Goal: Task Accomplishment & Management: Manage account settings

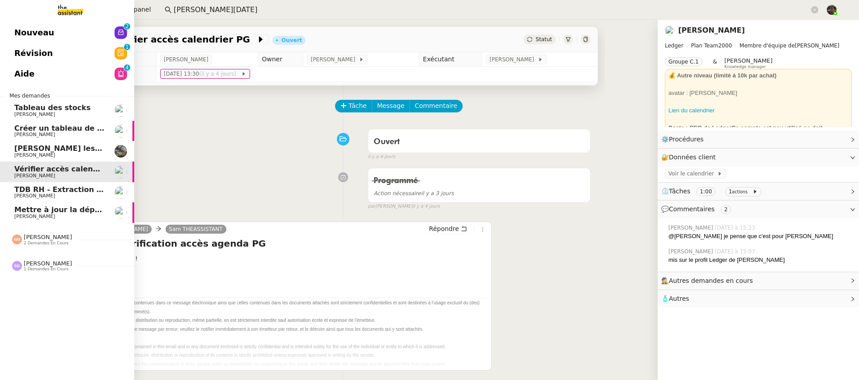
click at [28, 27] on span "Nouveau" at bounding box center [34, 32] width 40 height 13
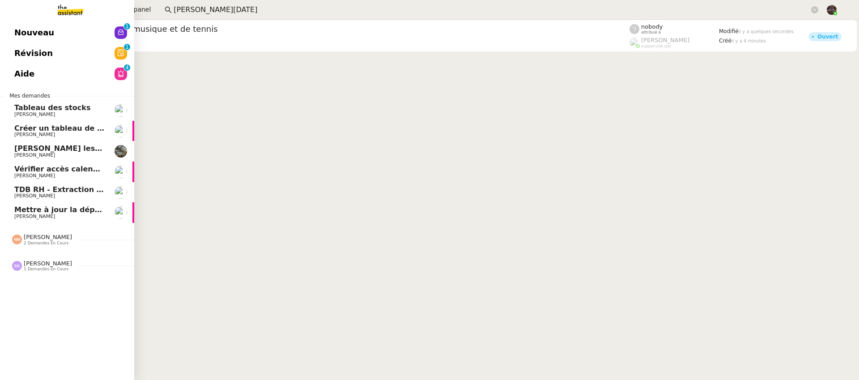
click at [32, 192] on span "TDB RH - Extraction et mise à jour Absences / Turnover - [DATE]" at bounding box center [142, 189] width 257 height 9
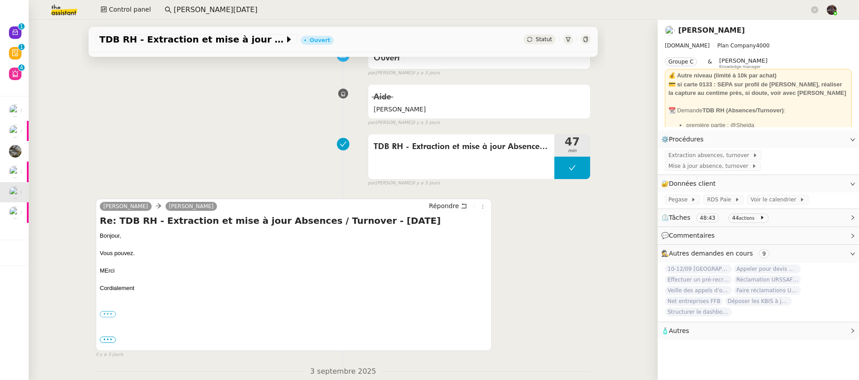
scroll to position [85, 0]
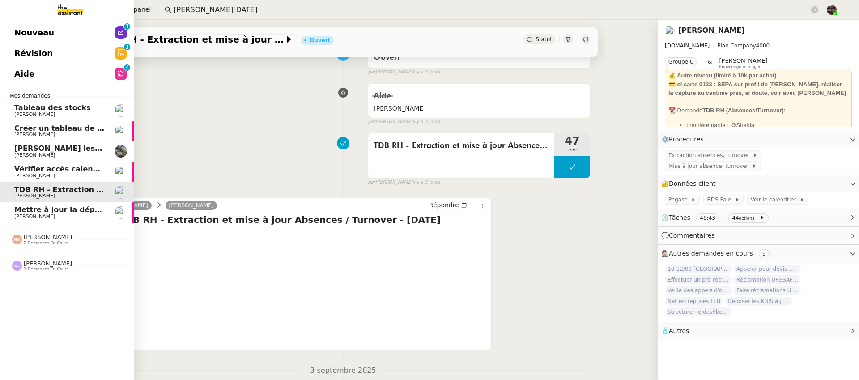
click at [73, 209] on span "Mettre à jour la dépréciation pour juillet et août" at bounding box center [111, 209] width 195 height 9
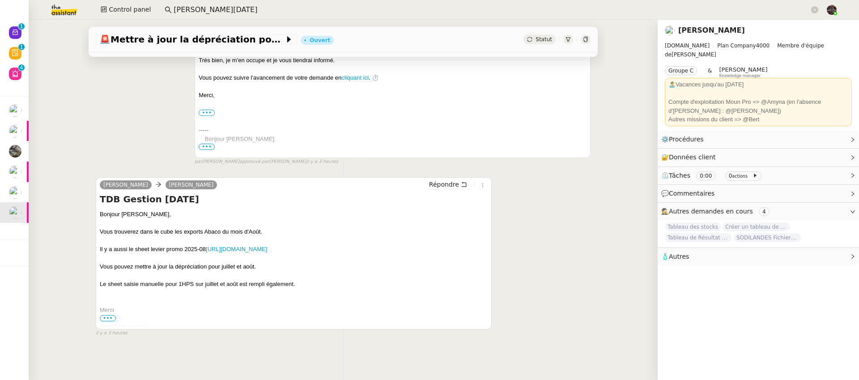
scroll to position [173, 0]
click at [106, 315] on span "•••" at bounding box center [108, 318] width 16 height 6
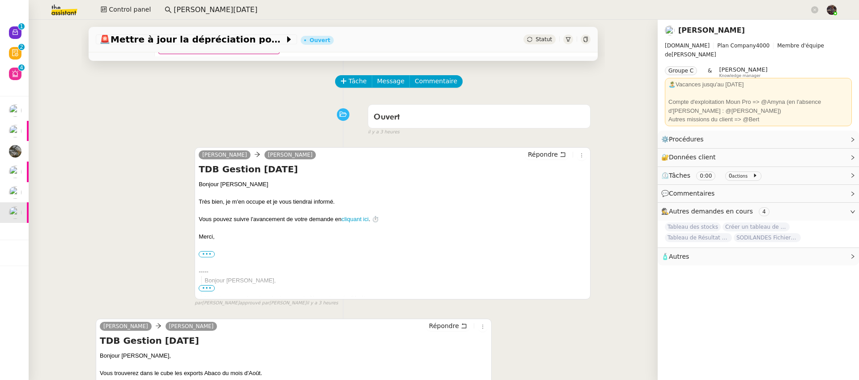
scroll to position [0, 0]
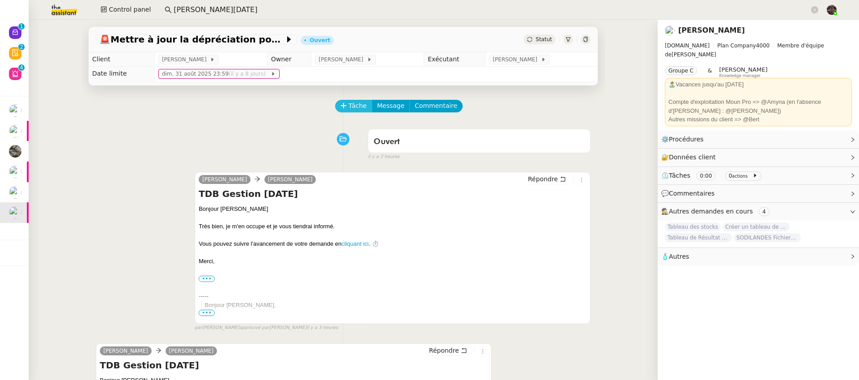
click at [352, 107] on span "Tâche" at bounding box center [358, 106] width 18 height 10
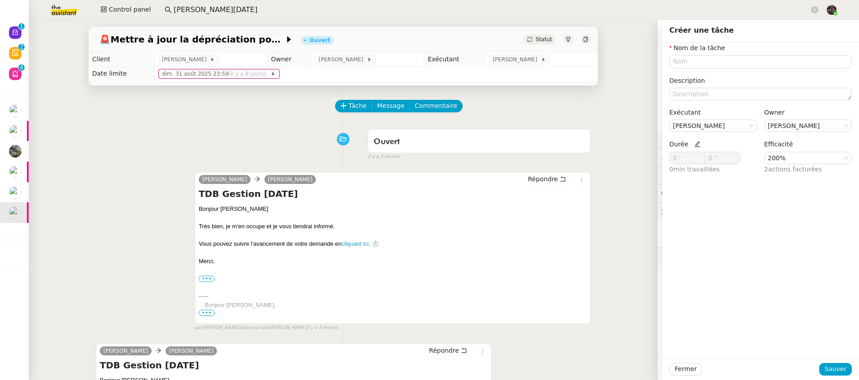
click at [307, 161] on div "Ouvert false il y a 3 heures" at bounding box center [343, 143] width 495 height 36
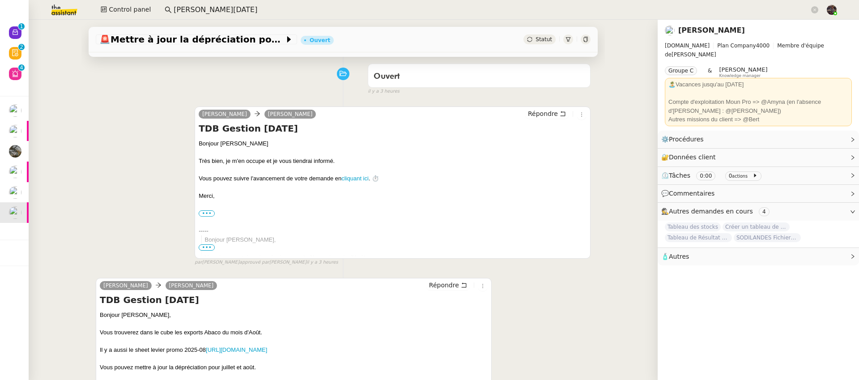
scroll to position [76, 0]
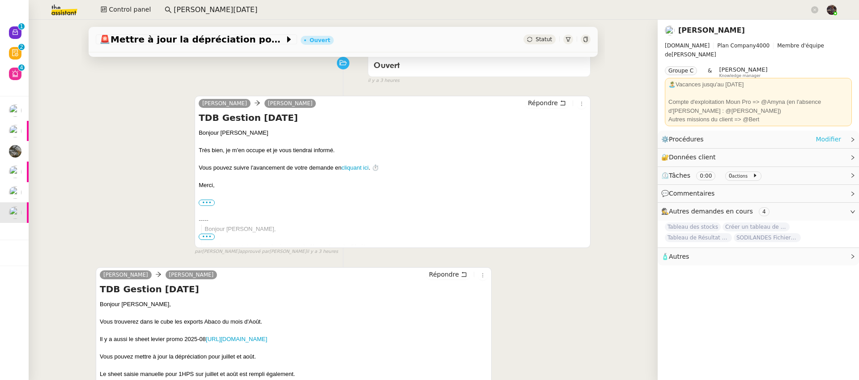
click at [821, 135] on link "Modifier" at bounding box center [829, 139] width 26 height 10
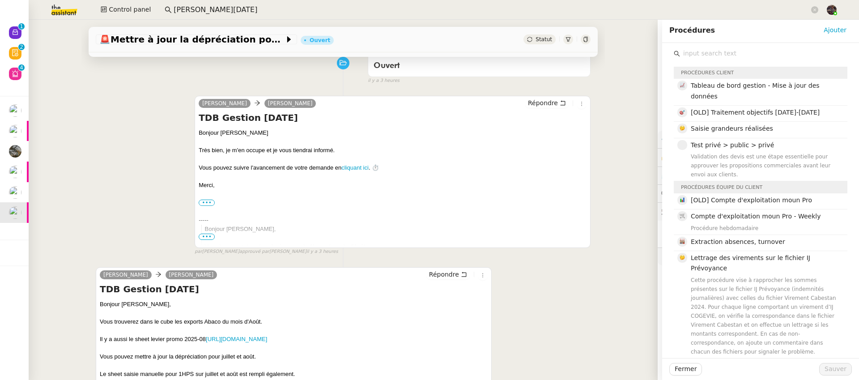
click at [702, 55] on input "text" at bounding box center [763, 53] width 167 height 12
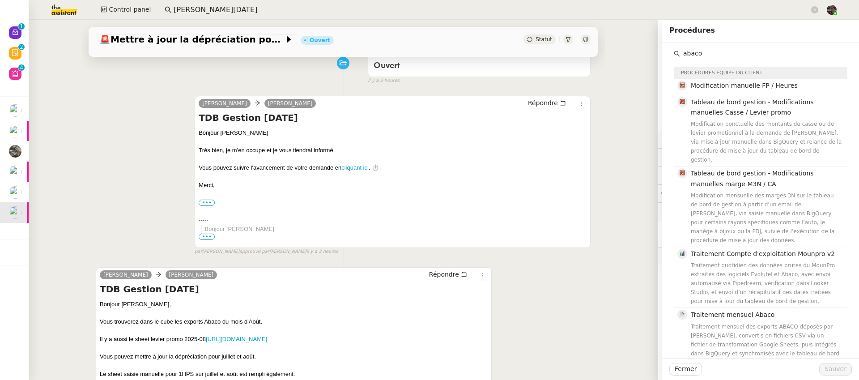
type input "abaco"
click at [195, 7] on input "Stéphane Dahan" at bounding box center [492, 10] width 636 height 12
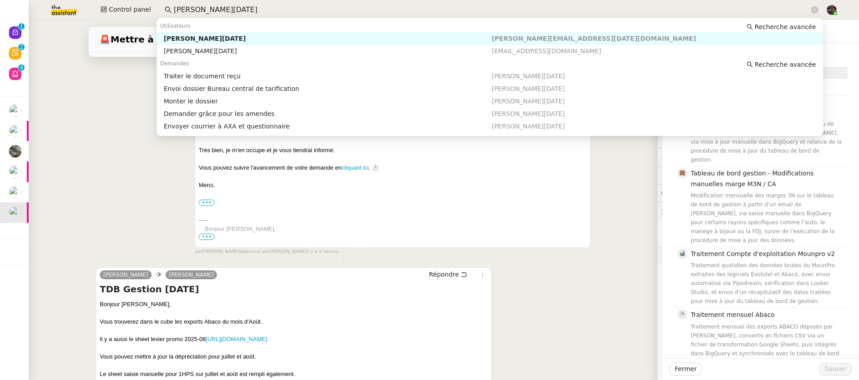
click at [195, 7] on input "Stéphane Dahan" at bounding box center [492, 10] width 636 height 12
click at [135, 136] on div "camille Guillaume Farina Répondre TDB Gestion août 2025 Bonjour Guillaume Très …" at bounding box center [343, 172] width 495 height 168
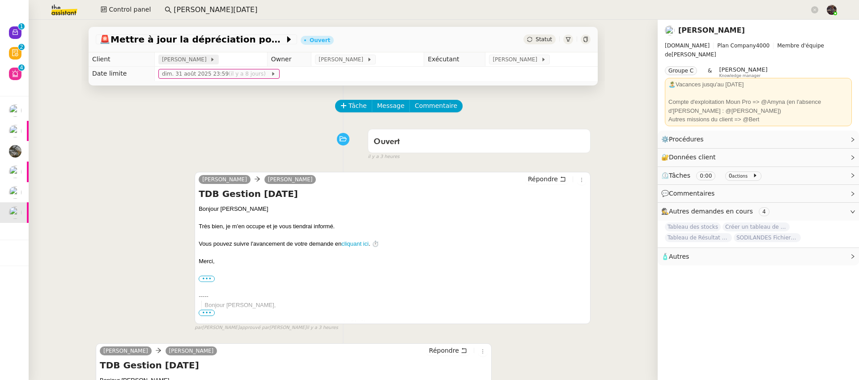
click at [186, 56] on span "[PERSON_NAME]" at bounding box center [186, 59] width 48 height 9
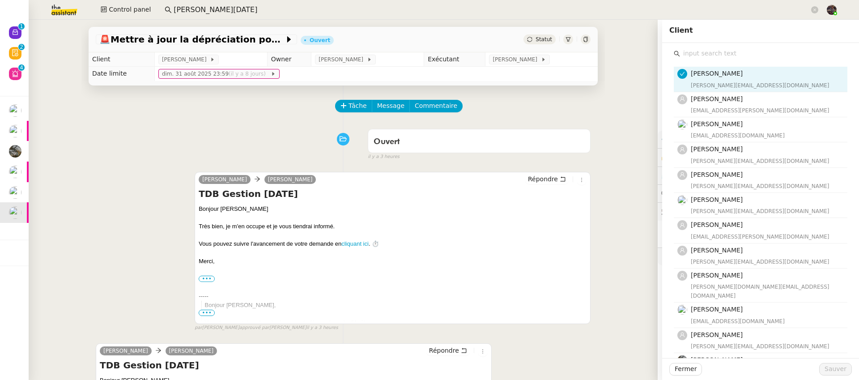
click at [735, 55] on input "text" at bounding box center [763, 53] width 167 height 12
click at [319, 142] on div at bounding box center [344, 139] width 50 height 13
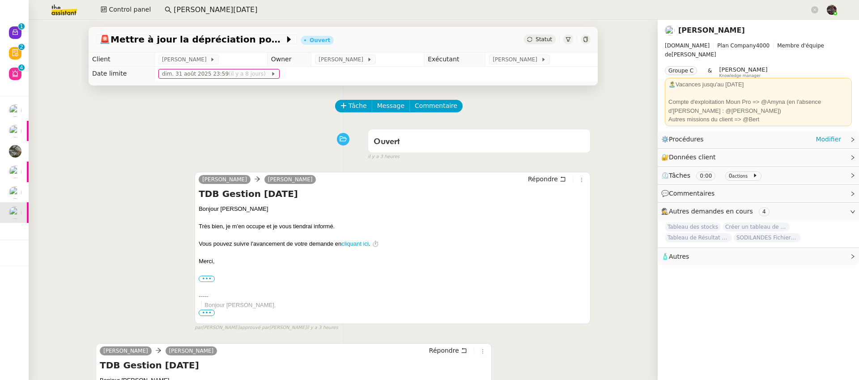
click at [809, 134] on div "⚙️ Procédures Modifier" at bounding box center [751, 139] width 180 height 10
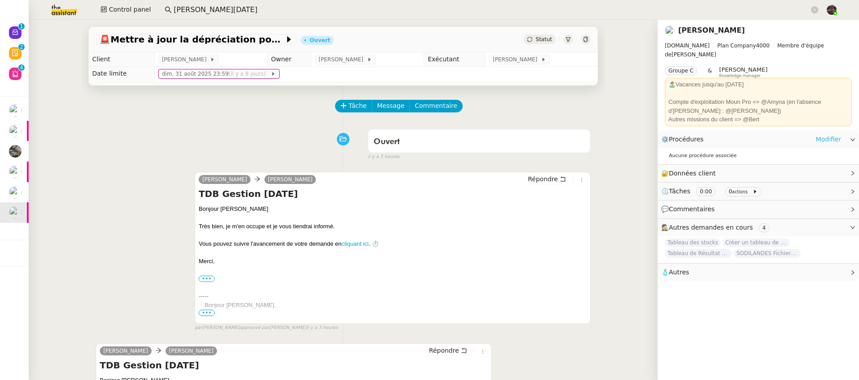
click at [823, 134] on link "Modifier" at bounding box center [829, 139] width 26 height 10
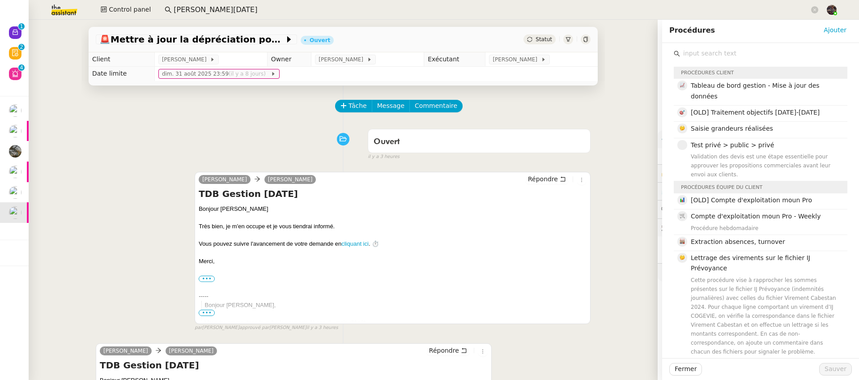
click at [722, 56] on input "text" at bounding box center [763, 53] width 167 height 12
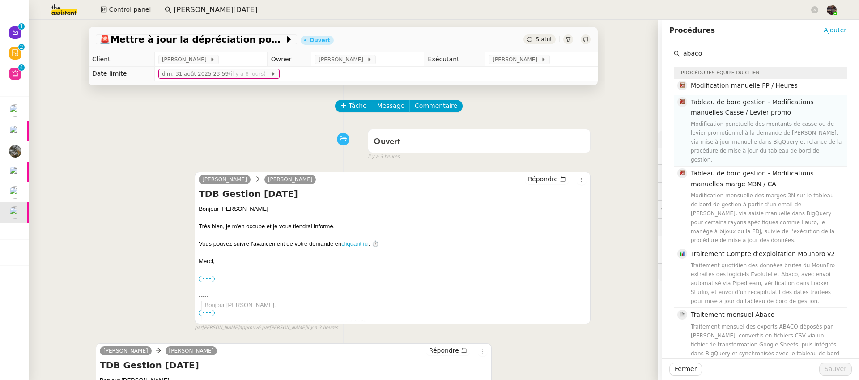
scroll to position [16, 0]
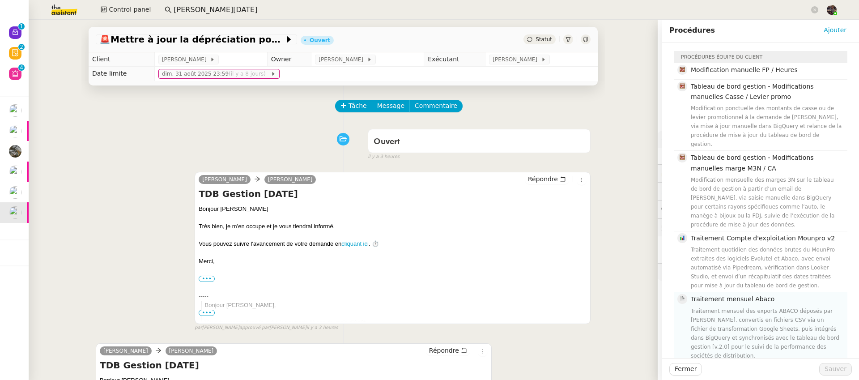
type input "abaco"
click at [744, 315] on div "Traitement mensuel des exports ABACO déposés par Pascal François, convertis en …" at bounding box center [766, 334] width 151 height 54
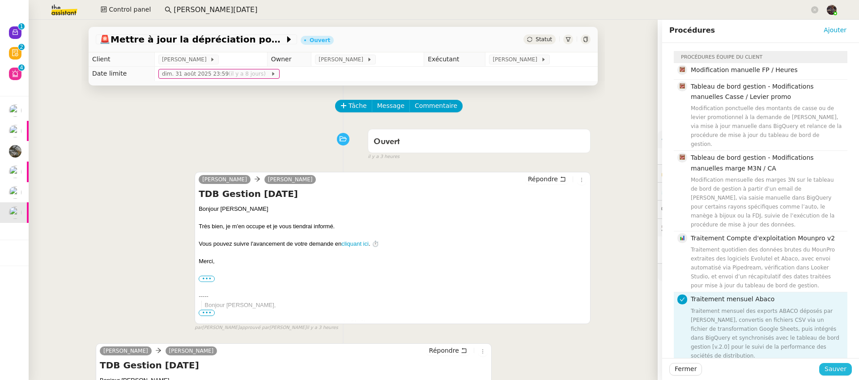
click at [841, 364] on button "Sauver" at bounding box center [835, 369] width 33 height 13
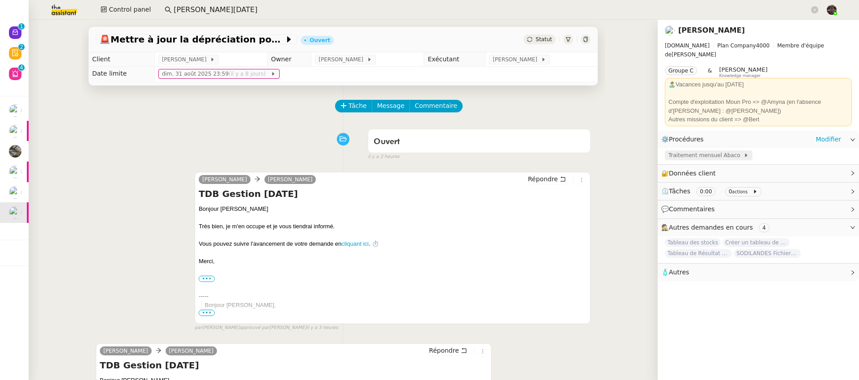
click at [718, 151] on span "Traitement mensuel Abaco" at bounding box center [706, 155] width 75 height 9
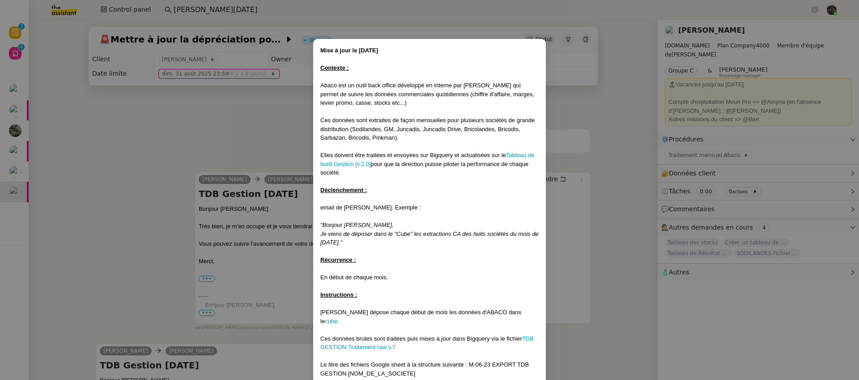
scroll to position [15, 0]
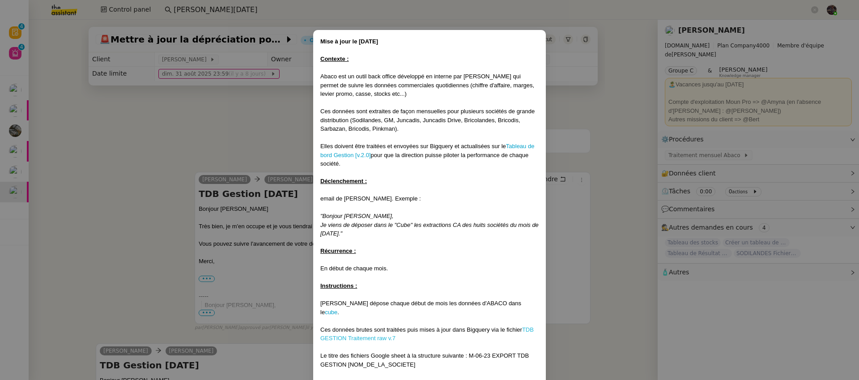
click at [360, 327] on link "TDB GESTION Traitement raw v.7" at bounding box center [426, 334] width 213 height 16
click at [108, 88] on nz-modal-container "Mise à jour le 29/12/2023 Contexte : Abaco est un outil back office développé e…" at bounding box center [429, 190] width 859 height 380
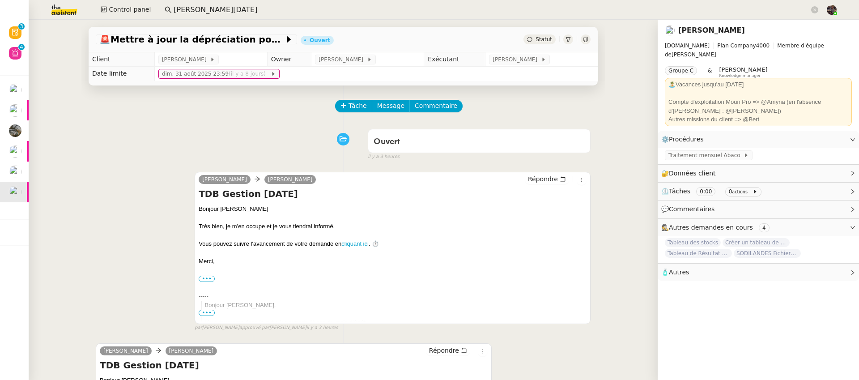
click at [67, 12] on img at bounding box center [56, 10] width 69 height 20
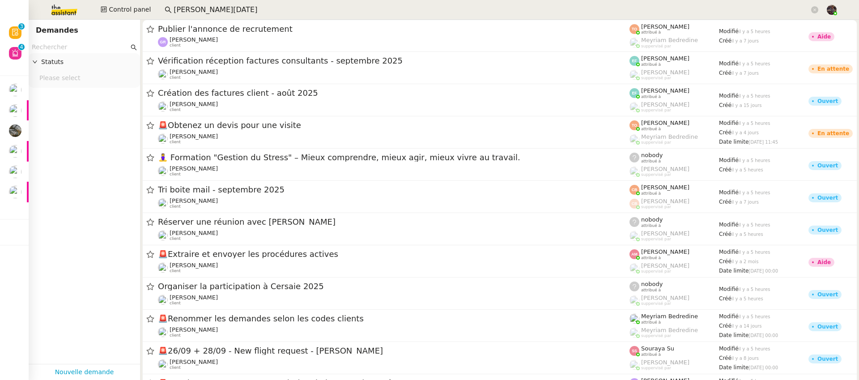
click at [81, 49] on input "text" at bounding box center [80, 47] width 97 height 10
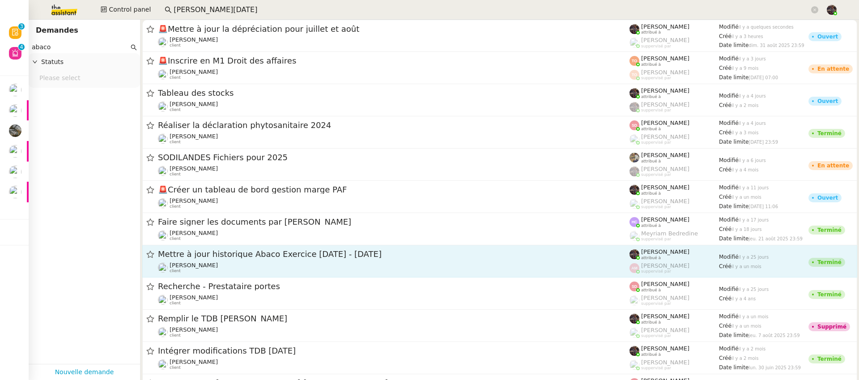
type input "abaco"
click at [272, 259] on div "Mettre à jour historique Abaco Exercice 2024 - 2025" at bounding box center [394, 254] width 472 height 11
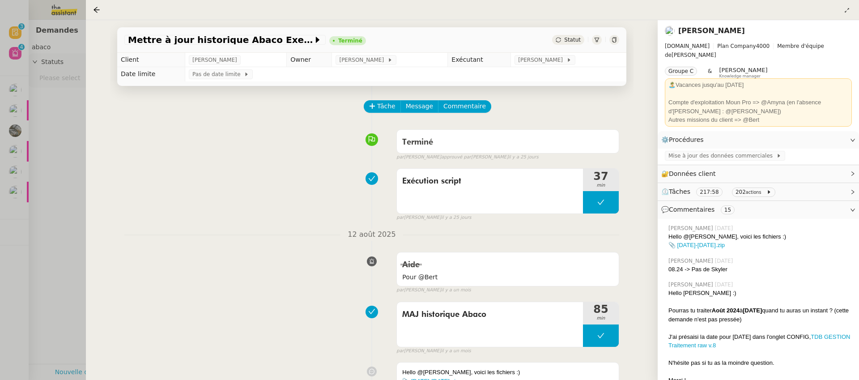
scroll to position [293, 0]
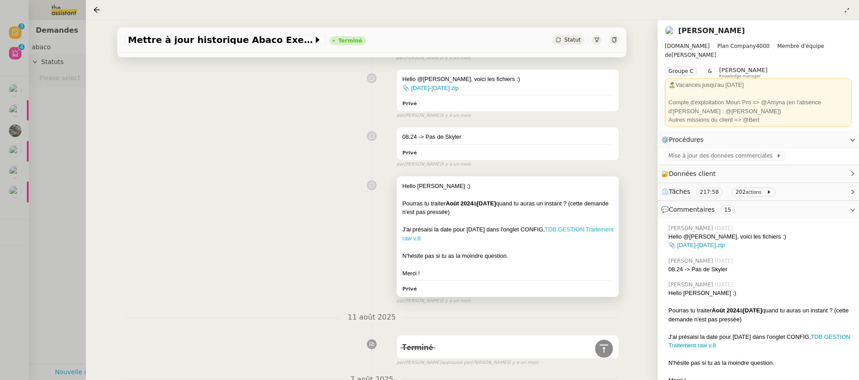
click at [577, 234] on link "TDB GESTION Traitement raw v.8" at bounding box center [507, 234] width 211 height 16
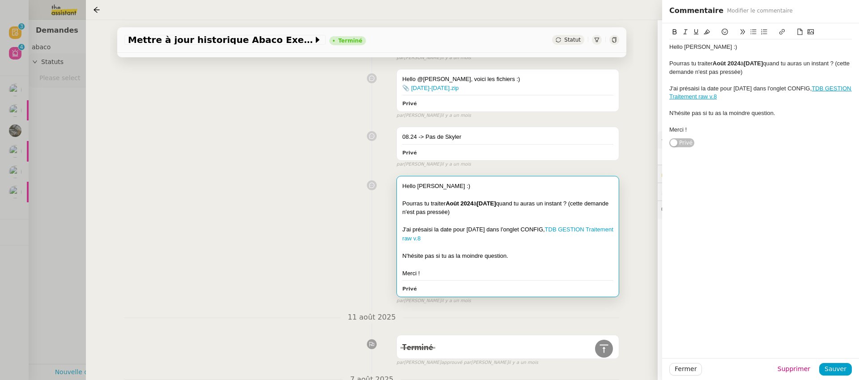
click at [302, 179] on div "Hello Amyna :) Pourras tu traiter Août 2024 à Janvier 2025 quand tu auras un in…" at bounding box center [371, 238] width 495 height 132
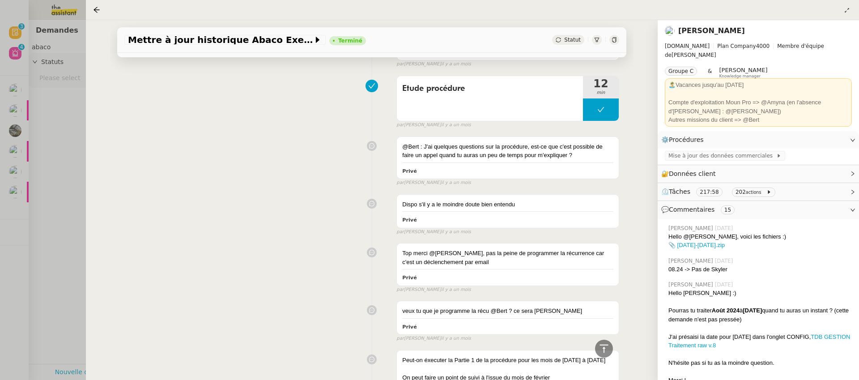
scroll to position [1488, 0]
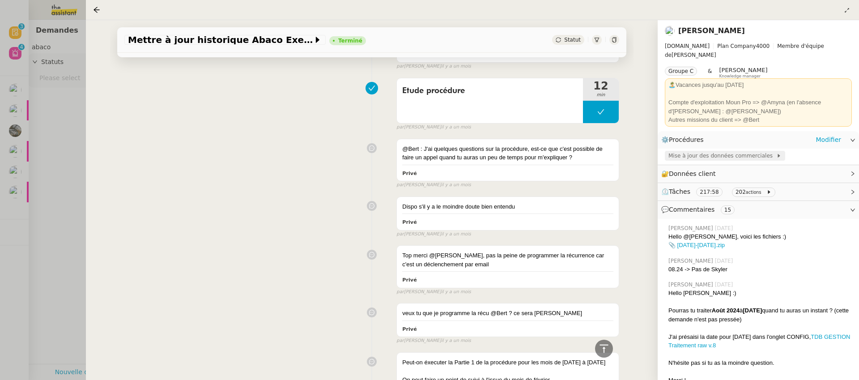
click at [720, 153] on span "Mise à jour des données commerciales" at bounding box center [723, 155] width 108 height 9
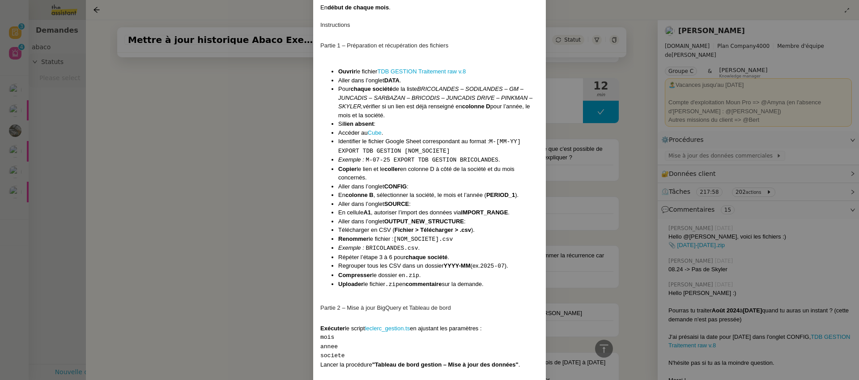
scroll to position [266, 0]
click at [207, 186] on nz-modal-container "Contexte Abaco est un outil back office interne à Leclerc permettant le suivi q…" at bounding box center [429, 190] width 859 height 380
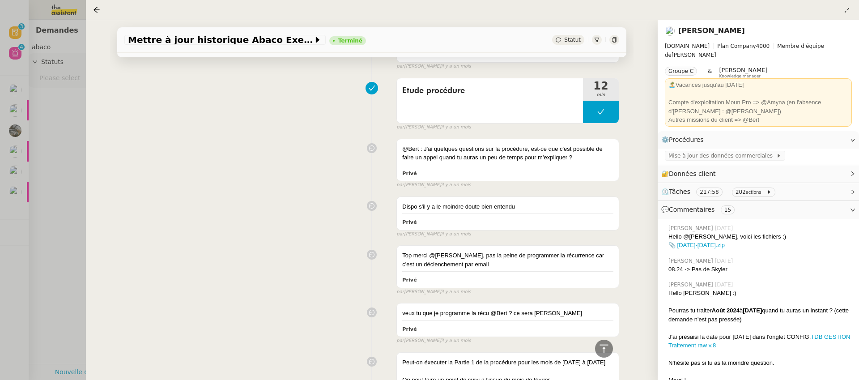
click at [91, 212] on div "Mettre à jour historique Abaco Exercice 2024 - 2025 Terminé Statut Client Guill…" at bounding box center [372, 200] width 572 height 360
click at [72, 216] on div at bounding box center [429, 190] width 859 height 380
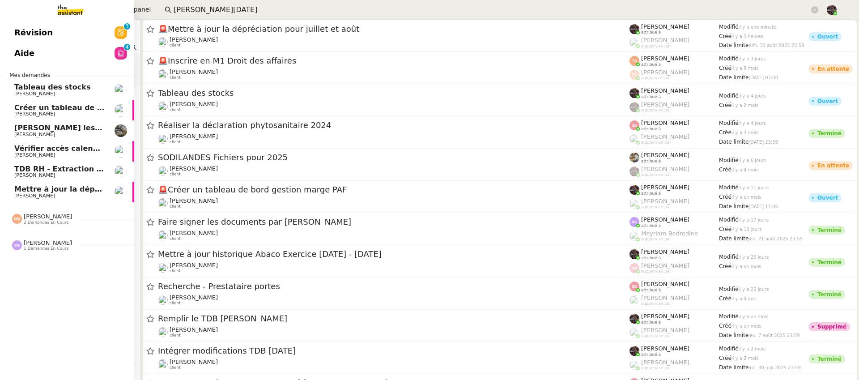
click at [16, 197] on span "[PERSON_NAME]" at bounding box center [34, 196] width 41 height 6
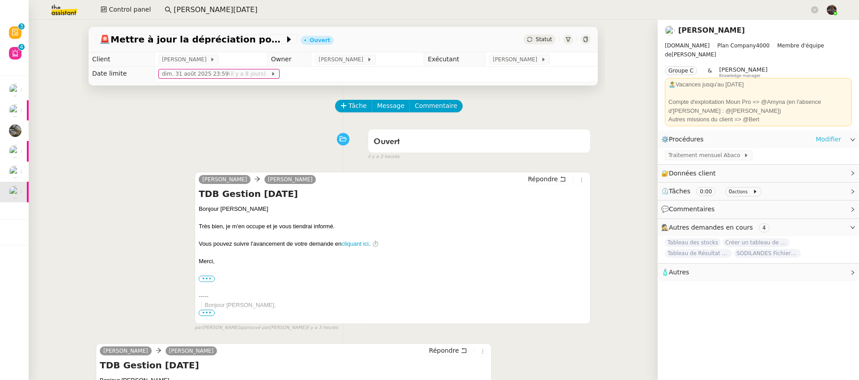
click at [829, 134] on link "Modifier" at bounding box center [829, 139] width 26 height 10
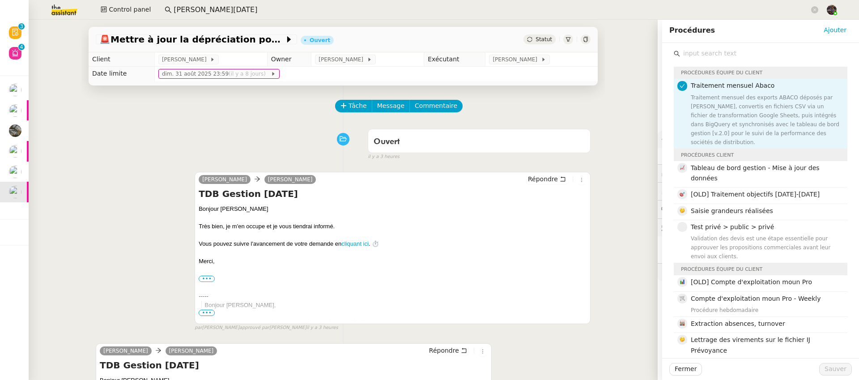
click at [715, 89] on span "Traitement mensuel Abaco" at bounding box center [733, 85] width 84 height 7
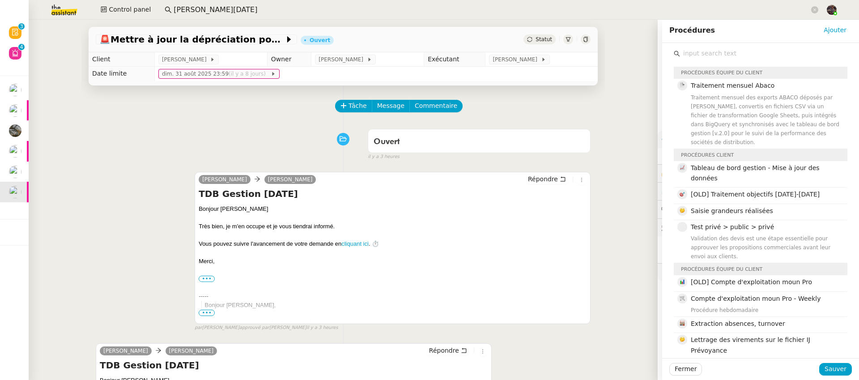
click at [720, 57] on input "text" at bounding box center [763, 53] width 167 height 12
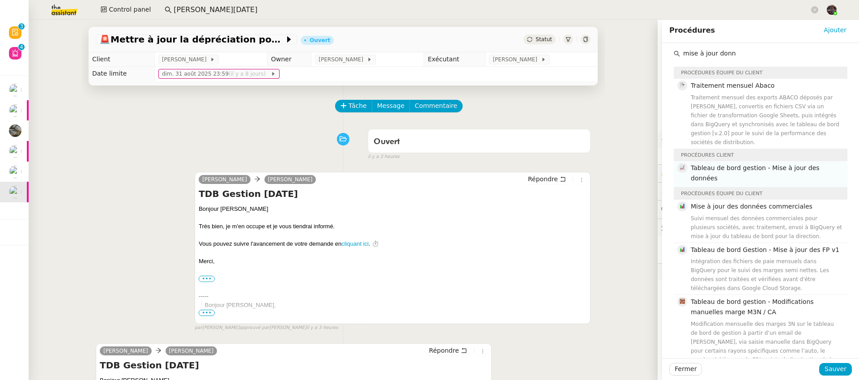
type input "mise à jour donn"
click at [755, 170] on span "Tableau de bord gestion - Mise à jour des données" at bounding box center [755, 172] width 129 height 17
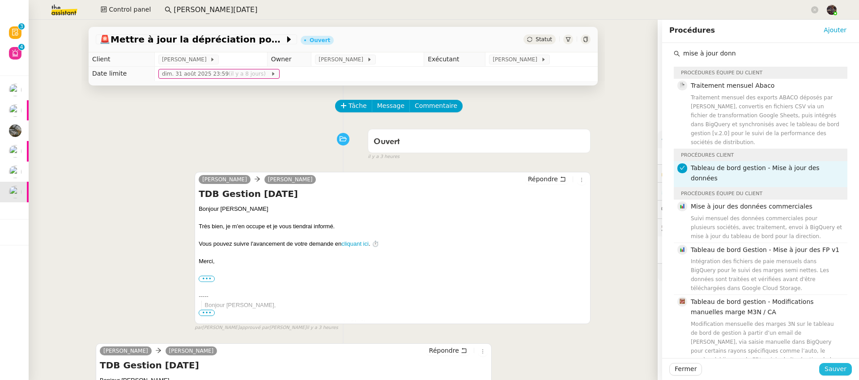
drag, startPoint x: 831, startPoint y: 376, endPoint x: 828, endPoint y: 369, distance: 7.1
click at [831, 376] on div "Fermer Sauver" at bounding box center [760, 369] width 197 height 22
click at [825, 372] on span "Sauver" at bounding box center [836, 369] width 22 height 10
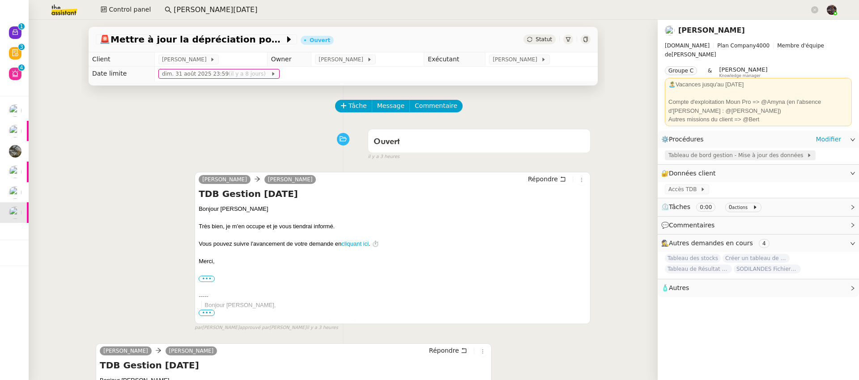
click at [713, 154] on span "Tableau de bord gestion - Mise à jour des données" at bounding box center [738, 155] width 138 height 9
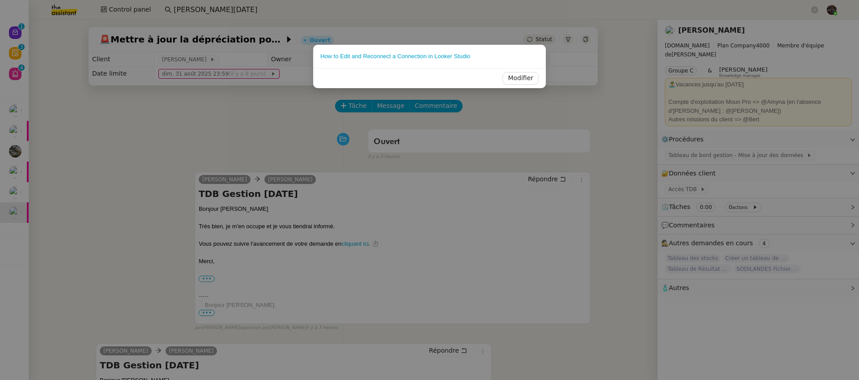
click at [654, 141] on nz-modal-container "How to Edit and Reconnect a Connection in Looker Studio Modifier" at bounding box center [429, 190] width 859 height 380
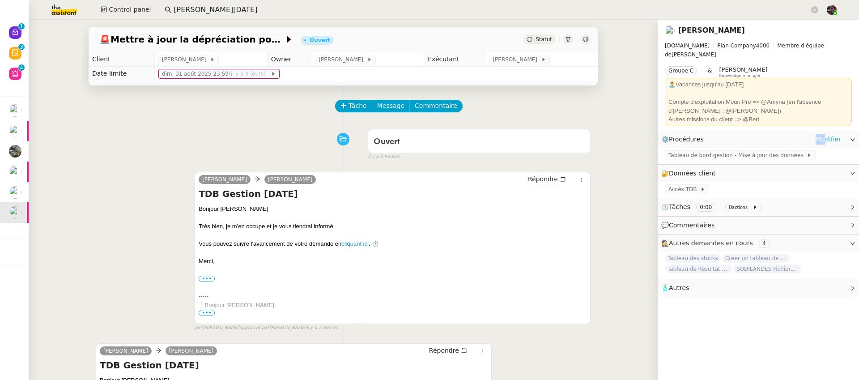
click at [819, 134] on link "Modifier" at bounding box center [829, 139] width 26 height 10
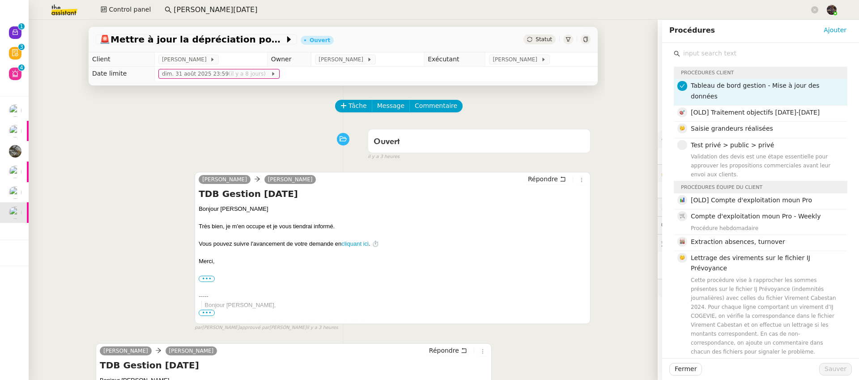
click at [748, 54] on input "text" at bounding box center [763, 53] width 167 height 12
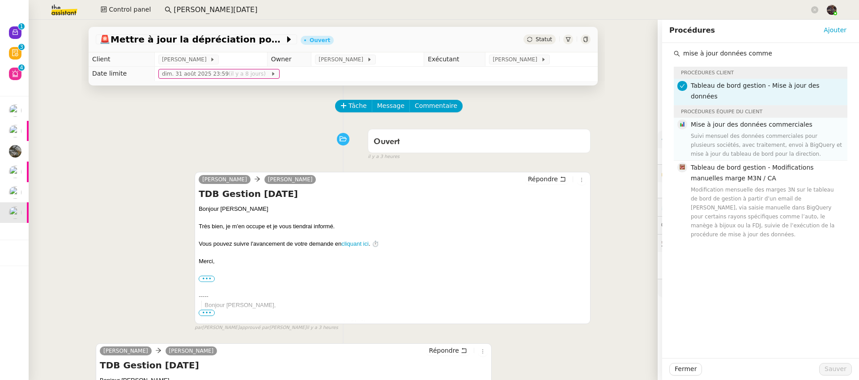
type input "mise à jour données comme"
click at [775, 133] on div "Suivi mensuel des données commerciales pour plusieurs sociétés, avec traitement…" at bounding box center [766, 145] width 151 height 27
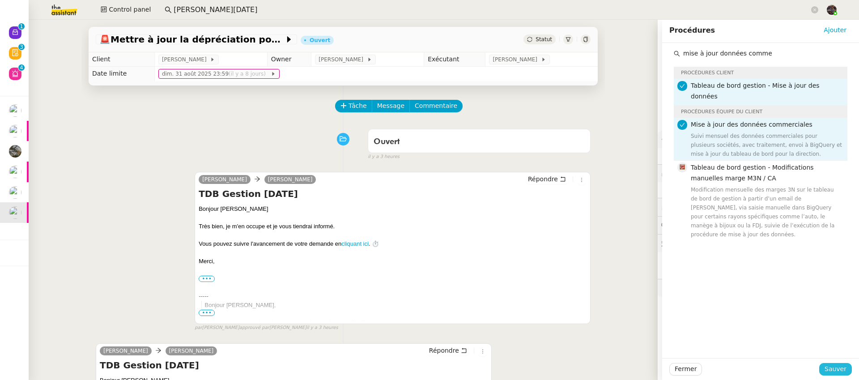
click at [832, 366] on span "Sauver" at bounding box center [836, 369] width 22 height 10
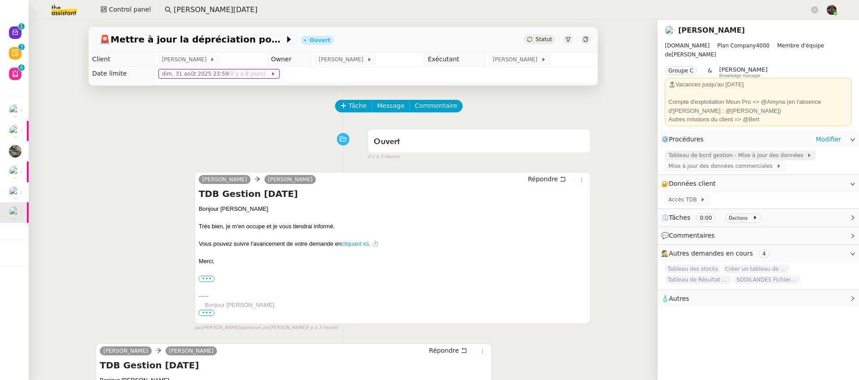
click at [772, 151] on span "Tableau de bord gestion - Mise à jour des données" at bounding box center [738, 155] width 138 height 9
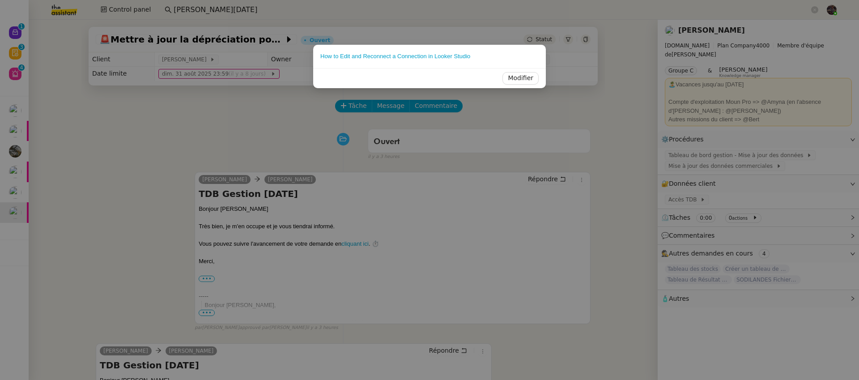
click at [793, 136] on nz-modal-container "How to Edit and Reconnect a Connection in Looker Studio Modifier" at bounding box center [429, 190] width 859 height 380
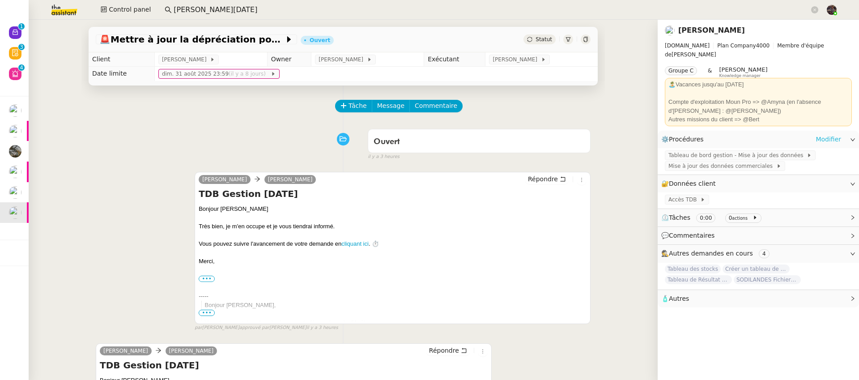
click at [829, 134] on link "Modifier" at bounding box center [829, 139] width 26 height 10
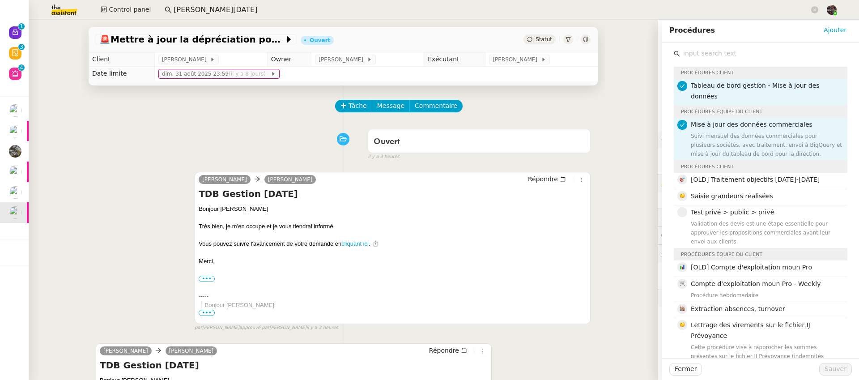
click at [725, 88] on span "Tableau de bord gestion - Mise à jour des données" at bounding box center [755, 90] width 129 height 17
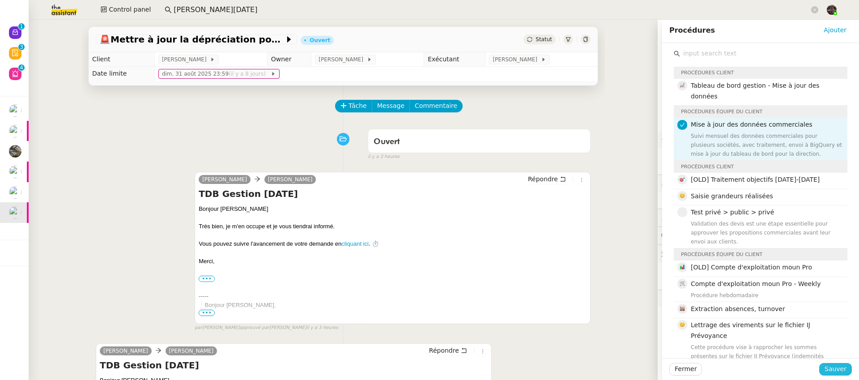
click at [829, 366] on span "Sauver" at bounding box center [836, 369] width 22 height 10
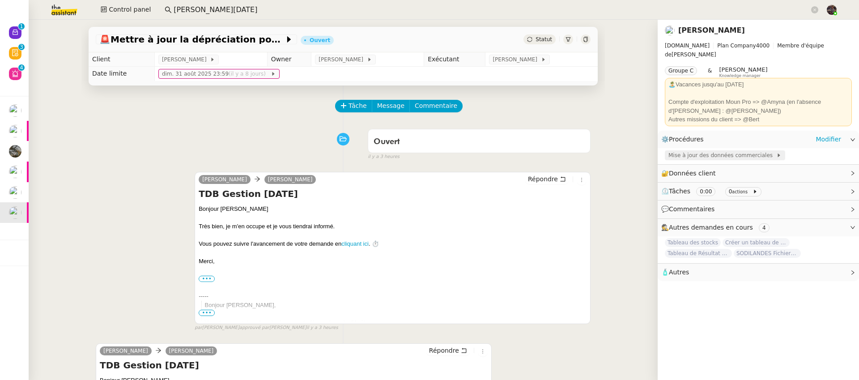
click at [702, 151] on span "Mise à jour des données commerciales" at bounding box center [723, 155] width 108 height 9
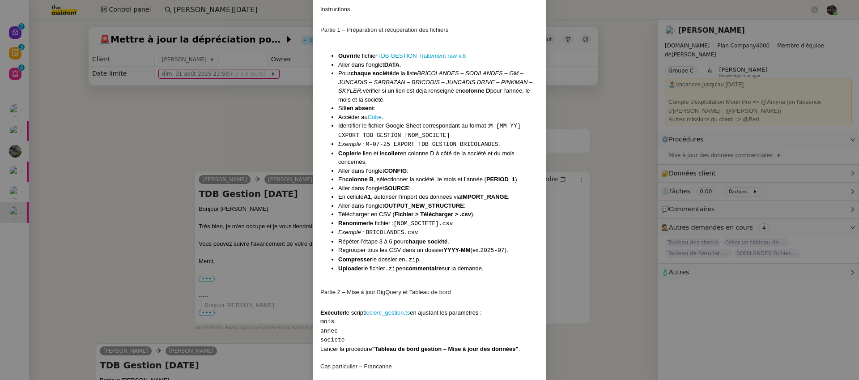
scroll to position [24, 0]
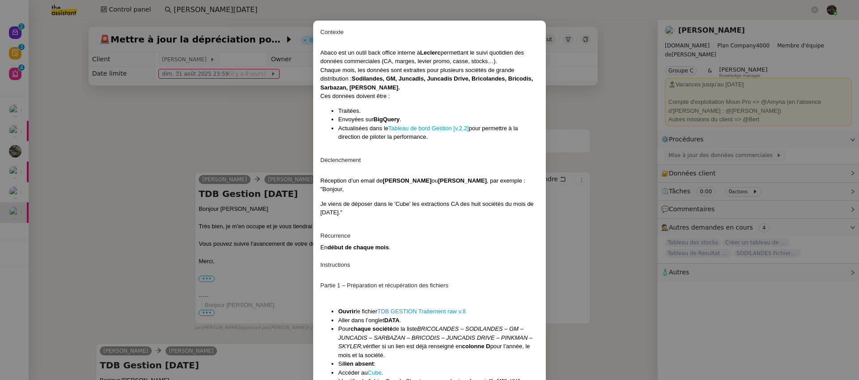
click at [266, 140] on nz-modal-container "Contexte Abaco est un outil back office interne à Leclerc permettant le suivi q…" at bounding box center [429, 190] width 859 height 380
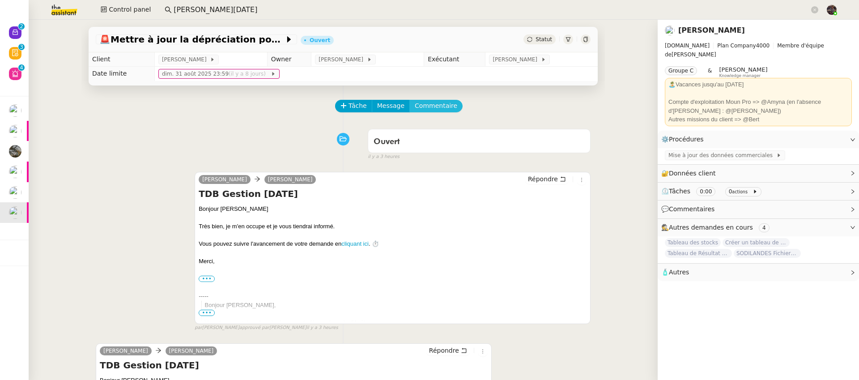
click at [435, 101] on span "Commentaire" at bounding box center [436, 106] width 43 height 10
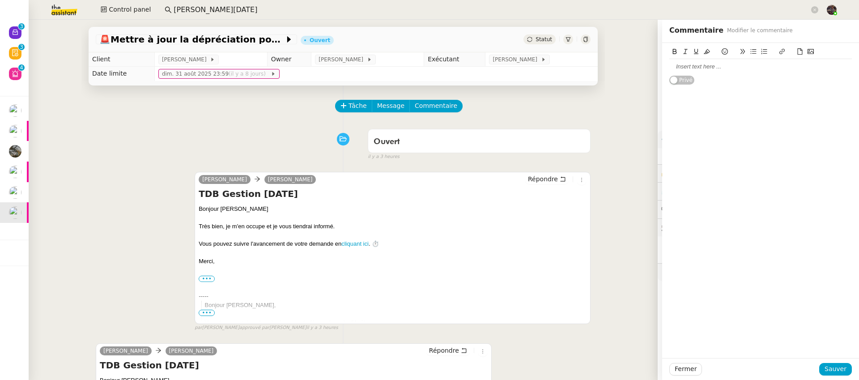
click at [711, 76] on div "Privé" at bounding box center [760, 64] width 183 height 42
click at [729, 67] on div at bounding box center [760, 67] width 183 height 8
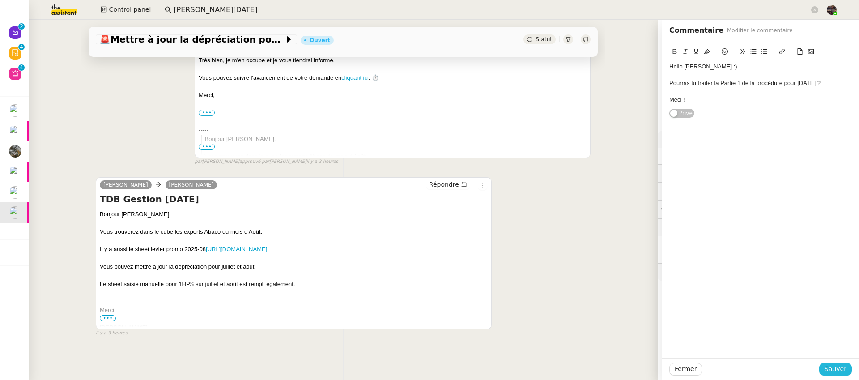
click at [828, 364] on button "Sauver" at bounding box center [835, 369] width 33 height 13
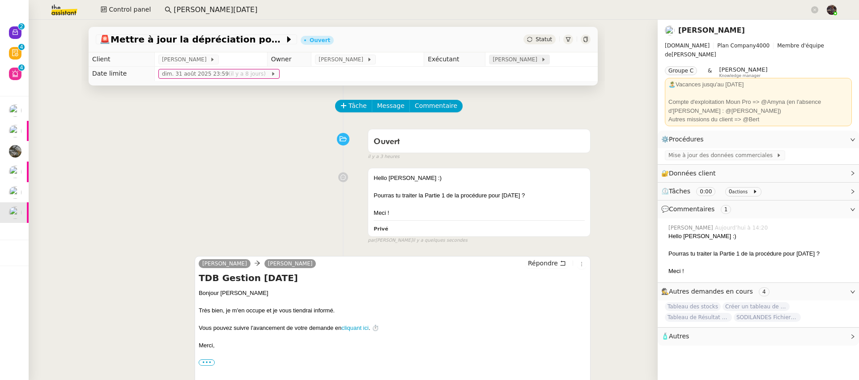
click at [510, 60] on span "[PERSON_NAME]" at bounding box center [517, 59] width 48 height 9
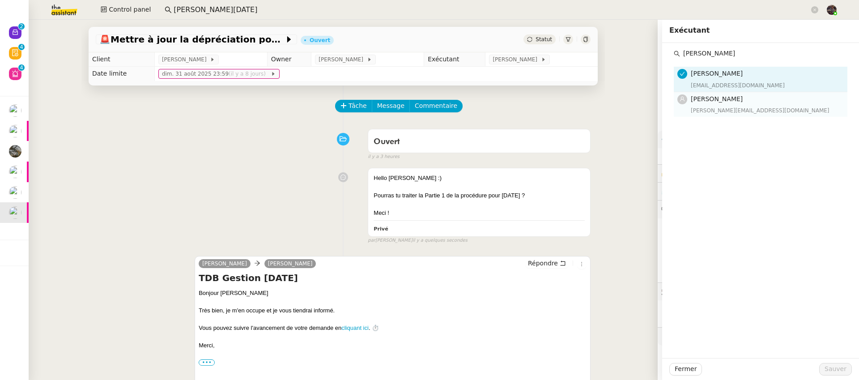
type input "amy"
click at [683, 99] on nz-list-item-meta-avatar at bounding box center [684, 99] width 13 height 10
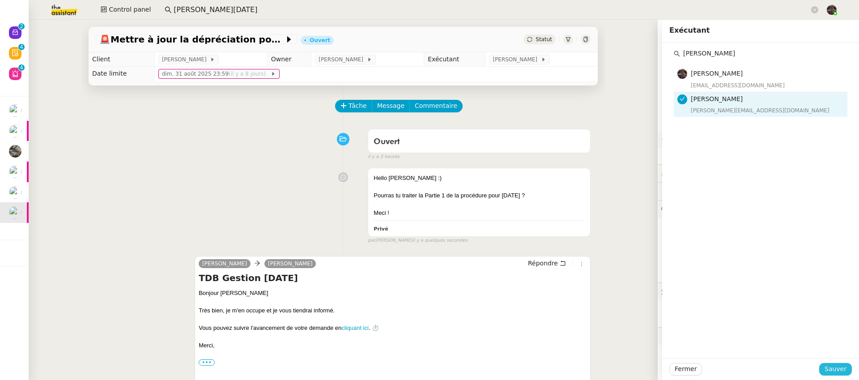
click at [820, 375] on button "Sauver" at bounding box center [835, 369] width 33 height 13
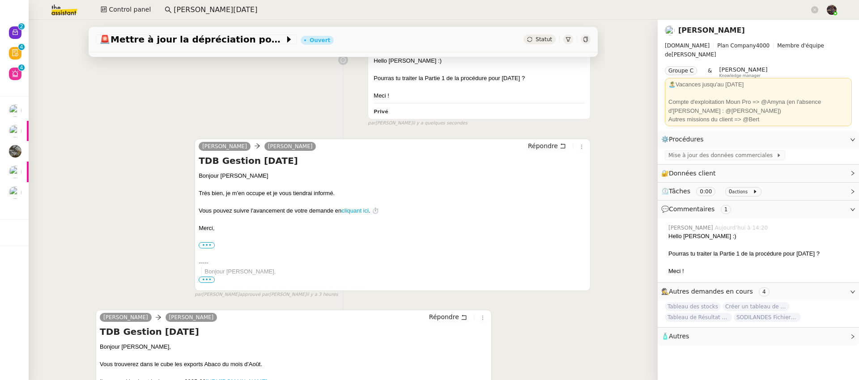
scroll to position [256, 0]
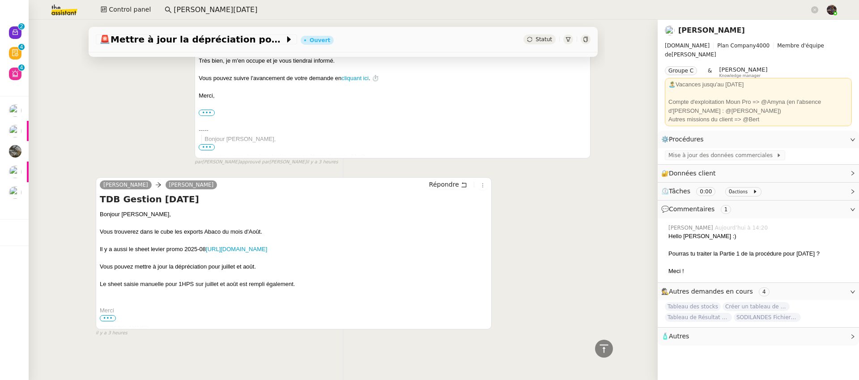
click at [155, 221] on div at bounding box center [294, 223] width 388 height 9
click at [155, 227] on div "Vous trouverez dans le cube les exports Abaco du mois d'Août." at bounding box center [294, 231] width 388 height 9
click at [154, 227] on div "Vous trouverez dans le cube les exports Abaco du mois d'Août." at bounding box center [294, 231] width 388 height 9
click at [152, 227] on div "Vous trouverez dans le cube les exports Abaco du mois d'Août." at bounding box center [294, 231] width 388 height 9
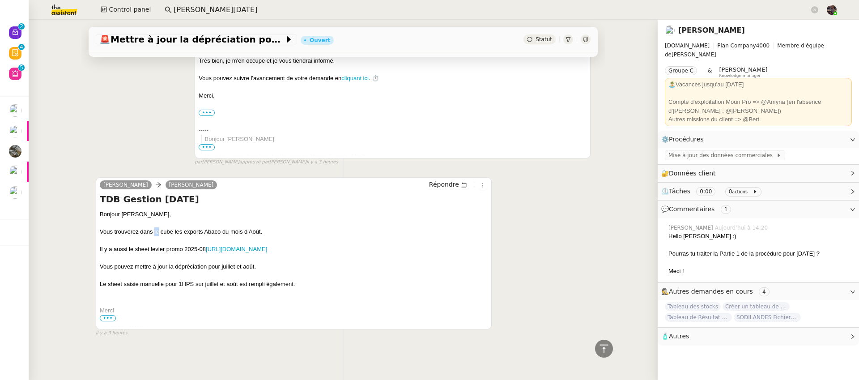
click at [152, 227] on div "Vous trouverez dans le cube les exports Abaco du mois d'Août." at bounding box center [294, 231] width 388 height 9
copy div "Vous trouverez dans le cube les exports Abaco du mois d'Août."
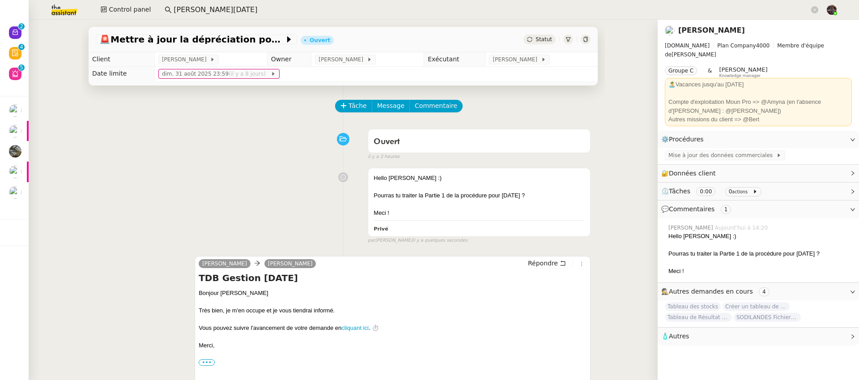
click at [693, 24] on nz-page-header-title "[PERSON_NAME]" at bounding box center [711, 30] width 67 height 13
click at [149, 9] on button "Control panel" at bounding box center [125, 10] width 61 height 13
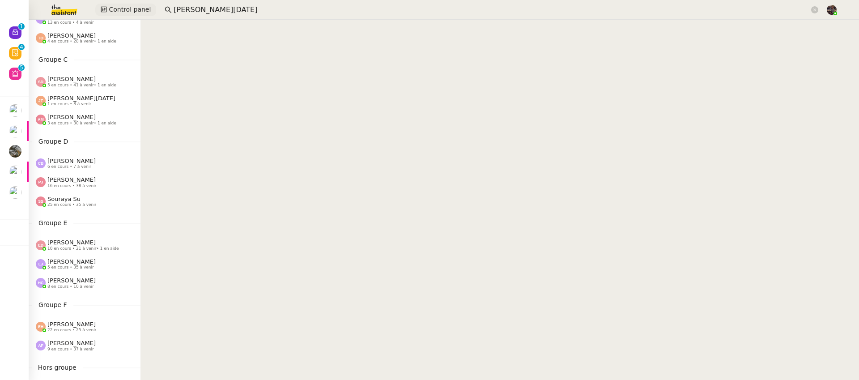
scroll to position [70, 0]
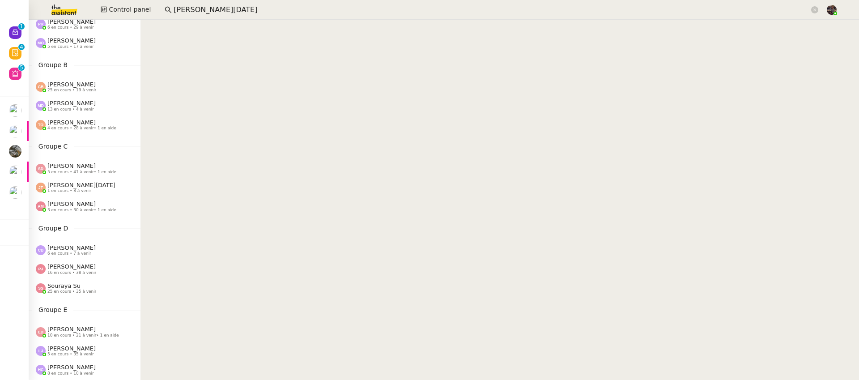
click at [85, 200] on span "[PERSON_NAME]" at bounding box center [71, 203] width 48 height 7
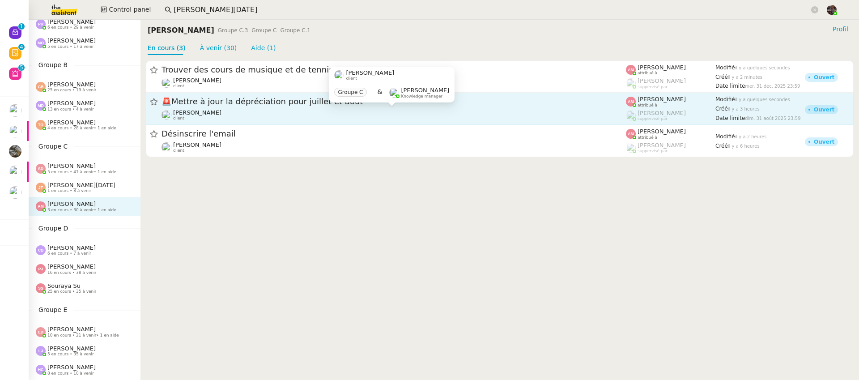
click at [234, 116] on div "Guillaume Farina client" at bounding box center [394, 115] width 465 height 12
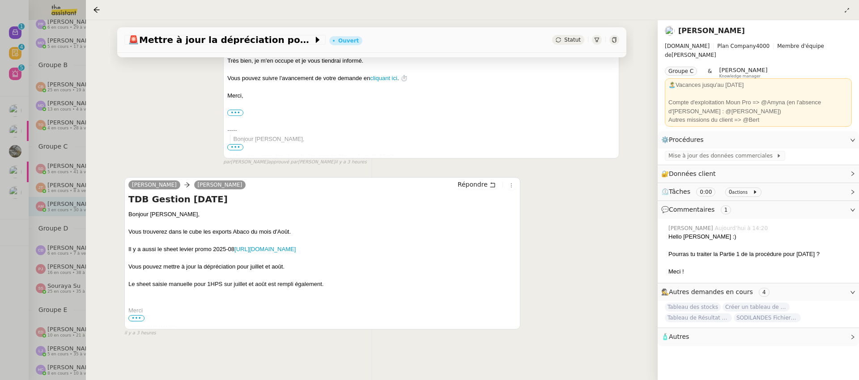
scroll to position [257, 0]
click at [251, 250] on link "[URL][DOMAIN_NAME]" at bounding box center [264, 249] width 61 height 7
click at [254, 229] on div "Vous trouverez dans le cube les exports Abaco du mois d'Août." at bounding box center [322, 231] width 388 height 9
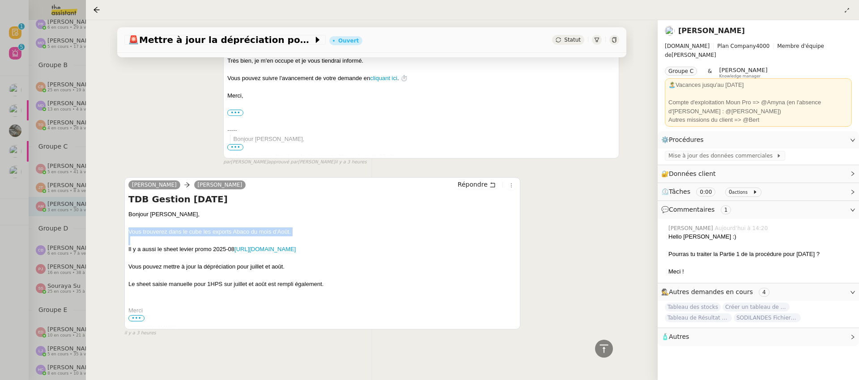
click at [254, 229] on div "Vous trouverez dans le cube les exports Abaco du mois d'Août." at bounding box center [322, 231] width 388 height 9
click at [750, 155] on span "Mise à jour des données commerciales" at bounding box center [723, 155] width 108 height 9
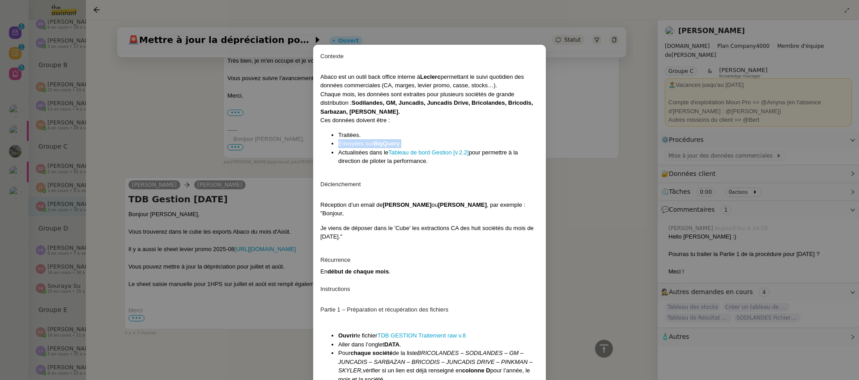
click at [771, 139] on nz-modal-container "Contexte Abaco est un outil back office interne à Leclerc permettant le suivi q…" at bounding box center [429, 190] width 859 height 380
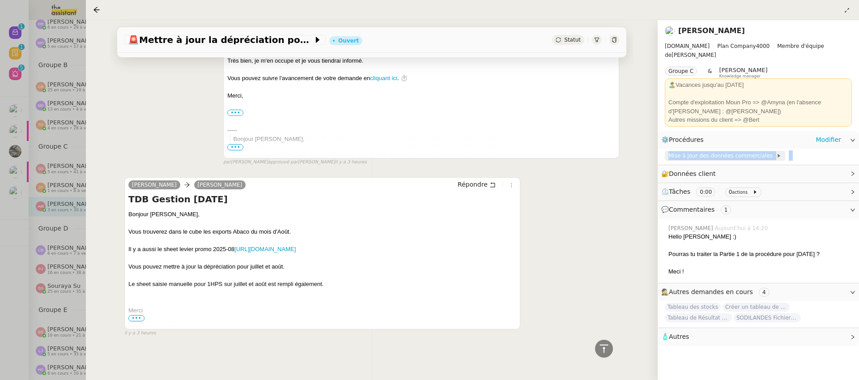
drag, startPoint x: 794, startPoint y: 153, endPoint x: 670, endPoint y: 153, distance: 124.0
click at [670, 153] on div "Mise à jour des données commerciales" at bounding box center [758, 157] width 201 height 16
click at [817, 149] on div "Mise à jour des données commerciales" at bounding box center [758, 157] width 201 height 16
drag, startPoint x: 799, startPoint y: 153, endPoint x: 664, endPoint y: 153, distance: 135.1
click at [665, 152] on div "Mise à jour des données commerciales" at bounding box center [758, 157] width 201 height 16
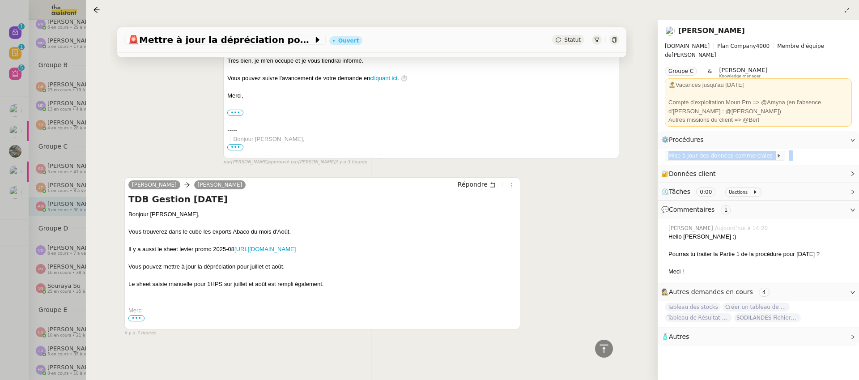
copy div "Mise à jour des données commerciales"
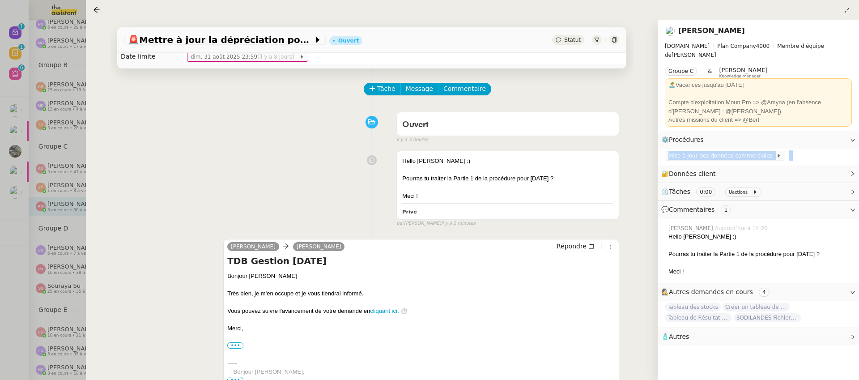
scroll to position [0, 0]
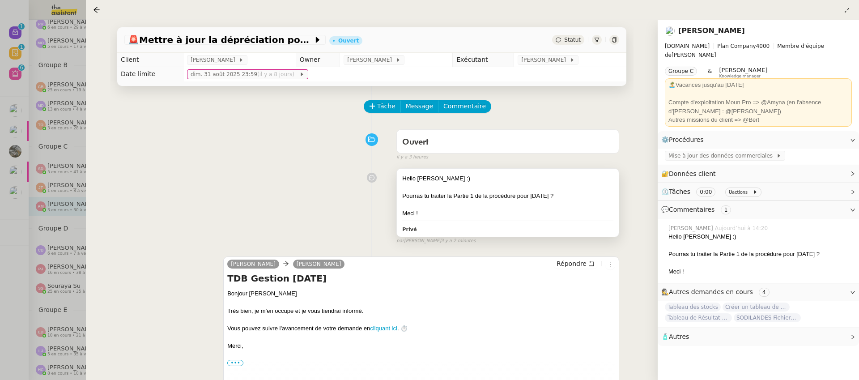
click at [583, 195] on div "Pourras tu traiter la Partie 1 de la procédure pour Août 2025 ?" at bounding box center [507, 196] width 211 height 9
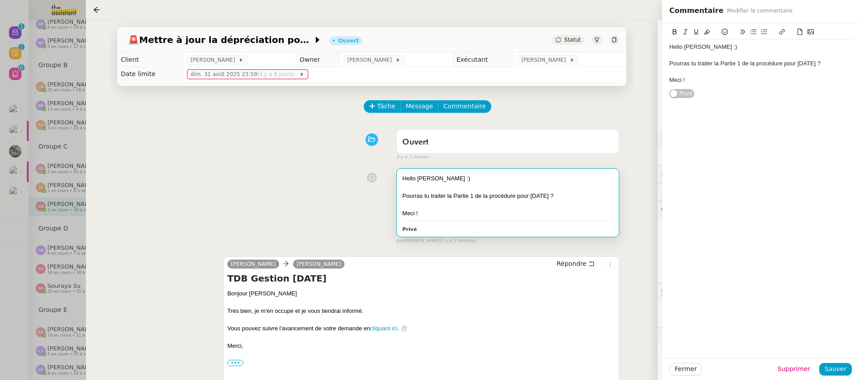
click at [560, 156] on div "il y a 3 heures" at bounding box center [507, 157] width 223 height 8
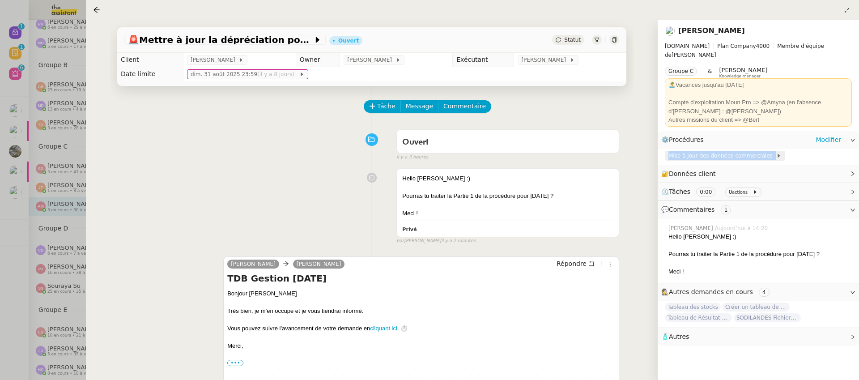
drag, startPoint x: 768, startPoint y: 151, endPoint x: 666, endPoint y: 150, distance: 102.0
click at [666, 151] on div "Mise à jour des données commerciales" at bounding box center [725, 156] width 120 height 10
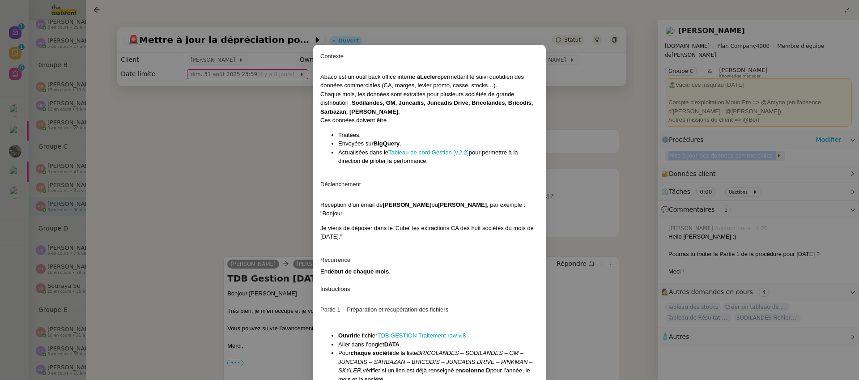
copy div "Mise à jour des données commerciales"
click at [584, 197] on nz-modal-container "Contexte Abaco est un outil back office interne à Leclerc permettant le suivi q…" at bounding box center [429, 190] width 859 height 380
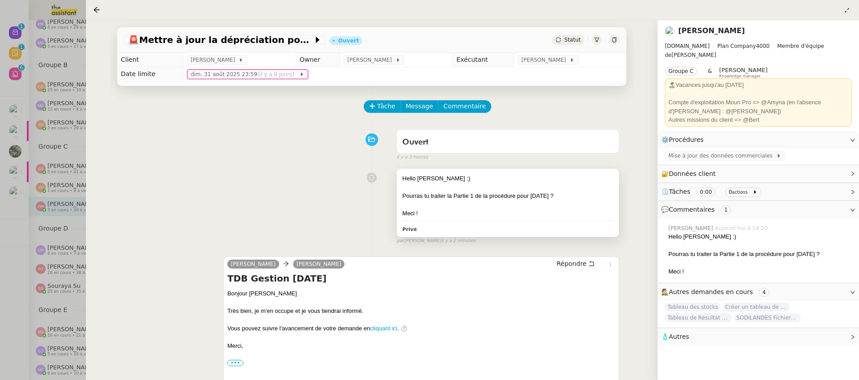
click at [575, 197] on div "Pourras tu traiter la Partie 1 de la procédure pour Août 2025 ?" at bounding box center [507, 196] width 211 height 9
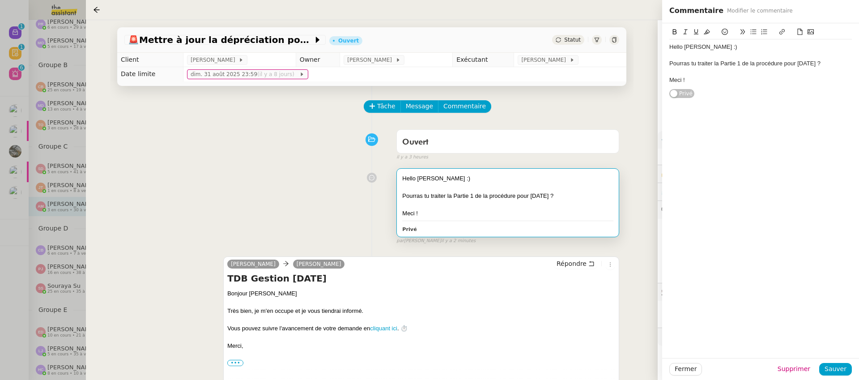
click at [784, 64] on div "Pourras tu traiter la Partie 1 de la procédure pour Août 2025 ?" at bounding box center [760, 64] width 183 height 8
click at [847, 362] on div "Fermer Supprimer Sauver" at bounding box center [760, 369] width 197 height 22
click at [845, 366] on span "Sauver" at bounding box center [836, 369] width 22 height 10
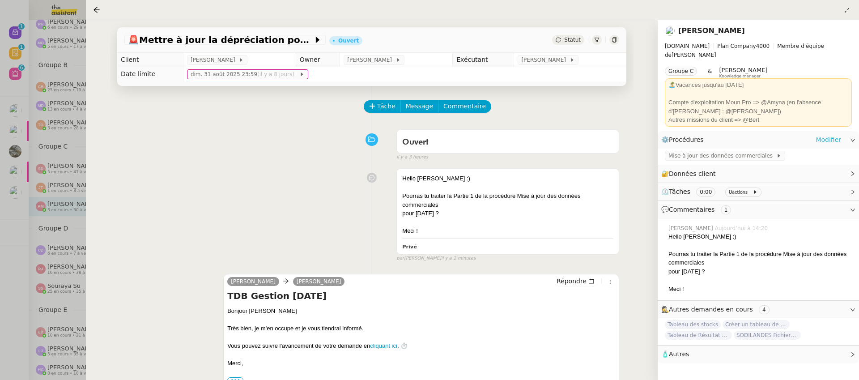
click at [831, 135] on link "Modifier" at bounding box center [829, 140] width 26 height 10
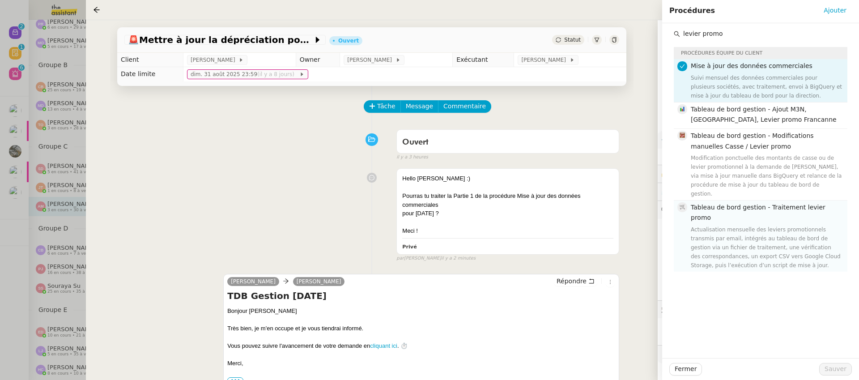
type input "levier promo"
click at [770, 225] on div "Actualisation mensuelle des leviers promotionnels transmis par email, intégrés …" at bounding box center [766, 247] width 151 height 45
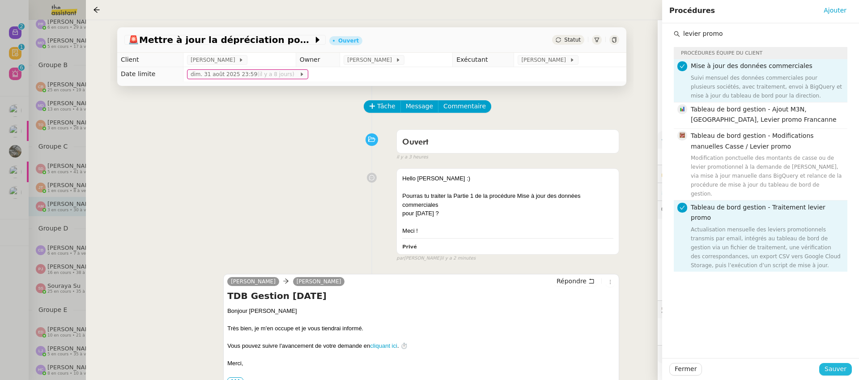
click at [847, 364] on button "Sauver" at bounding box center [835, 369] width 33 height 13
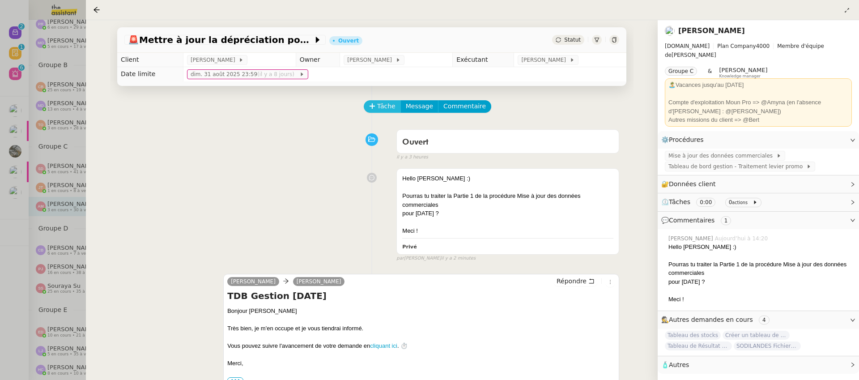
click at [379, 106] on span "Tâche" at bounding box center [386, 106] width 18 height 10
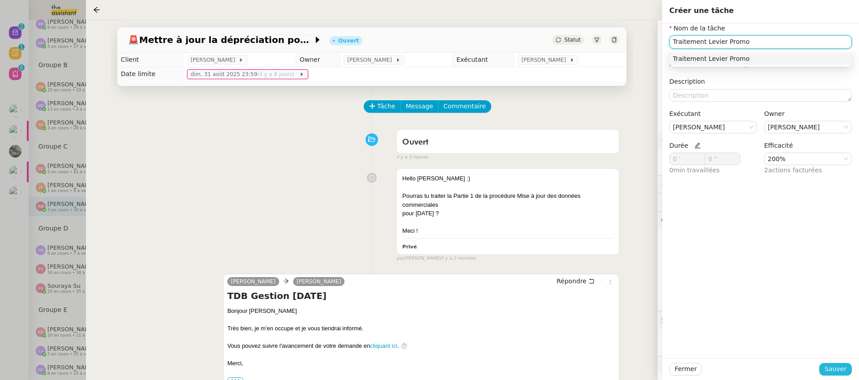
type input "Traitement Levier Promo"
click at [839, 364] on span "Sauver" at bounding box center [836, 369] width 22 height 10
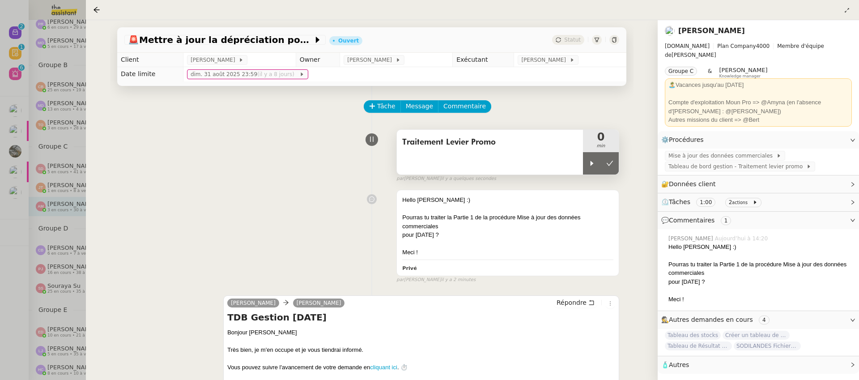
drag, startPoint x: 585, startPoint y: 161, endPoint x: 564, endPoint y: 162, distance: 21.1
click at [588, 161] on icon at bounding box center [591, 163] width 7 height 7
click at [745, 162] on span "Tableau de bord gestion - Traitement levier promo" at bounding box center [738, 166] width 138 height 9
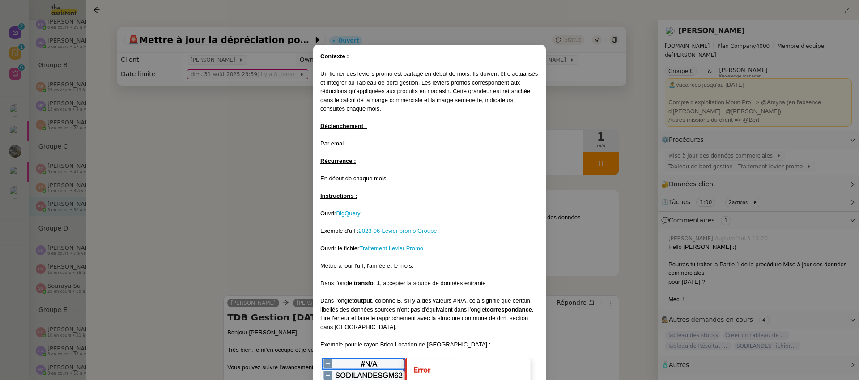
scroll to position [17, 0]
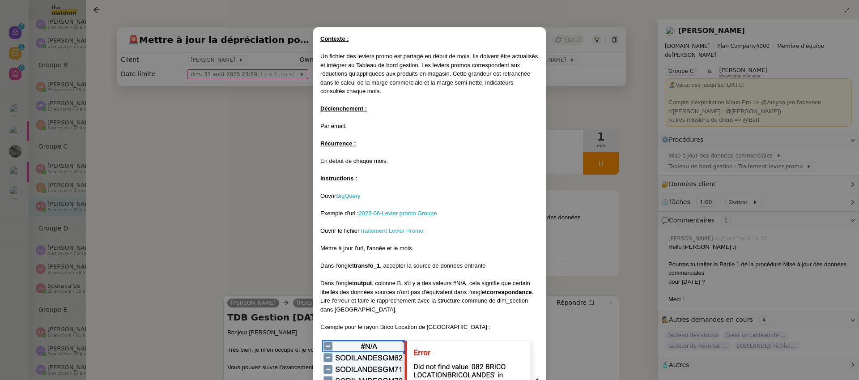
click at [396, 231] on link "Traitement Levier Promo" at bounding box center [391, 230] width 64 height 7
click at [258, 240] on nz-modal-container "Contexte : Un fichier des leviers promo est partagé en début de mois. Ils doive…" at bounding box center [429, 190] width 859 height 380
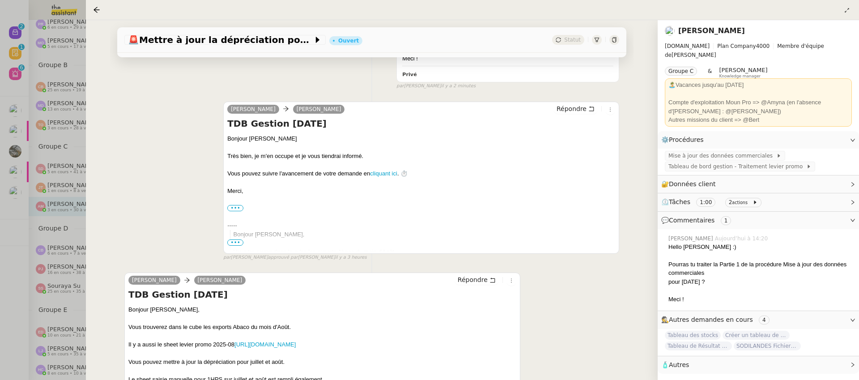
scroll to position [247, 0]
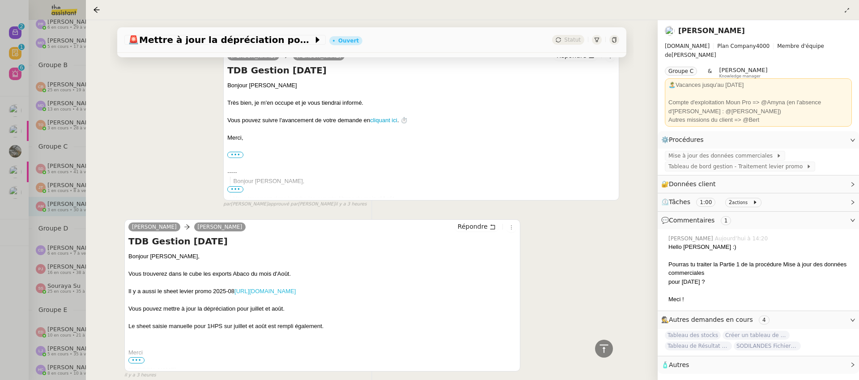
drag, startPoint x: 311, startPoint y: 299, endPoint x: 236, endPoint y: 294, distance: 74.9
click at [236, 294] on div "Il y a aussi le sheet levier promo 2025-08 https://docs.google.com/spreadsheets…" at bounding box center [322, 291] width 388 height 9
copy link "[URL][DOMAIN_NAME]"
click at [144, 154] on div "camille Guillaume Farina Répondre TDB Gestion août 2025 Bonjour Guillaume Très …" at bounding box center [371, 124] width 495 height 168
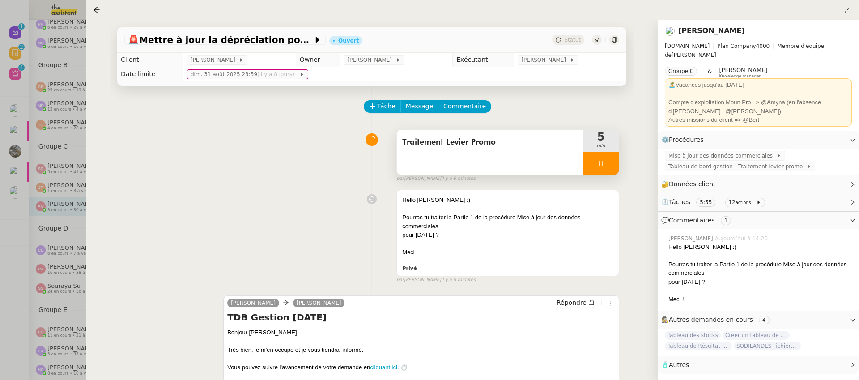
click at [606, 164] on div at bounding box center [601, 163] width 36 height 22
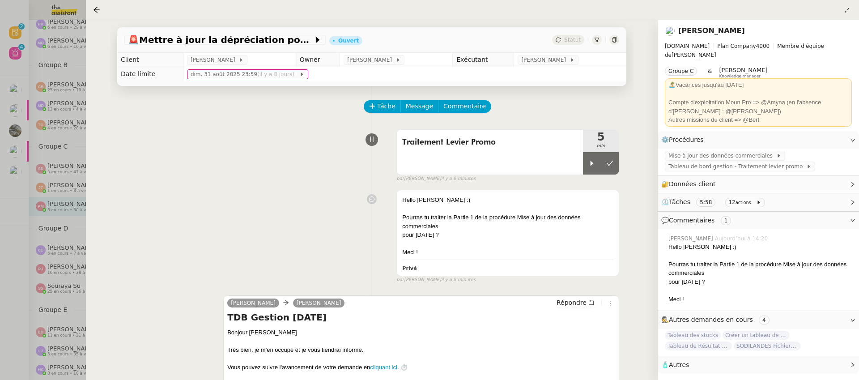
click at [13, 185] on div at bounding box center [429, 190] width 859 height 380
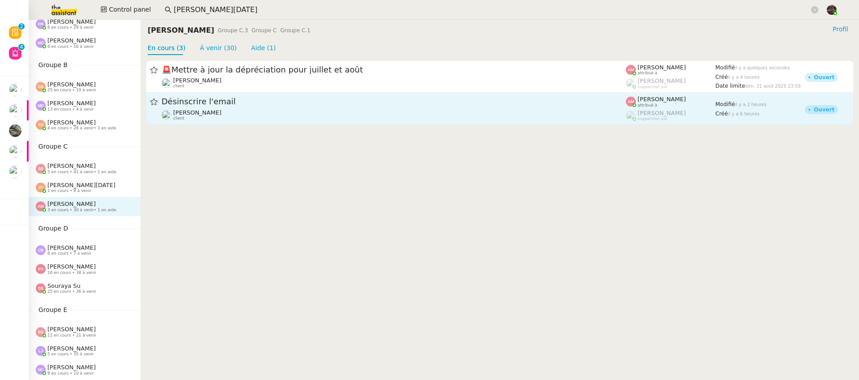
click at [217, 113] on div "Hugo Bentz client" at bounding box center [394, 115] width 465 height 12
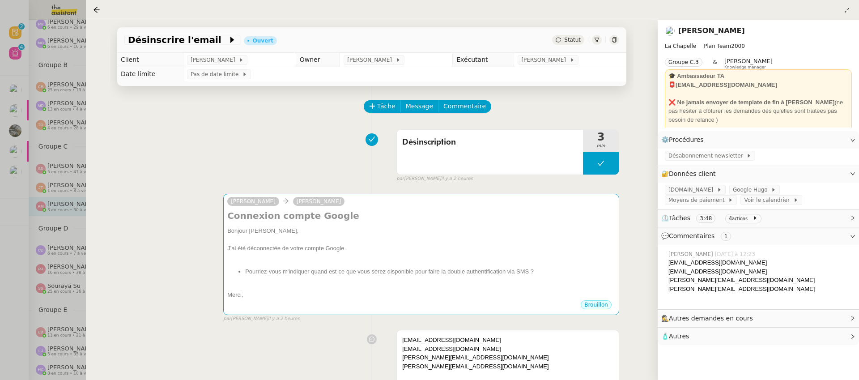
click at [58, 165] on div at bounding box center [429, 190] width 859 height 380
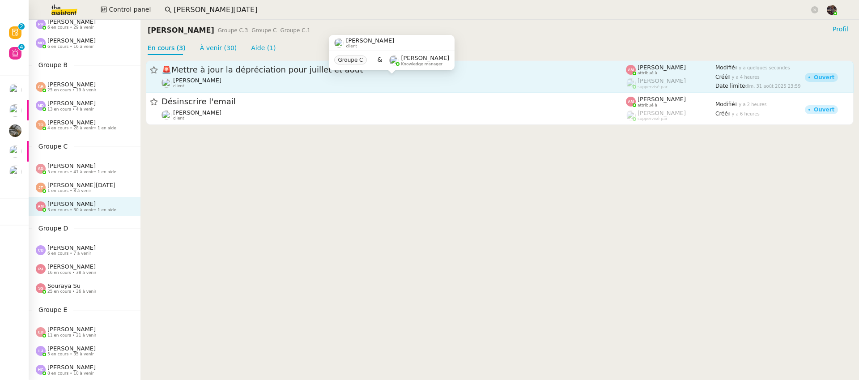
click at [255, 81] on div "Guillaume Farina client" at bounding box center [394, 83] width 465 height 12
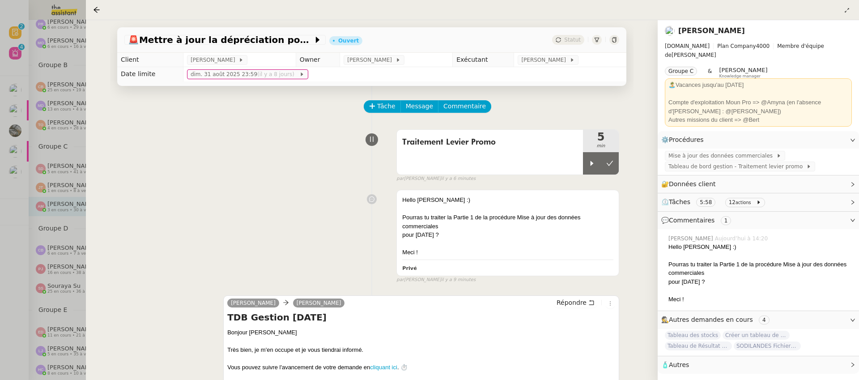
click at [76, 191] on div at bounding box center [429, 190] width 859 height 380
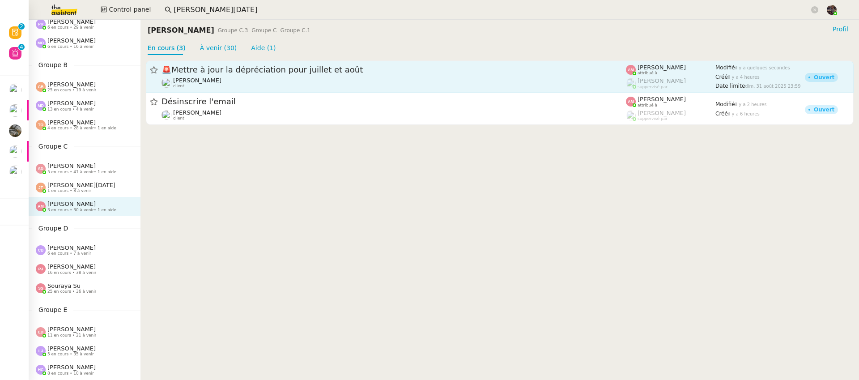
click at [316, 68] on span "🚨 Mettre à jour la dépréciation pour juillet et août" at bounding box center [394, 70] width 465 height 8
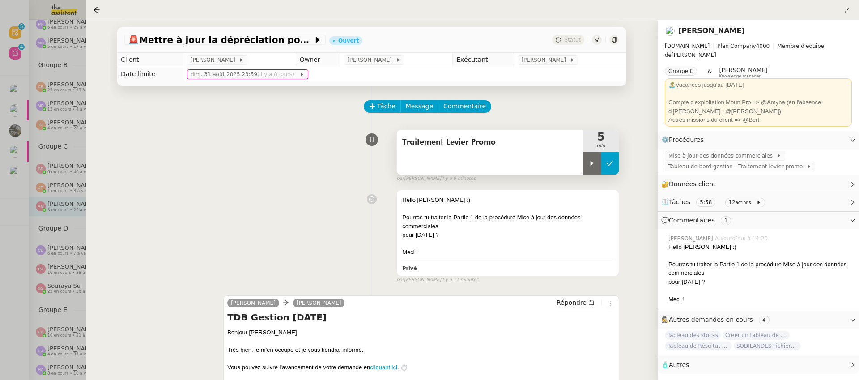
click at [609, 164] on button at bounding box center [610, 163] width 18 height 22
click at [738, 162] on span "Tableau de bord gestion - Traitement levier promo" at bounding box center [738, 166] width 138 height 9
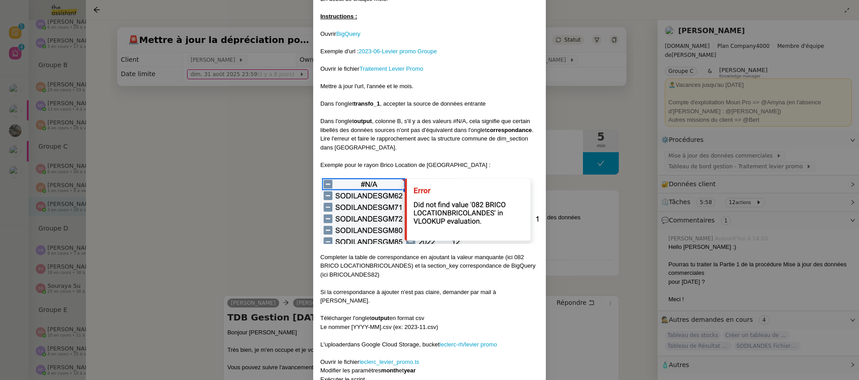
scroll to position [239, 0]
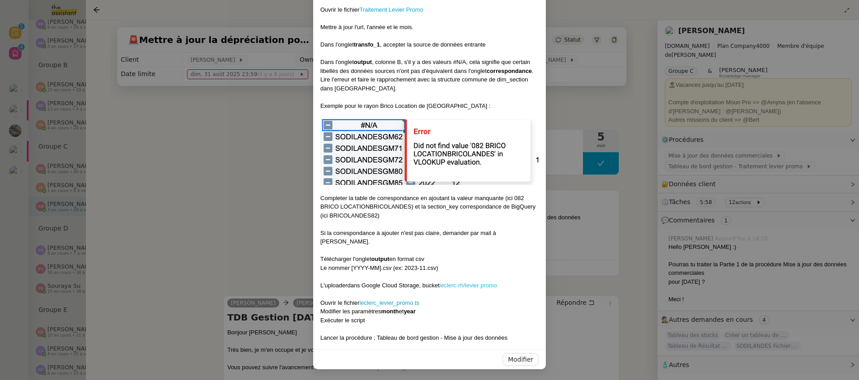
click at [459, 285] on link "leclerc-rh/levier promo" at bounding box center [468, 285] width 58 height 7
click at [241, 178] on nz-modal-container "Contexte : Un fichier des leviers promo est partagé en début de mois. Ils doive…" at bounding box center [429, 190] width 859 height 380
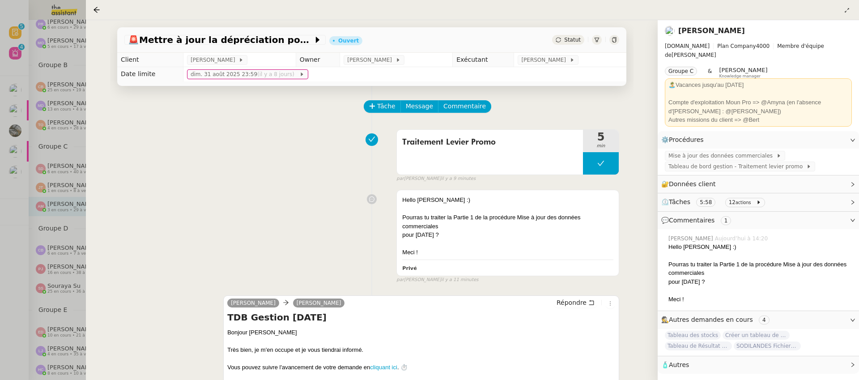
scroll to position [194, 0]
click at [720, 165] on span "Tableau de bord gestion - Traitement levier promo" at bounding box center [738, 166] width 138 height 9
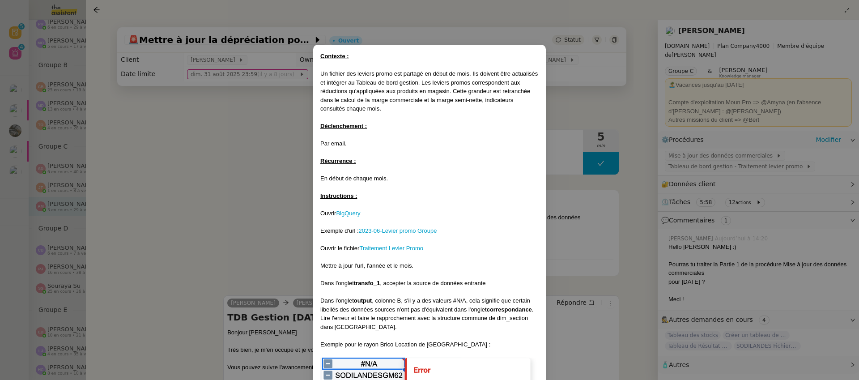
click at [220, 174] on nz-modal-container "Contexte : Un fichier des leviers promo est partagé en début de mois. Ils doive…" at bounding box center [429, 190] width 859 height 380
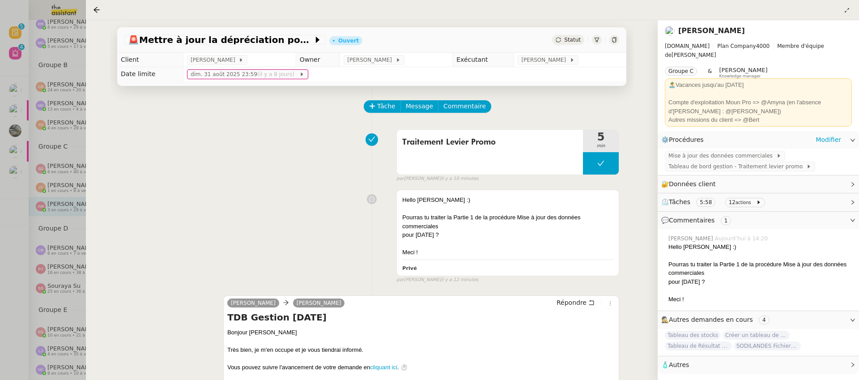
scroll to position [2, 0]
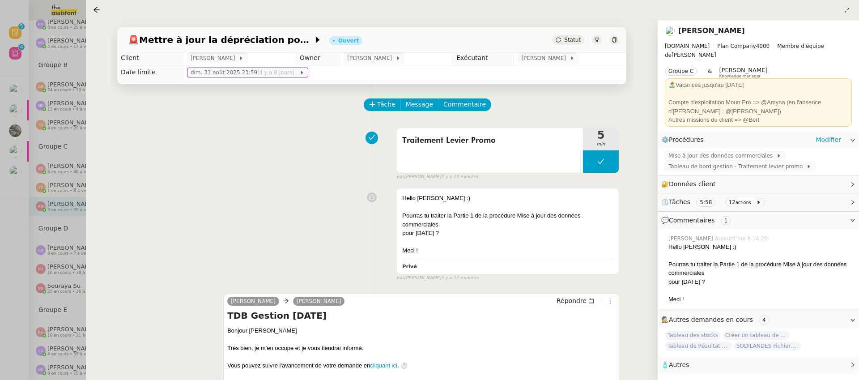
click at [68, 198] on div at bounding box center [429, 190] width 859 height 380
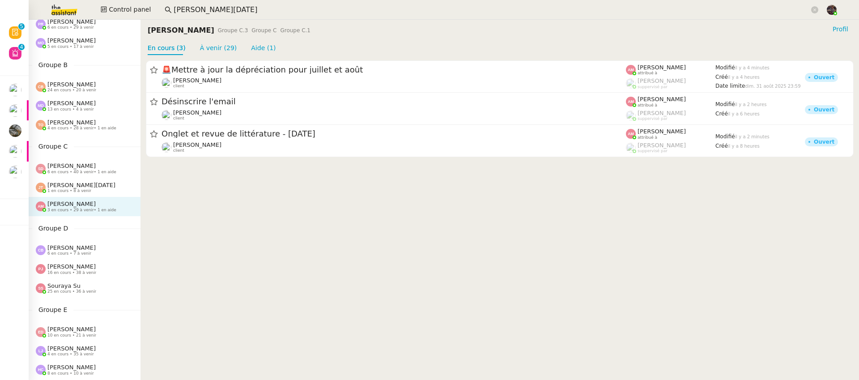
click at [69, 204] on div at bounding box center [429, 190] width 859 height 380
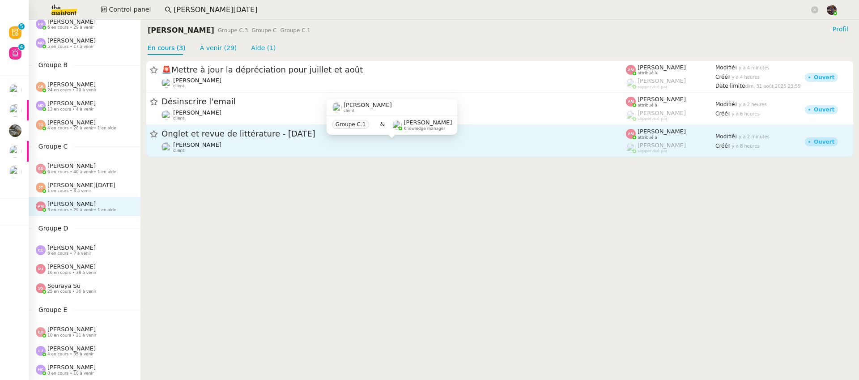
click at [211, 151] on div "Jean-Baptiste Barfety client" at bounding box center [197, 147] width 48 height 12
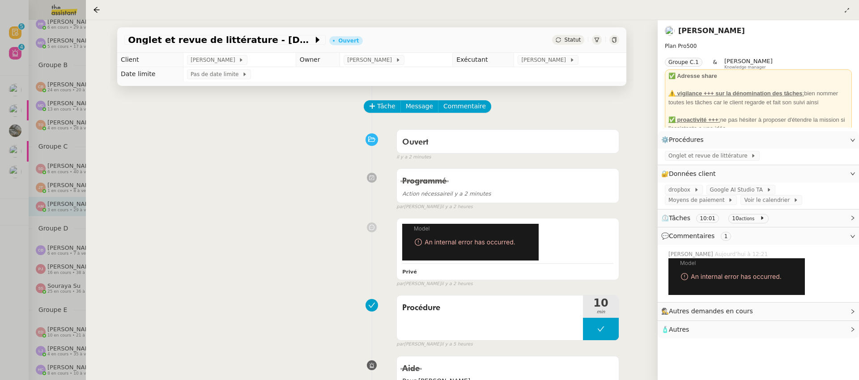
click at [63, 230] on div at bounding box center [429, 190] width 859 height 380
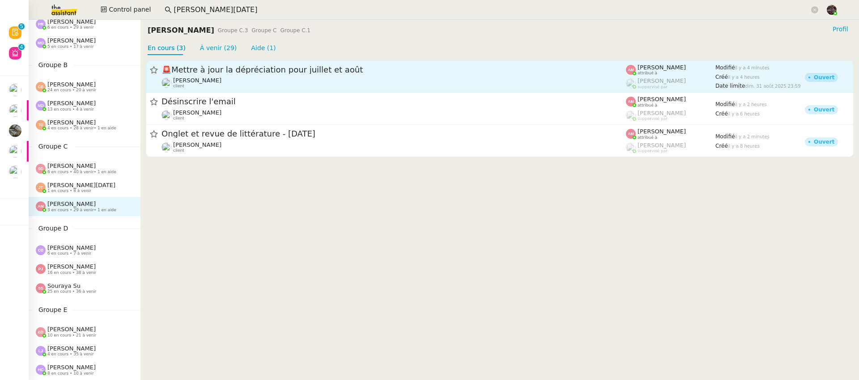
click at [203, 78] on span "Guillaume Farina" at bounding box center [197, 80] width 48 height 7
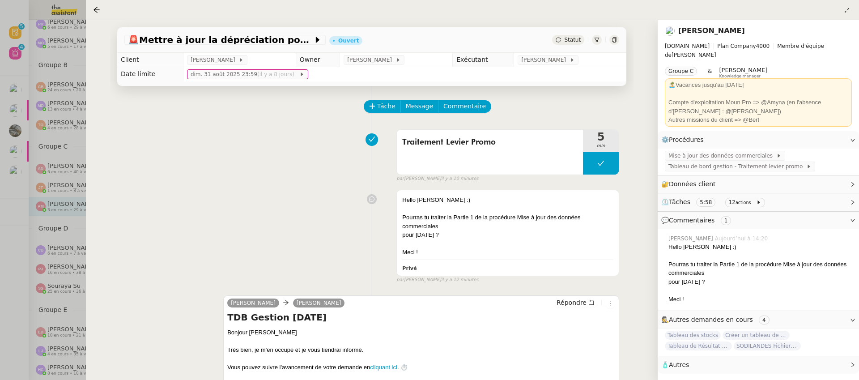
click at [80, 205] on div at bounding box center [429, 190] width 859 height 380
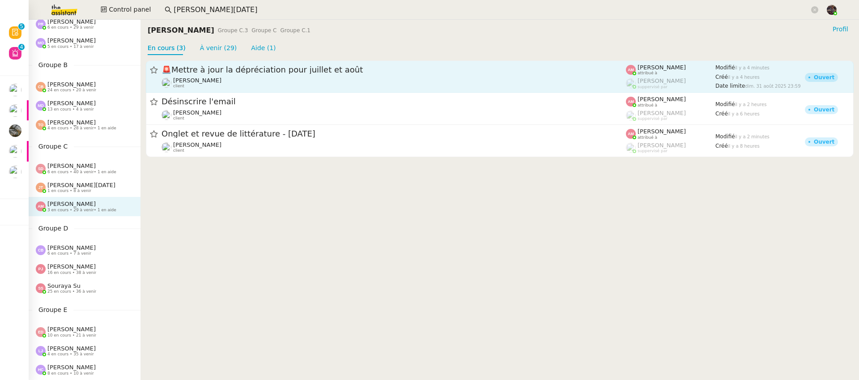
click at [242, 70] on span "🚨 Mettre à jour la dépréciation pour juillet et août" at bounding box center [394, 70] width 465 height 8
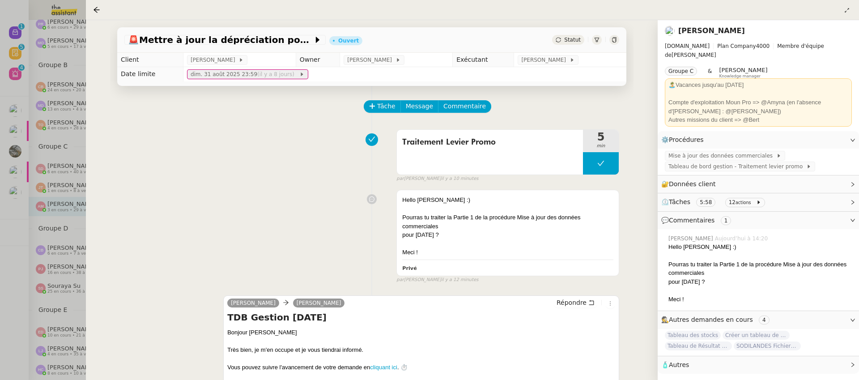
click at [228, 73] on span "dim. 31 août 2025 23:59 (il y a 8 jours)" at bounding box center [245, 74] width 109 height 9
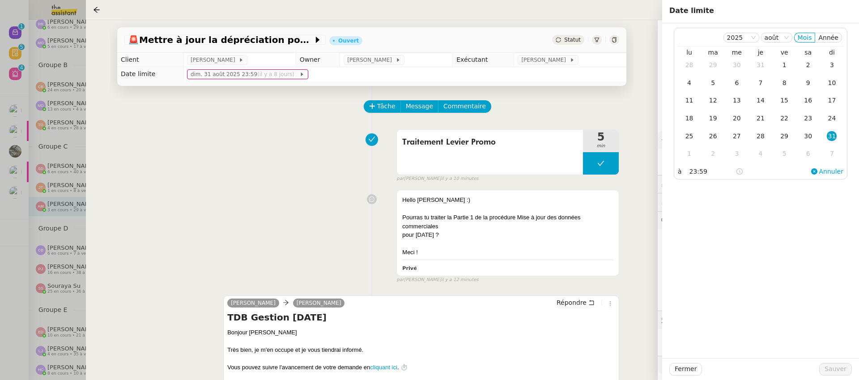
click at [294, 192] on div "Hello Amyna :) Pourras tu traiter la Partie 1 de la procédure Mise à jour des d…" at bounding box center [371, 235] width 495 height 98
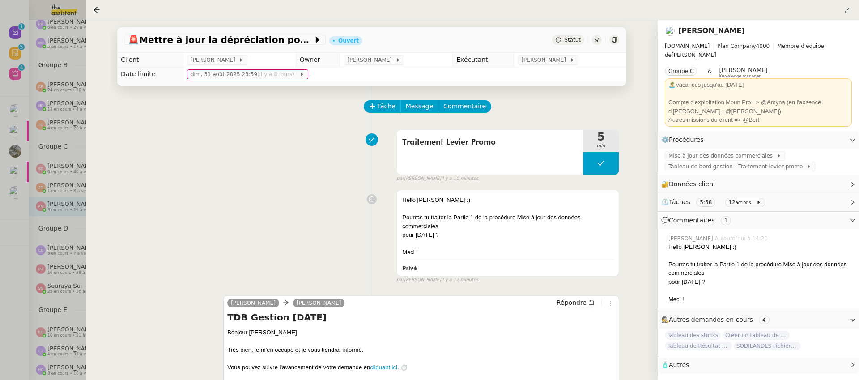
click at [594, 41] on icon at bounding box center [596, 39] width 5 height 5
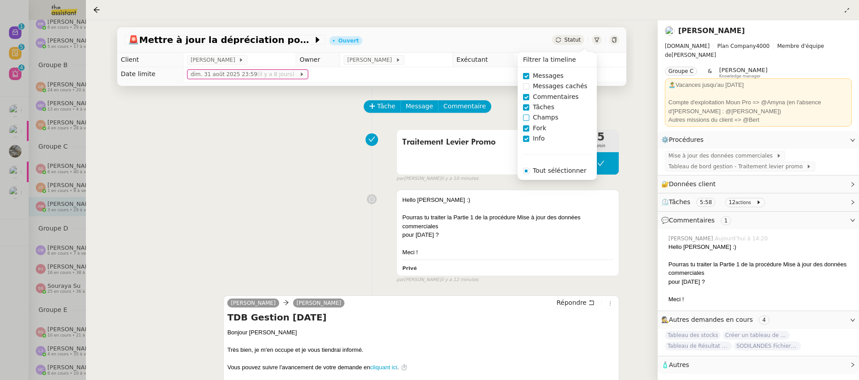
click at [548, 118] on span "Champs" at bounding box center [545, 117] width 33 height 10
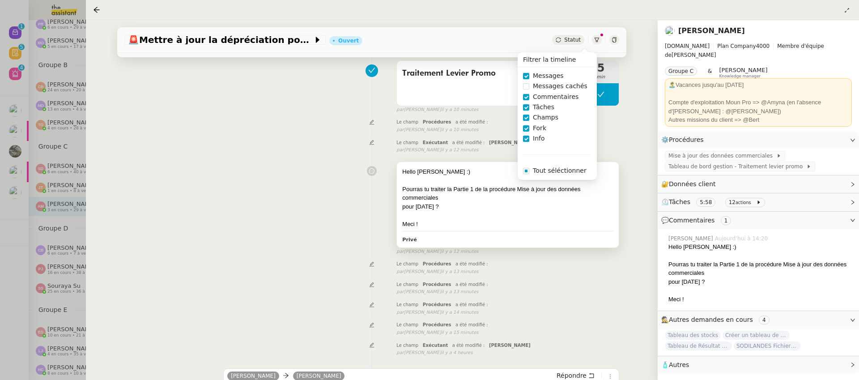
scroll to position [77, 0]
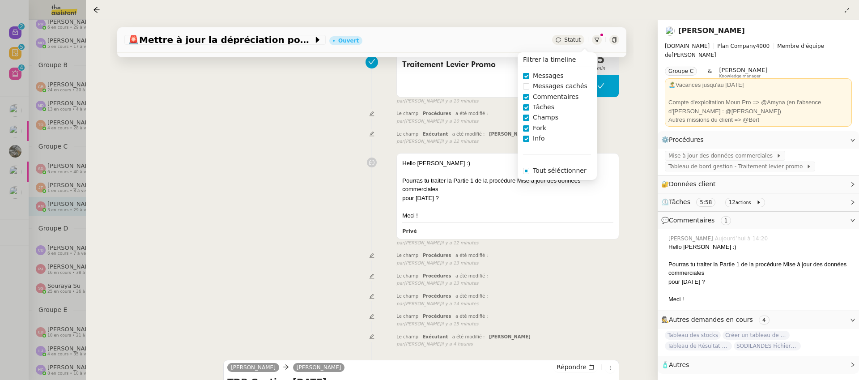
click at [547, 120] on span "Champs" at bounding box center [545, 117] width 33 height 10
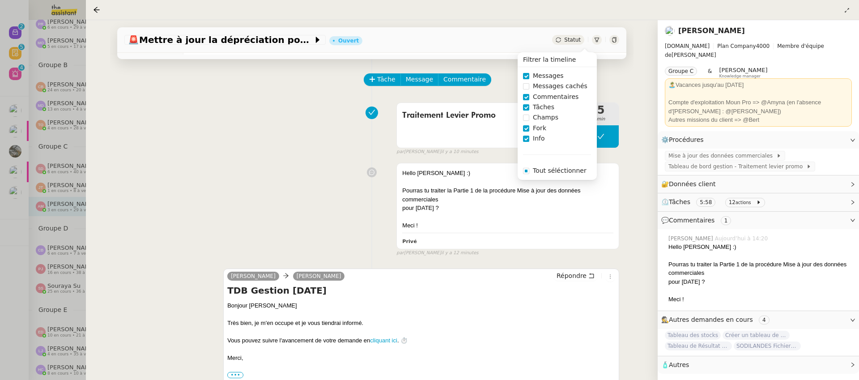
scroll to position [0, 0]
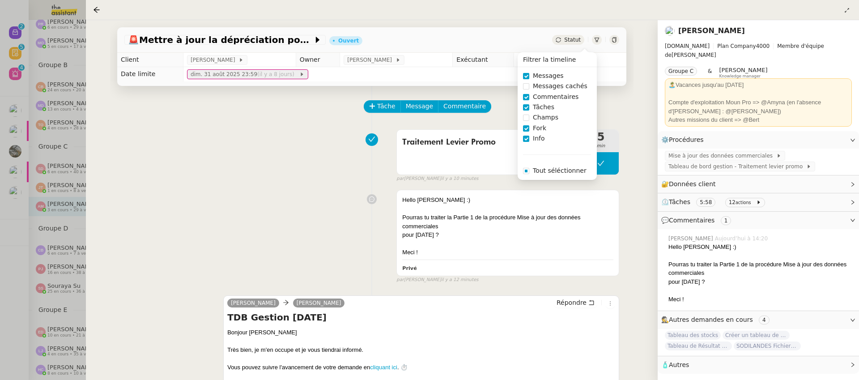
click at [214, 76] on span "dim. 31 août 2025 23:59 (il y a 8 jours)" at bounding box center [245, 74] width 109 height 9
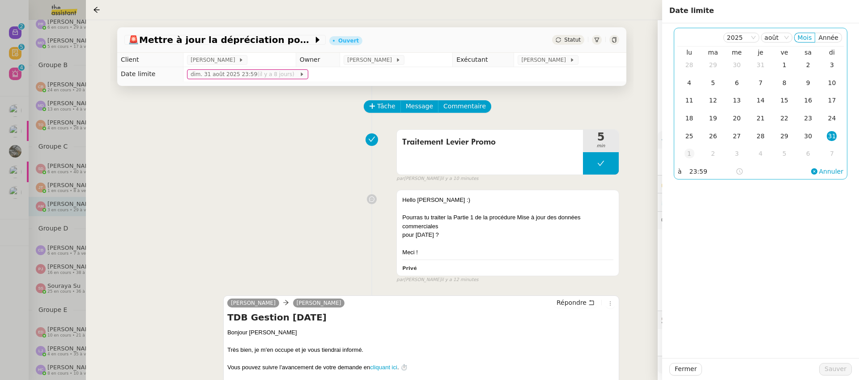
click at [695, 157] on td "1" at bounding box center [690, 154] width 24 height 18
click at [830, 370] on span "Sauver" at bounding box center [836, 369] width 22 height 10
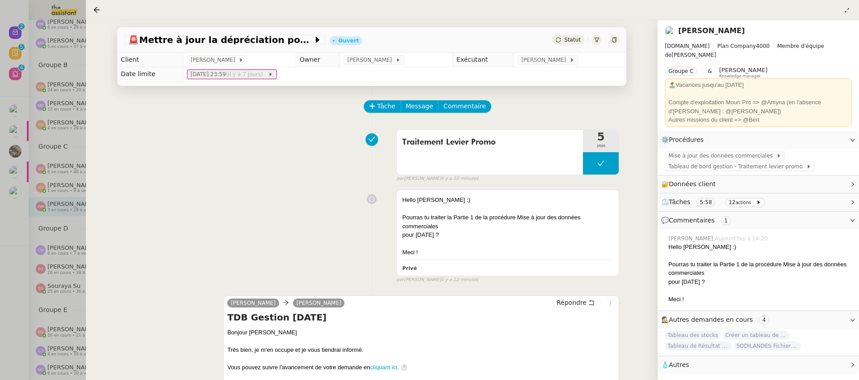
click at [229, 72] on span "lun. 1 sept. 2025 23:59 (il y a 7 jours)" at bounding box center [229, 74] width 77 height 9
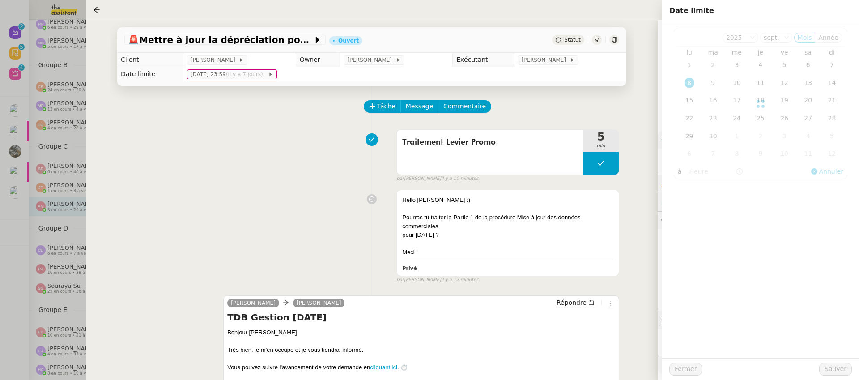
type input "23:59"
click at [691, 85] on div "8" at bounding box center [690, 83] width 10 height 10
click at [839, 367] on span "Sauver" at bounding box center [836, 369] width 22 height 10
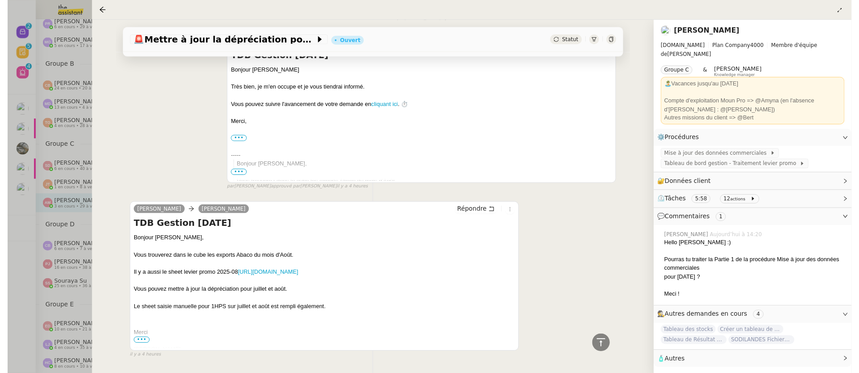
scroll to position [263, 0]
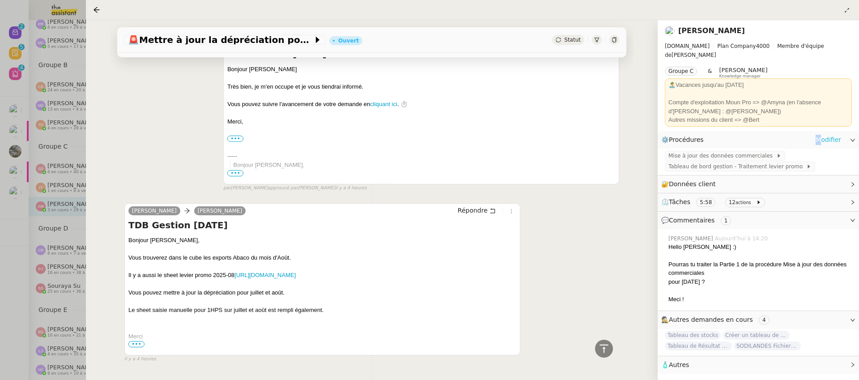
click at [821, 135] on link "Modifier" at bounding box center [829, 140] width 26 height 10
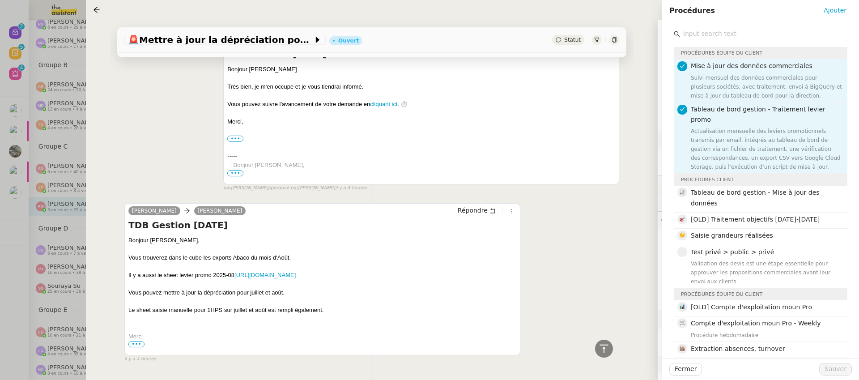
click at [733, 31] on input "text" at bounding box center [763, 34] width 167 height 12
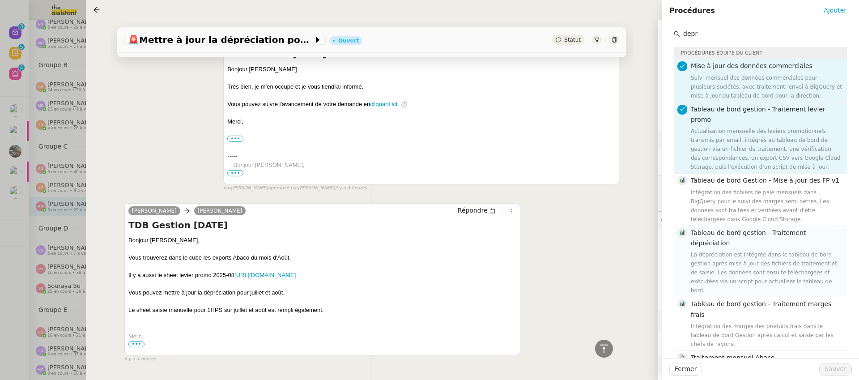
type input "depr"
click at [783, 250] on div "La dépréciation est intégrée dans le tableau de bord gestion après mise à jour …" at bounding box center [766, 272] width 151 height 45
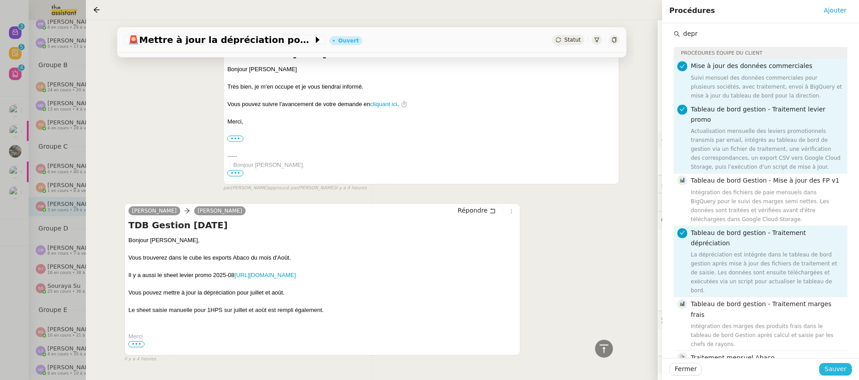
click at [833, 368] on span "Sauver" at bounding box center [836, 369] width 22 height 10
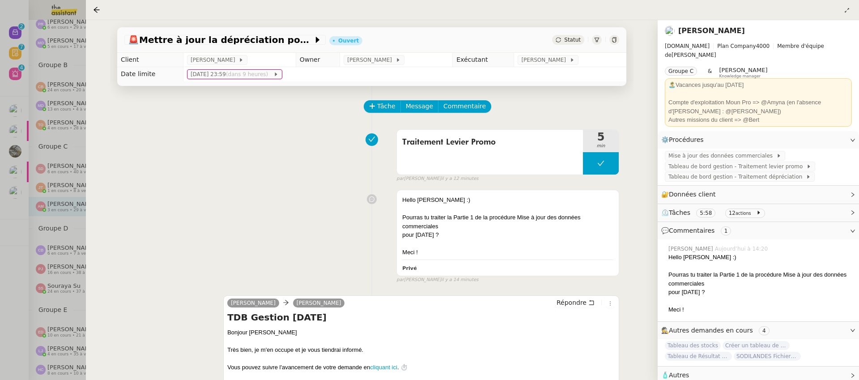
click at [23, 25] on div at bounding box center [429, 190] width 859 height 380
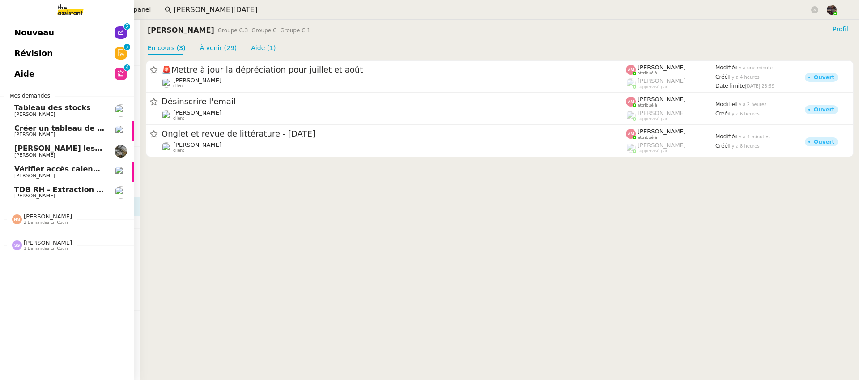
click at [86, 30] on link "Nouveau 0 1 2 3 4 5 6 7 8 9" at bounding box center [67, 32] width 134 height 21
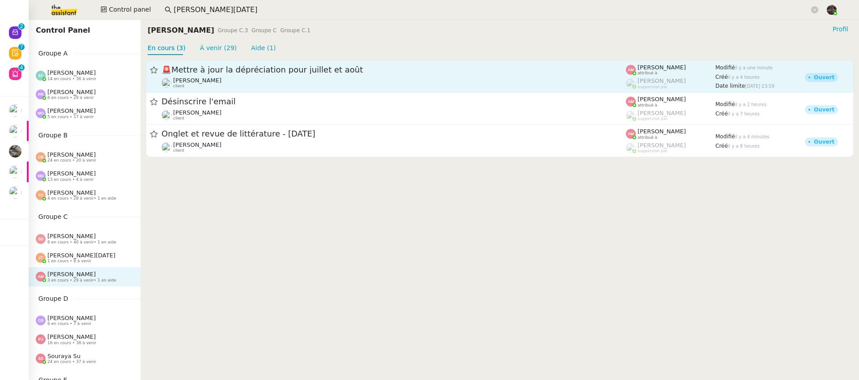
click at [228, 71] on span "🚨 Mettre à jour la dépréciation pour juillet et août" at bounding box center [394, 70] width 465 height 8
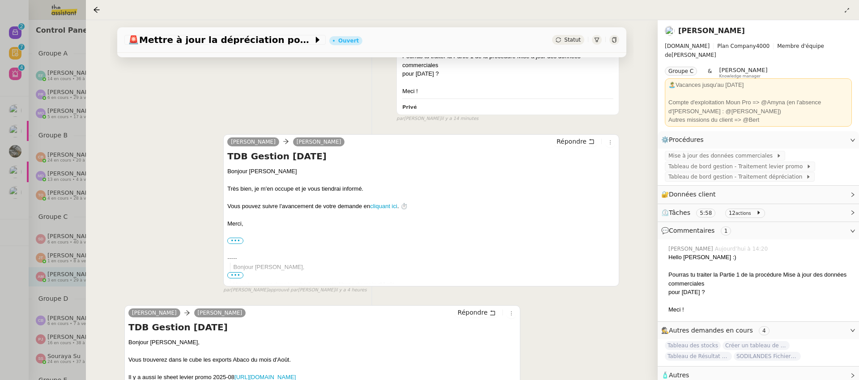
scroll to position [178, 0]
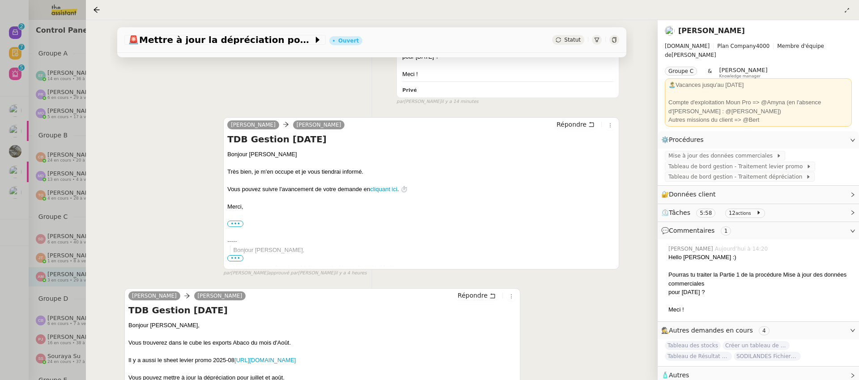
click at [101, 151] on div "🚨 Mettre à jour la dépréciation pour juillet et août Ouvert Statut Client Guill…" at bounding box center [372, 200] width 572 height 360
click at [78, 150] on div at bounding box center [429, 190] width 859 height 380
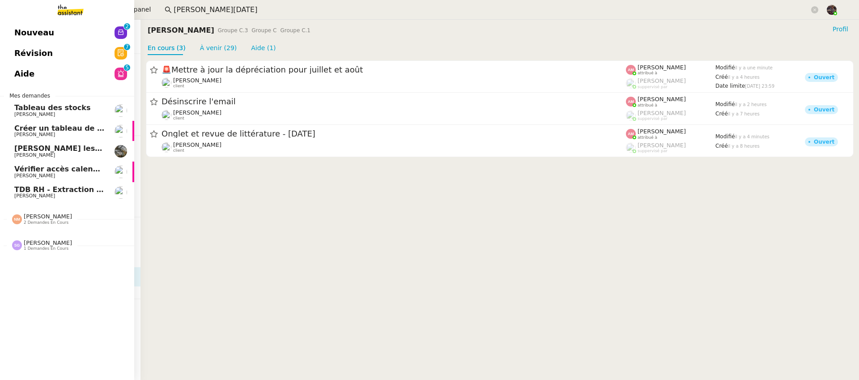
click at [53, 192] on span "TDB RH - Extraction et mise à jour Absences / Turnover - sept. 2025" at bounding box center [142, 189] width 257 height 9
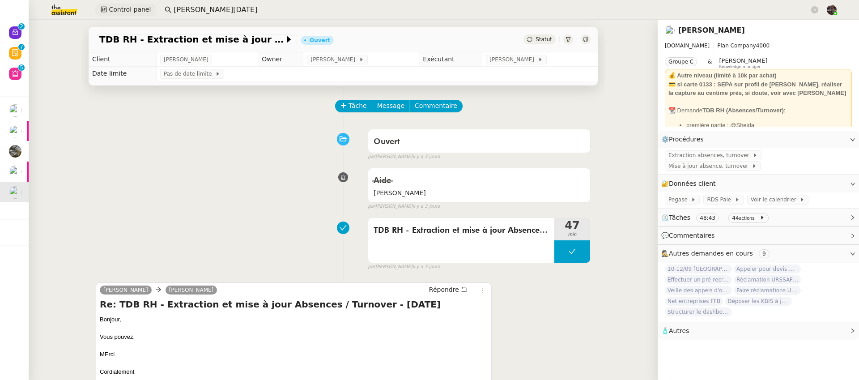
click at [133, 11] on span "Control panel" at bounding box center [130, 9] width 42 height 10
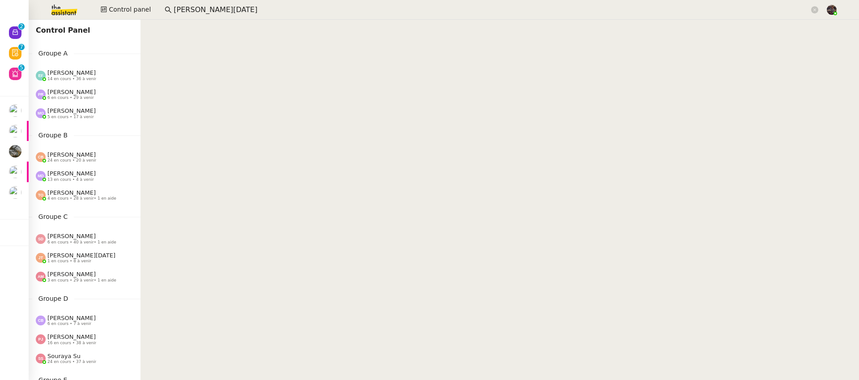
click at [69, 283] on div "Amyna Mehrez 3 en cours • 29 à venir • 1 en aide" at bounding box center [85, 276] width 112 height 19
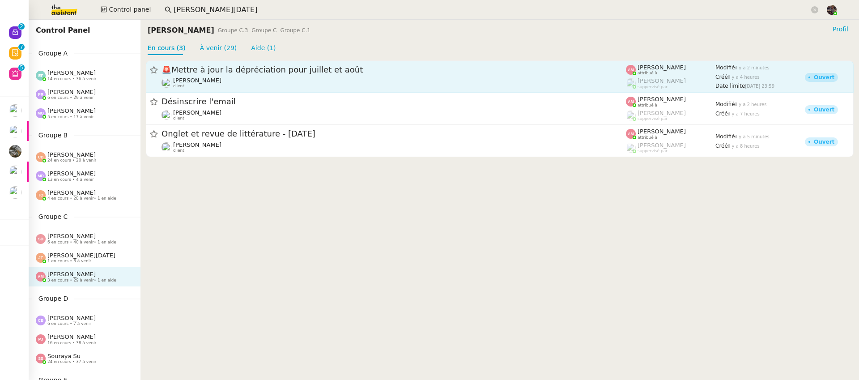
click at [205, 76] on div "🚨 Mettre à jour la dépréciation pour juillet et août Guillaume Farina client" at bounding box center [394, 76] width 465 height 24
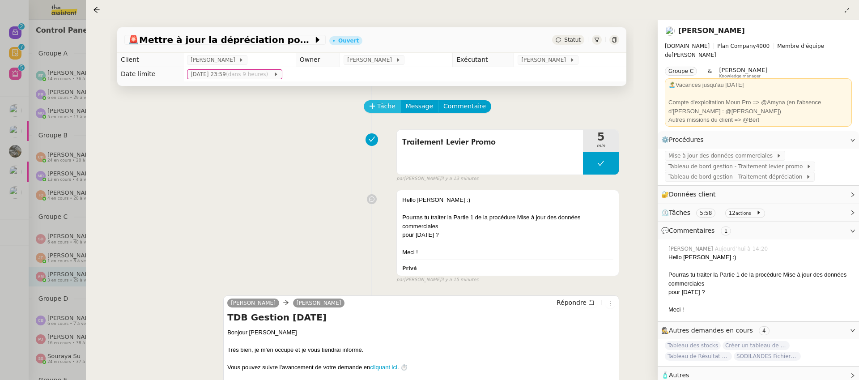
click at [376, 104] on button "Tâche" at bounding box center [382, 106] width 37 height 13
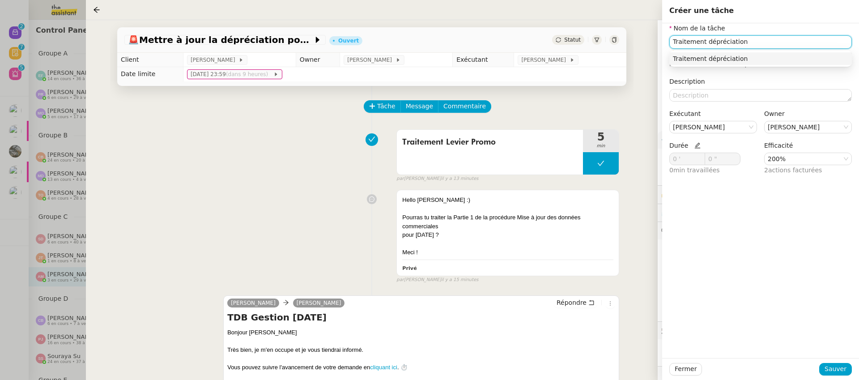
click at [734, 60] on div "Traitement dépréciation" at bounding box center [760, 59] width 175 height 8
type input "Traitement dépréciation"
click at [829, 372] on span "Sauver" at bounding box center [836, 369] width 22 height 10
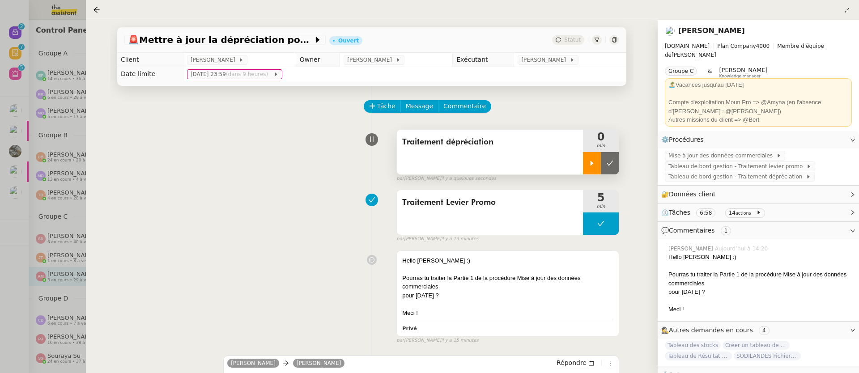
click at [595, 159] on div at bounding box center [592, 163] width 18 height 22
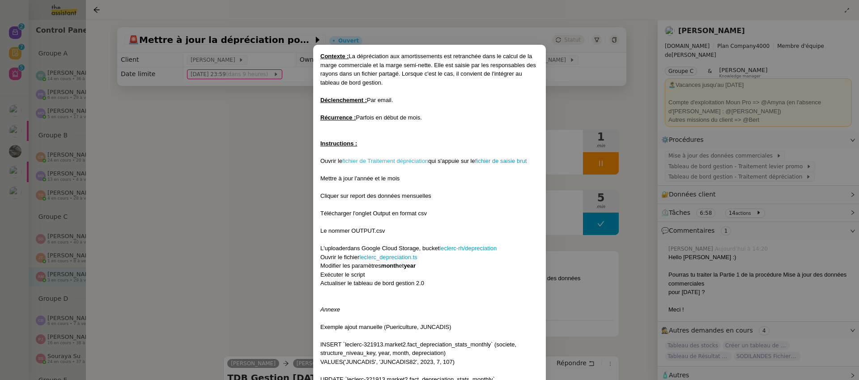
scroll to position [68, 0]
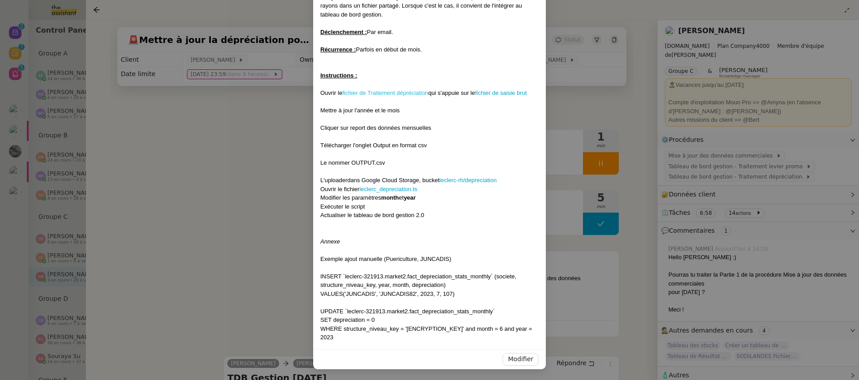
click at [407, 92] on link "fichier de Traitement dépréciation" at bounding box center [385, 93] width 86 height 7
click at [493, 94] on link "fichier de saisie brut" at bounding box center [501, 93] width 52 height 7
click at [269, 243] on nz-modal-container "Contexte : La dépréciation aux amortissements est retranchée dans le calcul de …" at bounding box center [429, 190] width 859 height 380
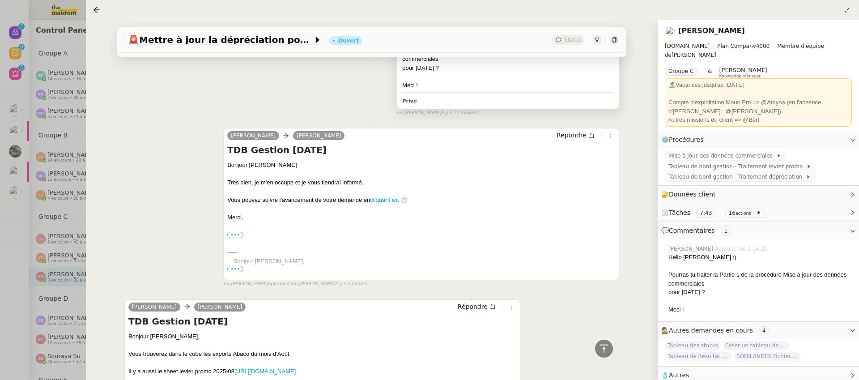
scroll to position [201, 0]
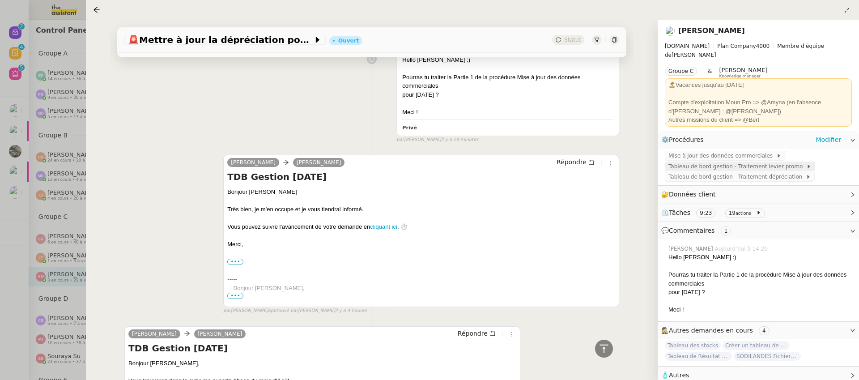
click at [765, 166] on div "Tableau de bord gestion - Traitement levier promo" at bounding box center [740, 167] width 150 height 10
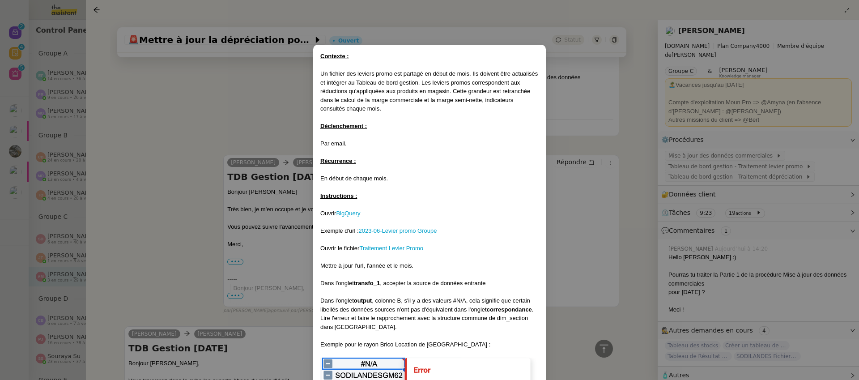
click at [764, 167] on nz-modal-container "Contexte : Un fichier des leviers promo est partagé en début de mois. Ils doive…" at bounding box center [429, 190] width 859 height 380
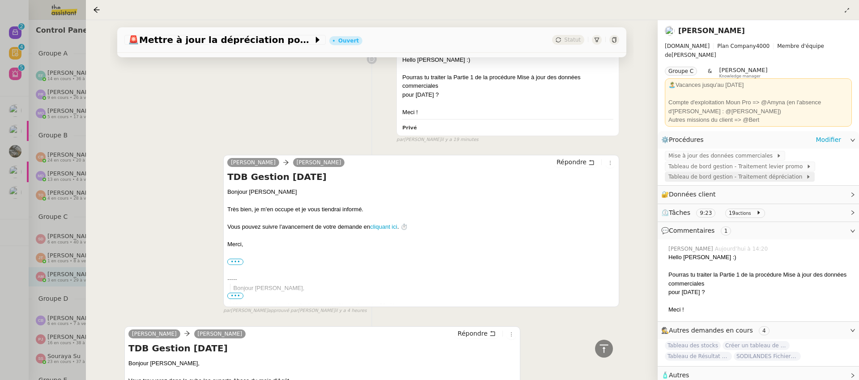
click at [765, 174] on span "Tableau de bord gestion - Traitement dépréciation" at bounding box center [737, 176] width 137 height 9
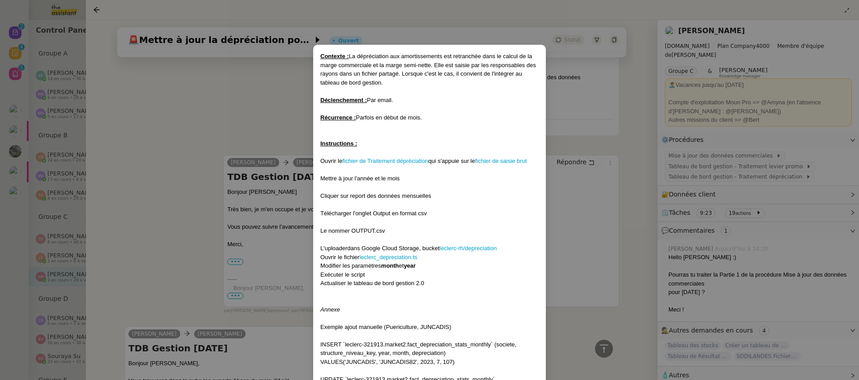
scroll to position [68, 0]
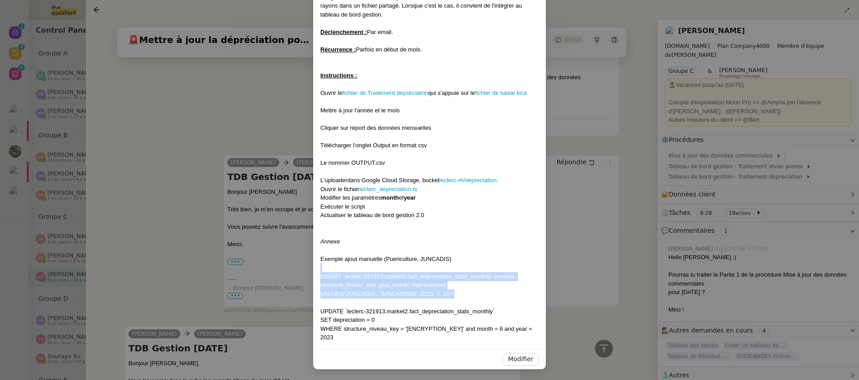
drag, startPoint x: 480, startPoint y: 297, endPoint x: 305, endPoint y: 269, distance: 177.5
click at [305, 269] on nz-modal-container "Contexte : La dépréciation aux amortissements est retranchée dans le calcul de …" at bounding box center [429, 190] width 859 height 380
click at [463, 261] on div "Exemple ajout manuelle (Puericulture, JUNCADIS)" at bounding box center [429, 259] width 218 height 9
drag, startPoint x: 340, startPoint y: 276, endPoint x: 490, endPoint y: 274, distance: 149.5
click at [490, 274] on div "INSERT `leclerc-321913.market2.fact_depreciation_stats_monthly` (societe, struc…" at bounding box center [429, 280] width 218 height 17
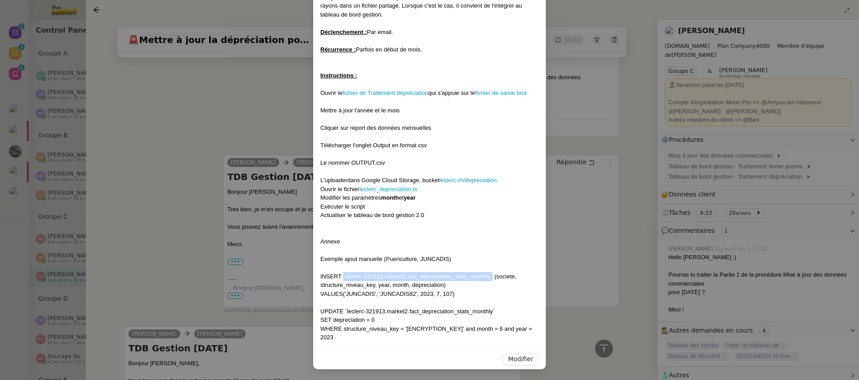
copy div "`leclerc-321913.market2.fact_depreciation_stats_monthly`"
click at [222, 147] on nz-modal-container "Contexte : La dépréciation aux amortissements est retranchée dans le calcul de …" at bounding box center [429, 190] width 859 height 380
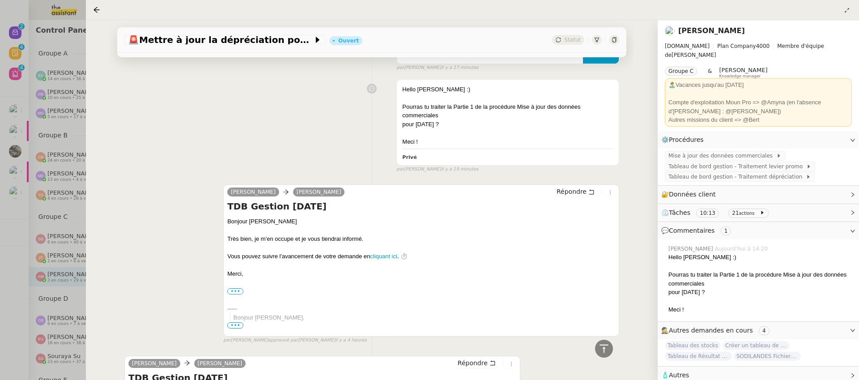
scroll to position [0, 0]
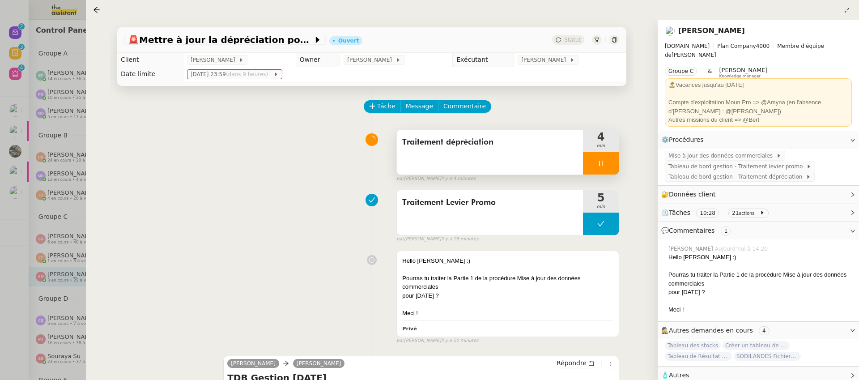
click at [611, 170] on div at bounding box center [601, 163] width 36 height 22
click at [611, 170] on button at bounding box center [610, 163] width 18 height 22
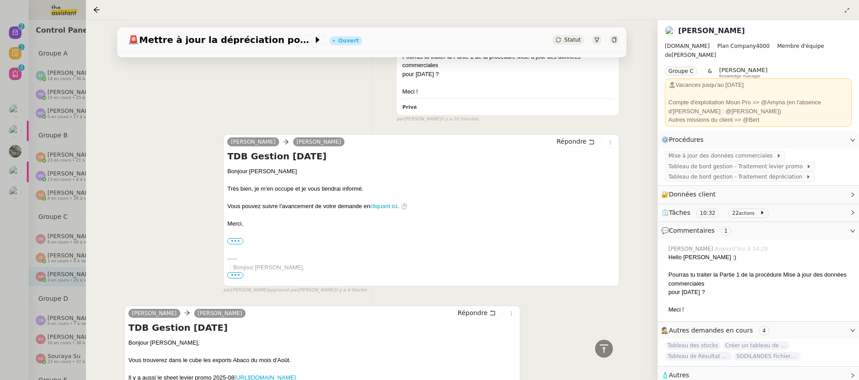
scroll to position [209, 0]
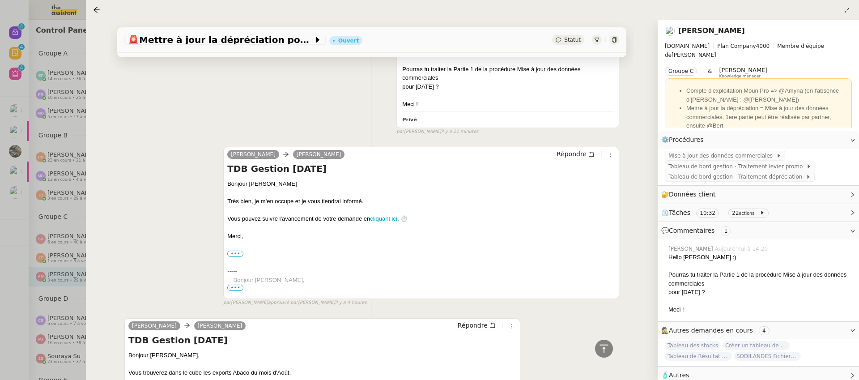
click at [746, 131] on nz-page-header "Guillaume Farina E.Leclerc Plan Company 4000 Membre d'équipe de Lydie Laulon Gr…" at bounding box center [758, 75] width 201 height 111
click at [250, 124] on div "Hello Amyna :) Pourras tu traiter la Partie 1 de la procédure Mise à jour des d…" at bounding box center [371, 87] width 495 height 98
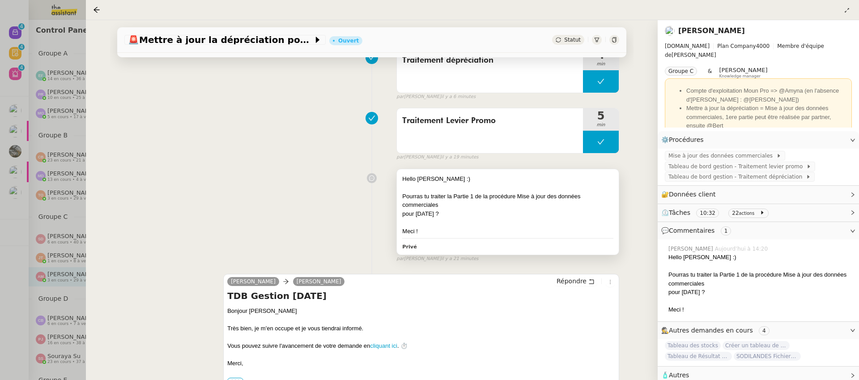
scroll to position [83, 0]
click at [481, 231] on div "Meci !" at bounding box center [507, 230] width 211 height 9
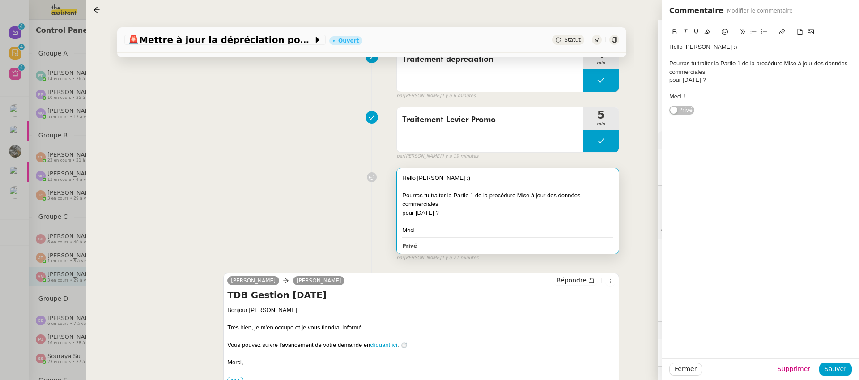
click at [729, 101] on div "Hello Amyna :) Pourras tu traiter la Partie 1 de la procédure Mise à jour des d…" at bounding box center [760, 71] width 183 height 65
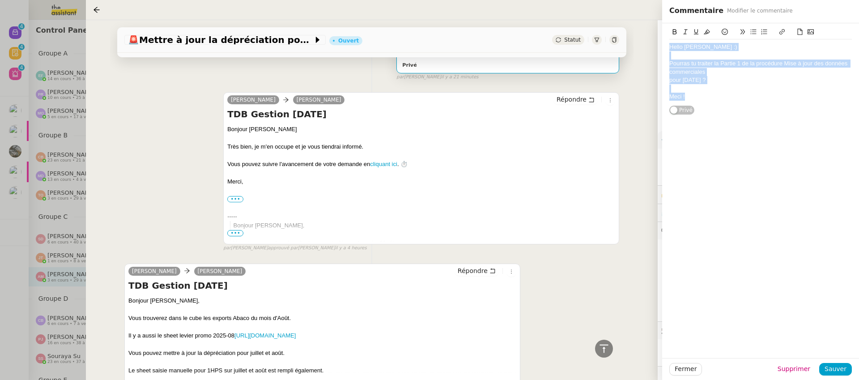
scroll to position [307, 0]
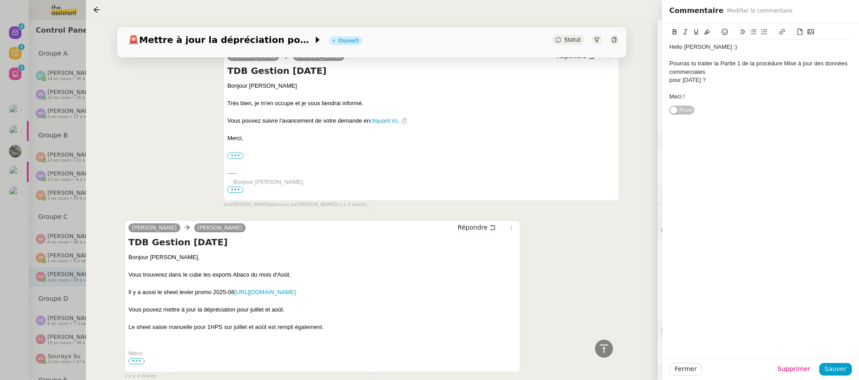
click at [620, 136] on div "Tâche Message Commentaire Veuillez patienter une erreur s'est produite 👌👌👌 mess…" at bounding box center [372, 86] width 524 height 615
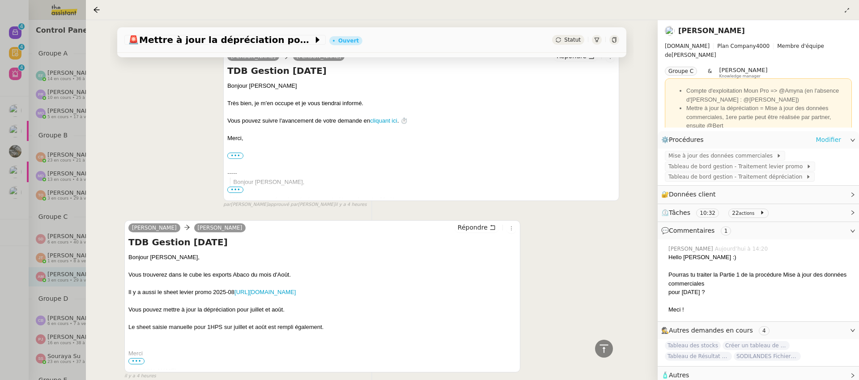
click at [820, 143] on link "Modifier" at bounding box center [829, 140] width 26 height 10
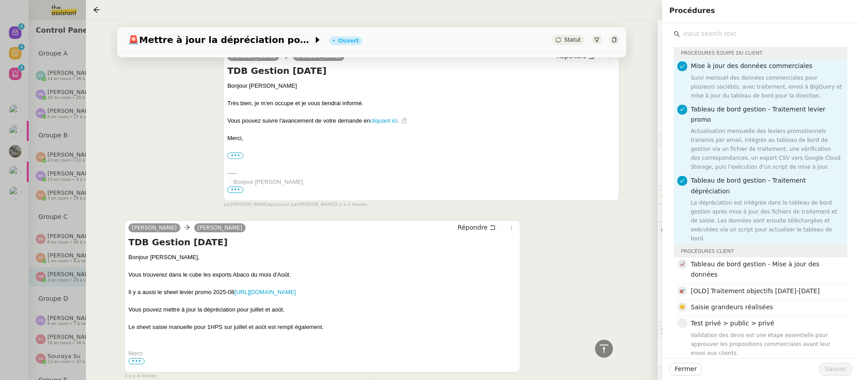
click at [580, 233] on div "Guillaume Farina camille Répondre TDB Gestion août 2025 Bonjour Camille, Vous t…" at bounding box center [371, 296] width 495 height 168
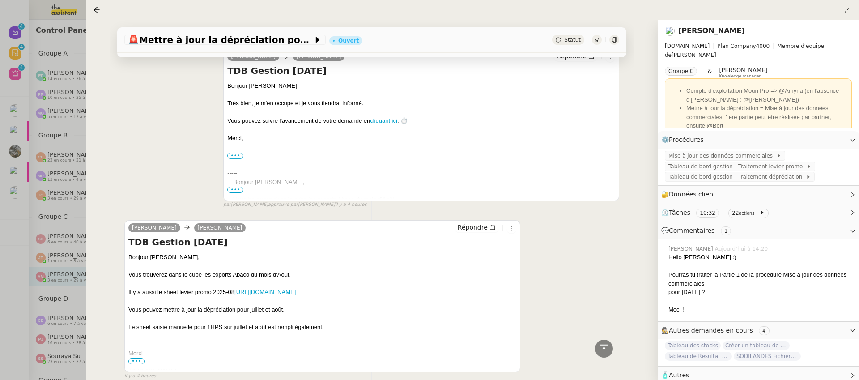
click at [729, 29] on link "Guillaume Farina" at bounding box center [711, 30] width 67 height 9
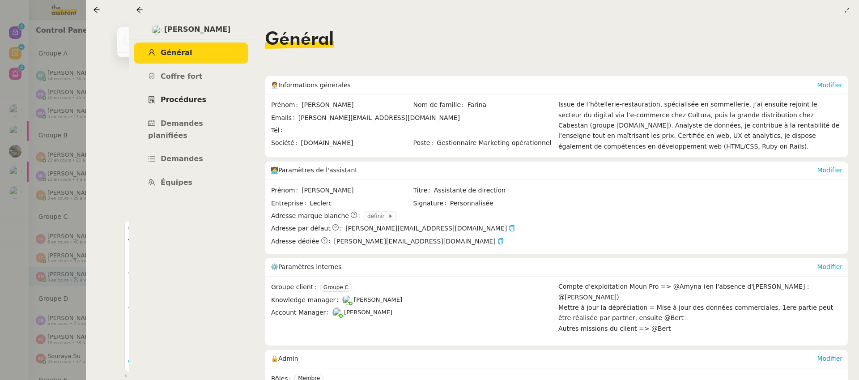
click at [183, 92] on link "Procédures" at bounding box center [191, 100] width 115 height 21
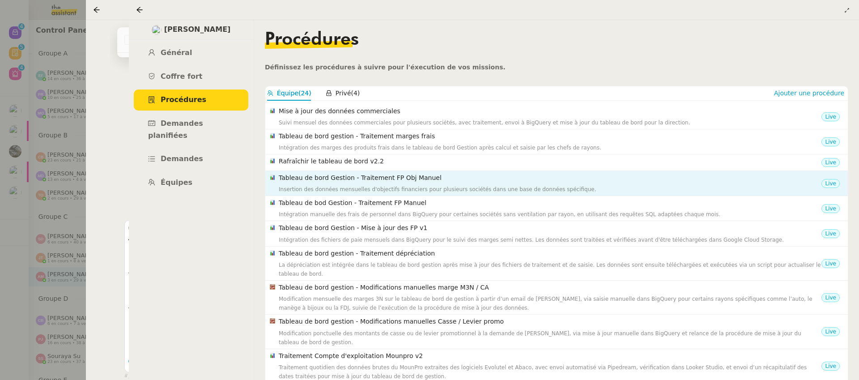
click at [383, 185] on div "Insertion des données mensuelles d'objectifs financiers pour plusieurs sociétés…" at bounding box center [550, 189] width 543 height 9
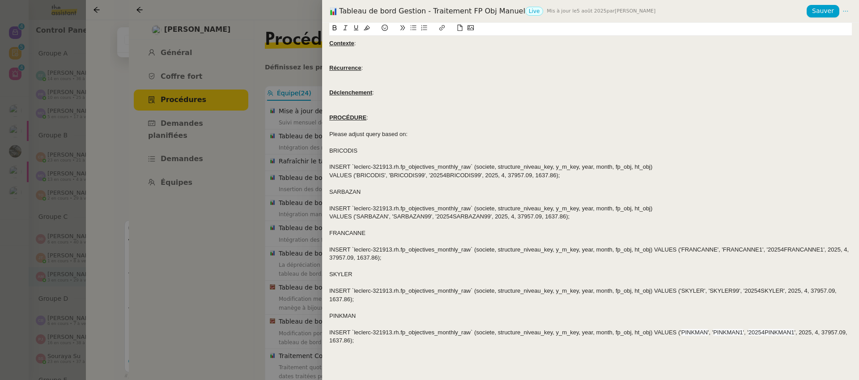
click at [324, 198] on div "Contexte : Récurrence : Déclenchement : PROCÉDURE : Please adjust query based o…" at bounding box center [590, 201] width 537 height 357
click at [306, 198] on div at bounding box center [429, 190] width 859 height 380
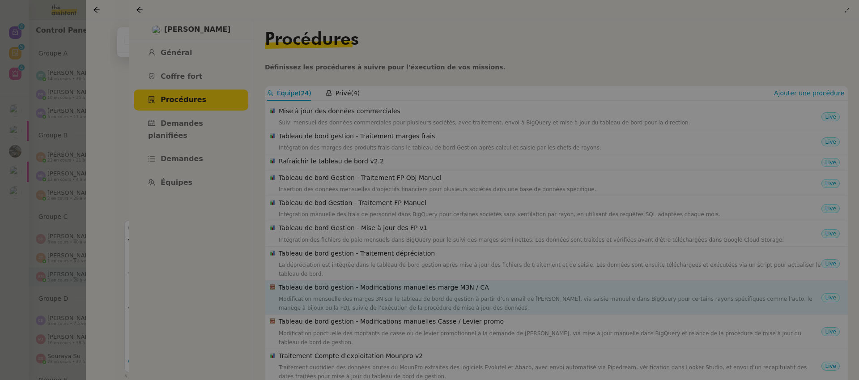
scroll to position [84, 0]
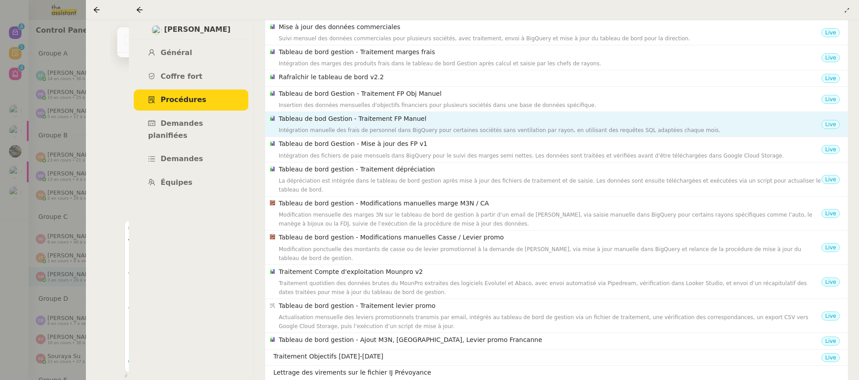
click at [367, 119] on h4 "Tableau de bod Gestion - Traitement FP Manuel" at bounding box center [550, 119] width 543 height 10
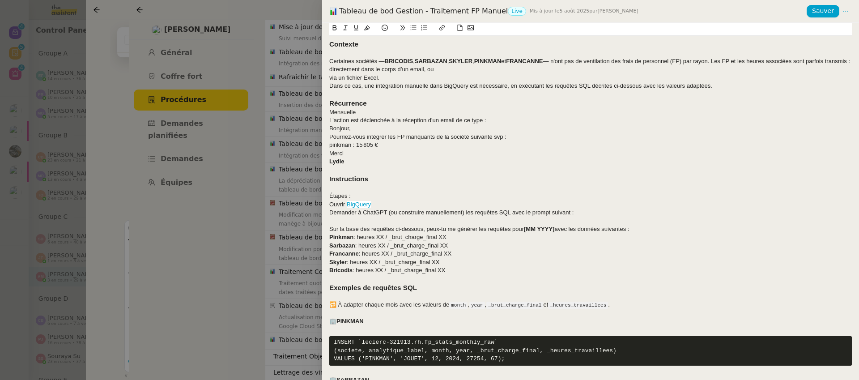
click at [298, 130] on div at bounding box center [429, 190] width 859 height 380
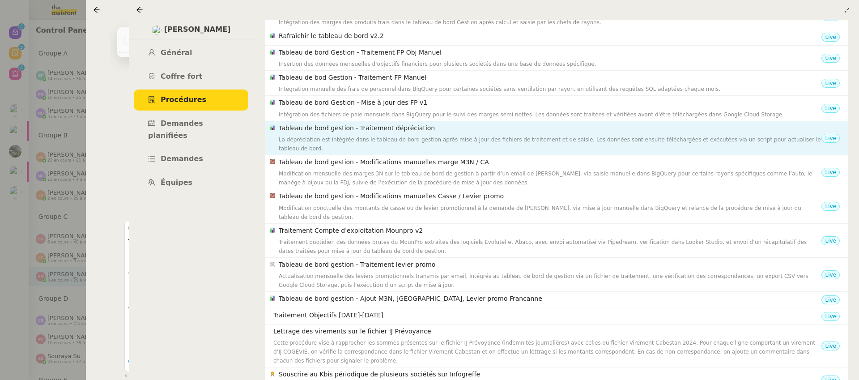
scroll to position [0, 0]
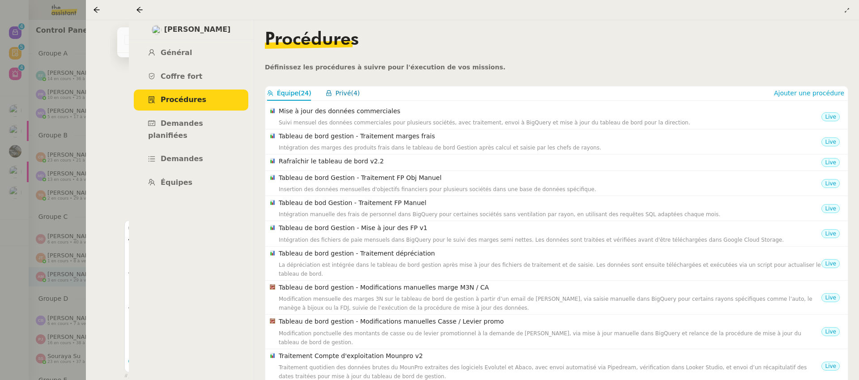
click at [335, 98] on button "Privé (4)" at bounding box center [343, 93] width 34 height 10
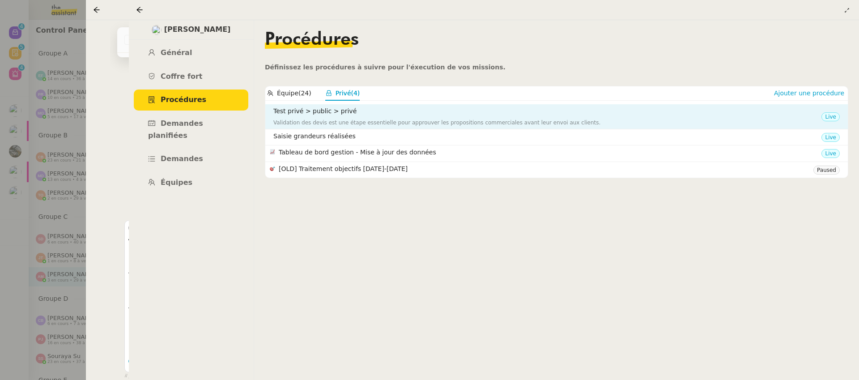
click at [311, 117] on div "Test privé > public > privé Validation des devis est une étape essentielle pour…" at bounding box center [547, 116] width 548 height 21
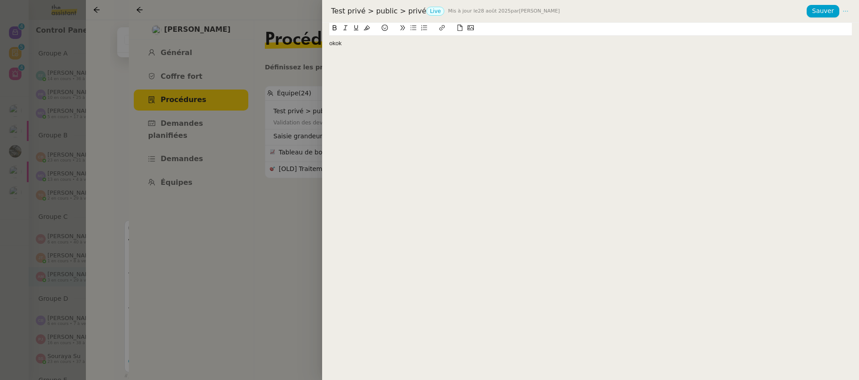
click at [848, 11] on icon at bounding box center [846, 11] width 6 height 6
click at [846, 42] on span "Supprimer" at bounding box center [832, 41] width 33 height 8
click at [799, 50] on button "OK" at bounding box center [794, 49] width 16 height 10
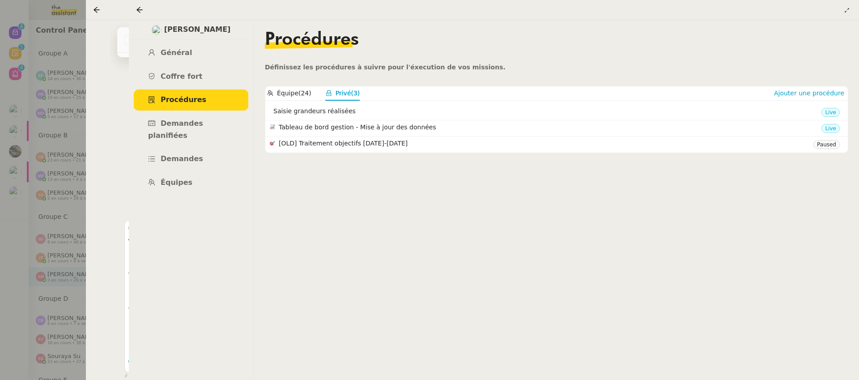
click at [308, 225] on div at bounding box center [429, 190] width 859 height 380
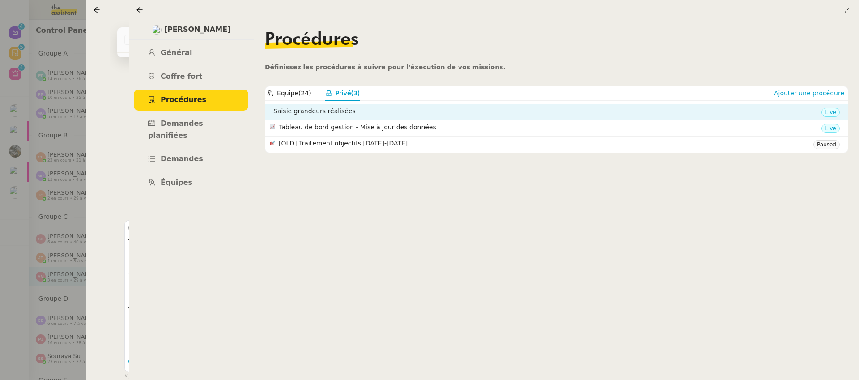
click at [331, 116] on h4 "Saisie grandeurs réalisées" at bounding box center [547, 111] width 548 height 10
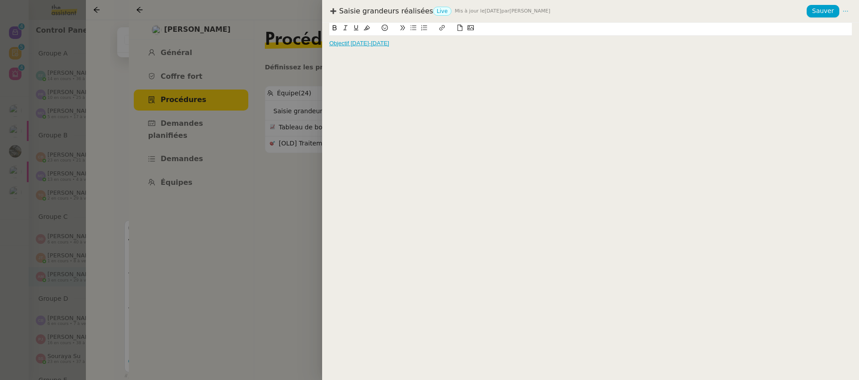
click at [214, 183] on div at bounding box center [429, 190] width 859 height 380
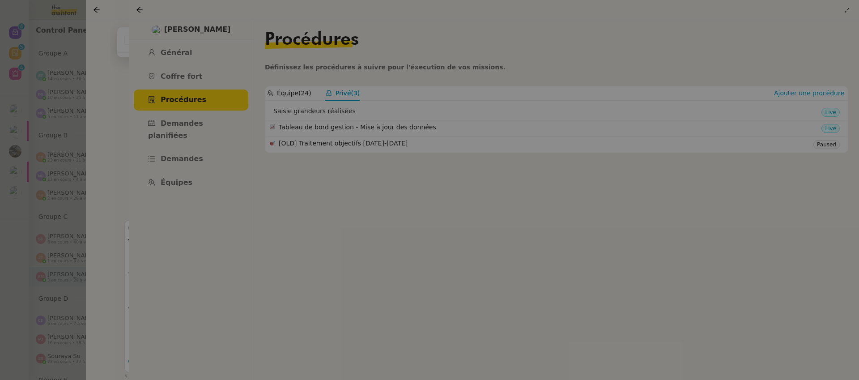
click at [267, 160] on nz-content "Procédures Définissez les procédures à suivre pour l'éxecution de vos missions.…" at bounding box center [557, 200] width 584 height 360
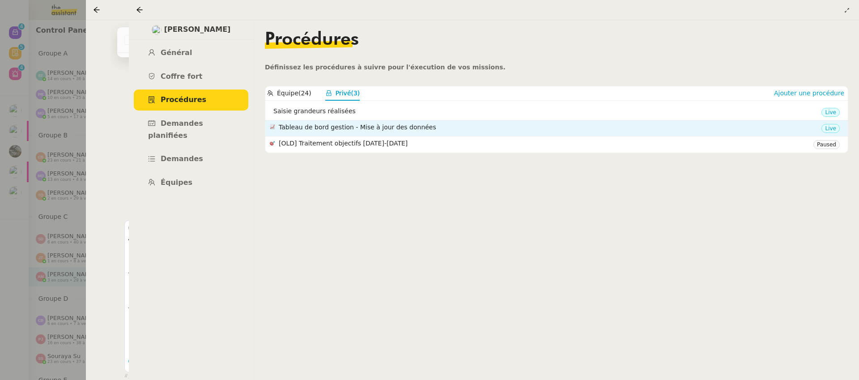
click at [325, 131] on h4 "Tableau de bord gestion - Mise à jour des données" at bounding box center [550, 127] width 543 height 10
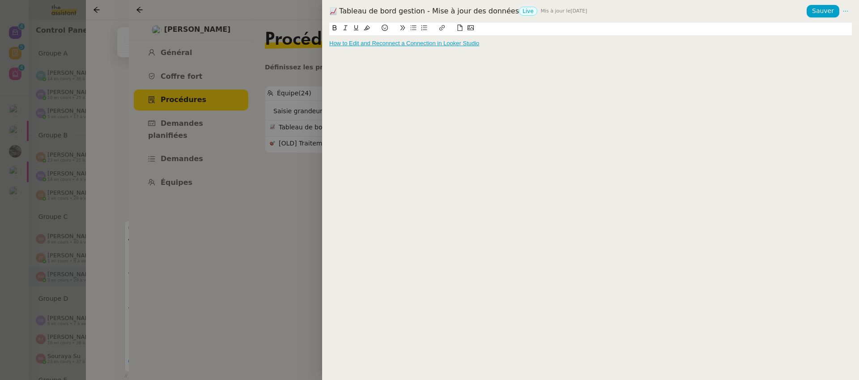
click at [277, 155] on div at bounding box center [429, 190] width 859 height 380
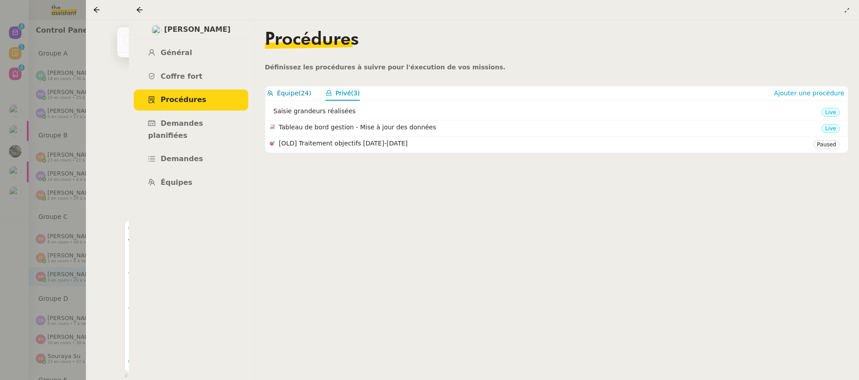
click at [296, 92] on span "Équipe" at bounding box center [287, 93] width 21 height 7
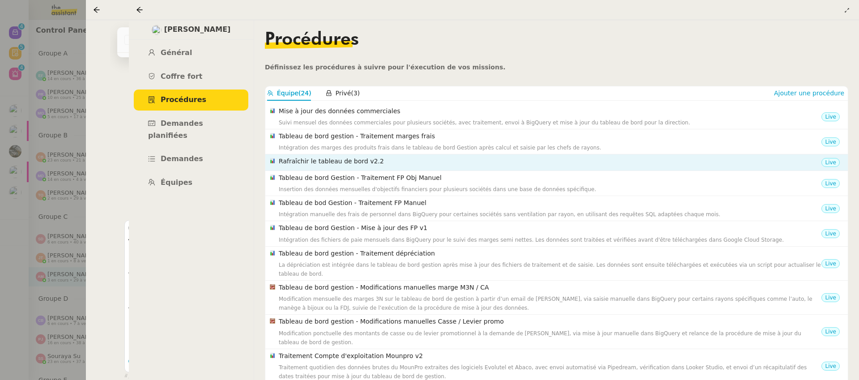
click at [318, 168] on div "Rafraîchir le tableau de bord v2.2" at bounding box center [550, 162] width 543 height 12
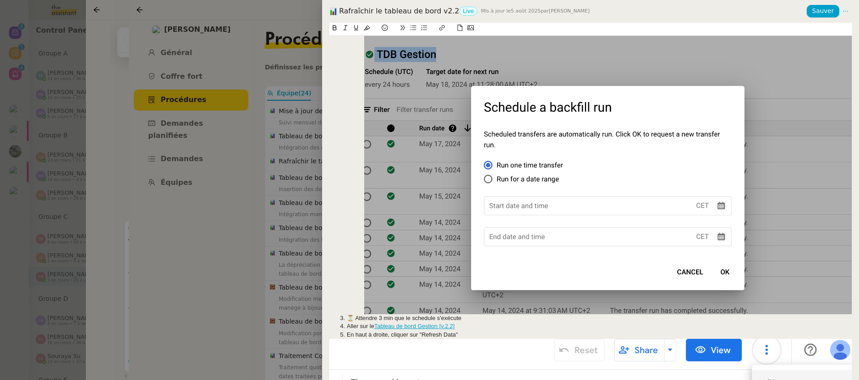
scroll to position [196, 0]
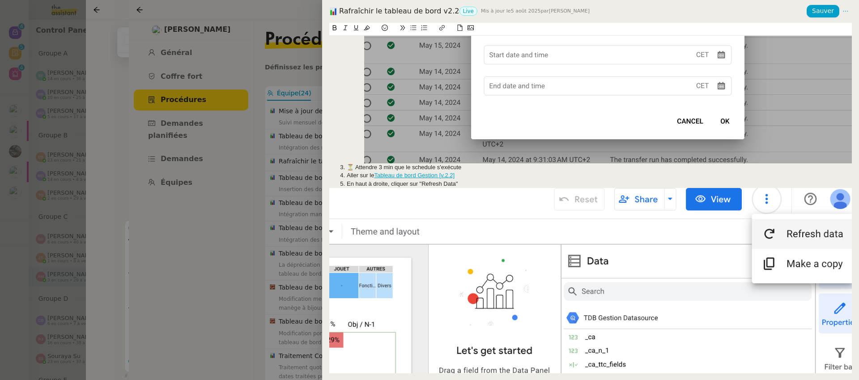
click at [215, 211] on div at bounding box center [429, 190] width 859 height 380
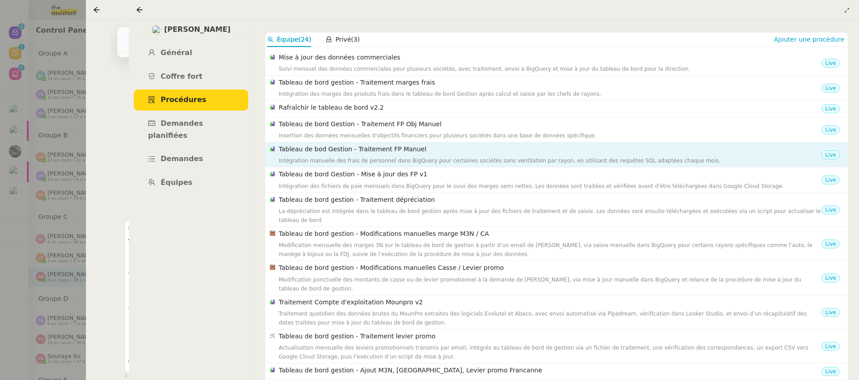
scroll to position [1, 0]
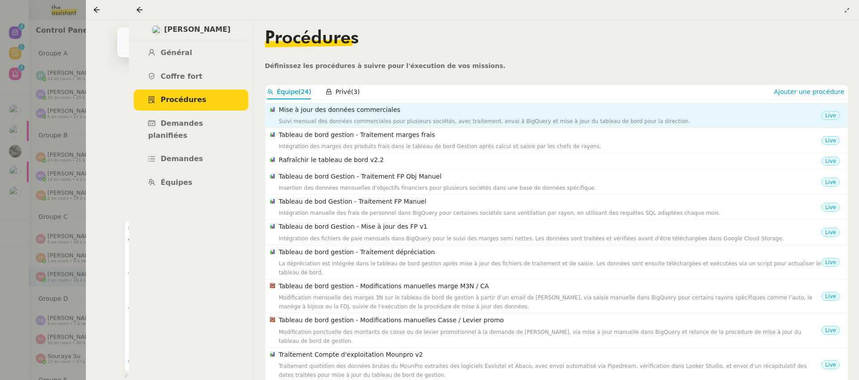
click at [351, 110] on h4 "Mise à jour des données commerciales" at bounding box center [550, 110] width 543 height 10
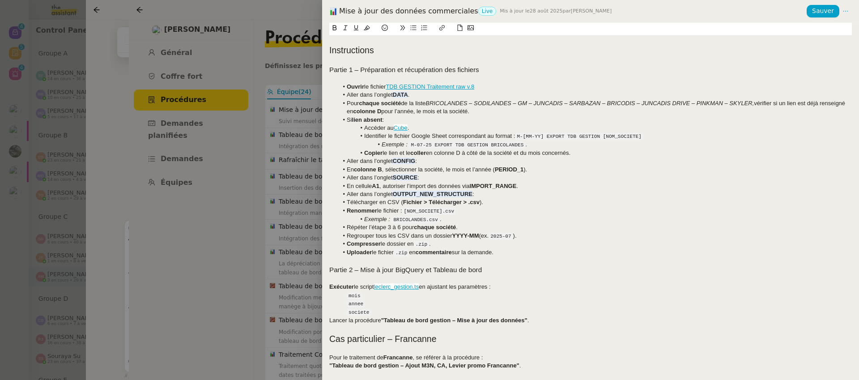
scroll to position [368, 0]
click at [295, 183] on div at bounding box center [429, 190] width 859 height 380
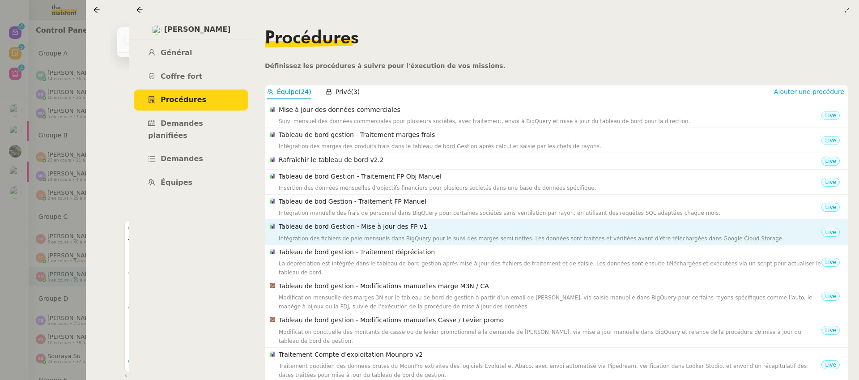
scroll to position [84, 0]
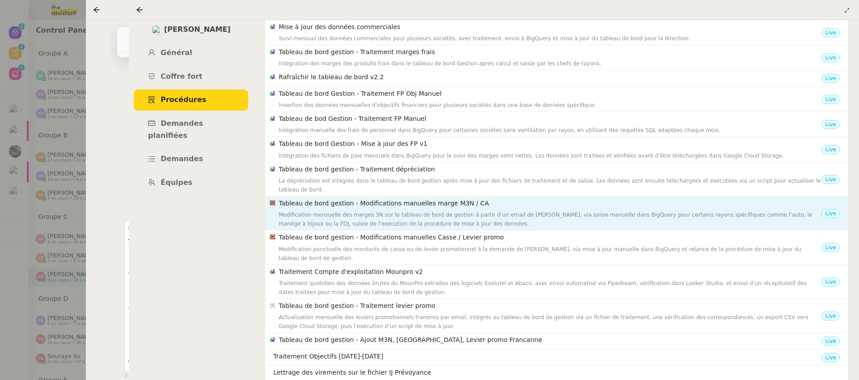
click at [392, 214] on div "Modification mensuelle des marges 3N sur le tableau de bord de gestion à partir…" at bounding box center [550, 219] width 543 height 18
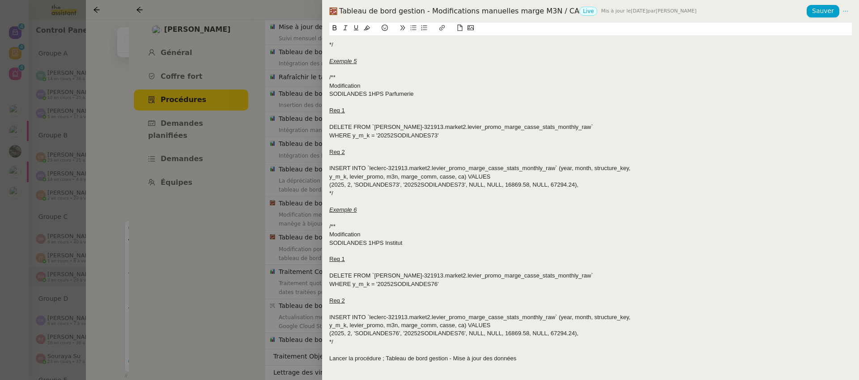
scroll to position [711, 0]
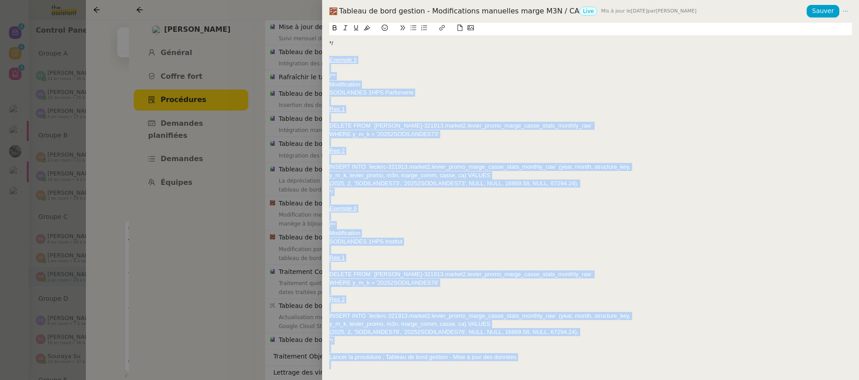
drag, startPoint x: 564, startPoint y: 366, endPoint x: 310, endPoint y: 56, distance: 400.6
click at [310, 56] on div "Tableau de bord gestion - Modifications manuelles marge M3N / CA Live Mis à jou…" at bounding box center [429, 190] width 859 height 380
copy div "Exemple 5 /** Modification SODILANDES 1HPS Parfumerie Req 1 DELETE FROM `lecler…"
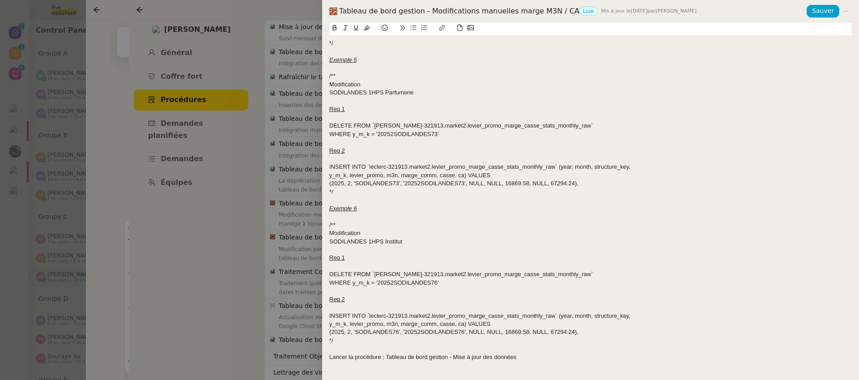
click at [294, 74] on div at bounding box center [429, 190] width 859 height 380
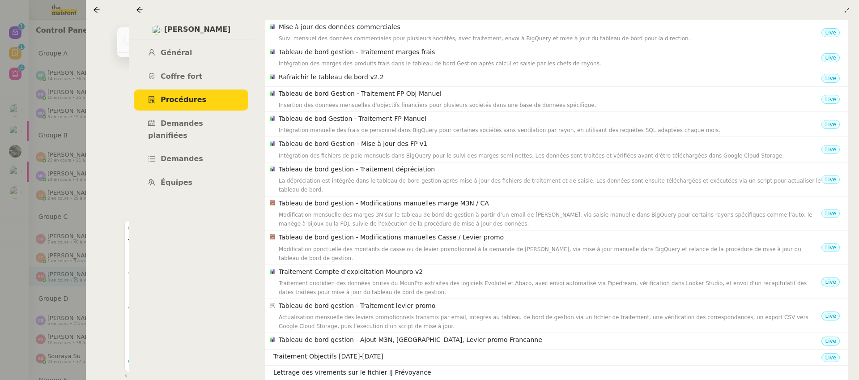
click at [118, 87] on div "Tâche Message Commentaire Veuillez patienter une erreur s'est produite 👌👌👌 mess…" at bounding box center [372, 56] width 524 height 676
click at [144, 7] on div at bounding box center [141, 9] width 11 height 11
click at [141, 9] on icon at bounding box center [139, 9] width 7 height 7
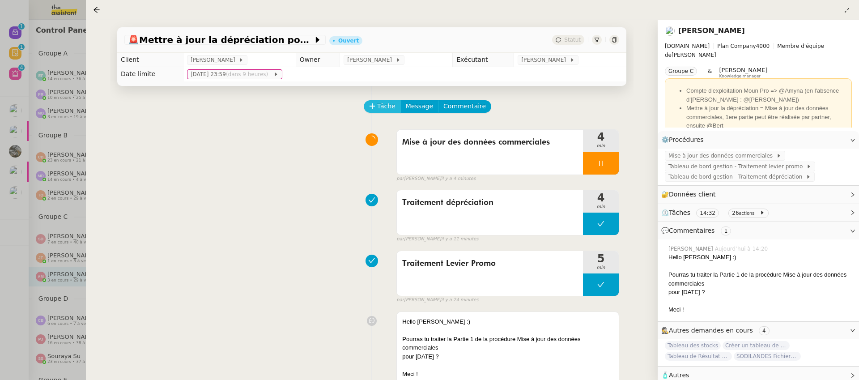
click at [381, 109] on span "Tâche" at bounding box center [386, 106] width 18 height 10
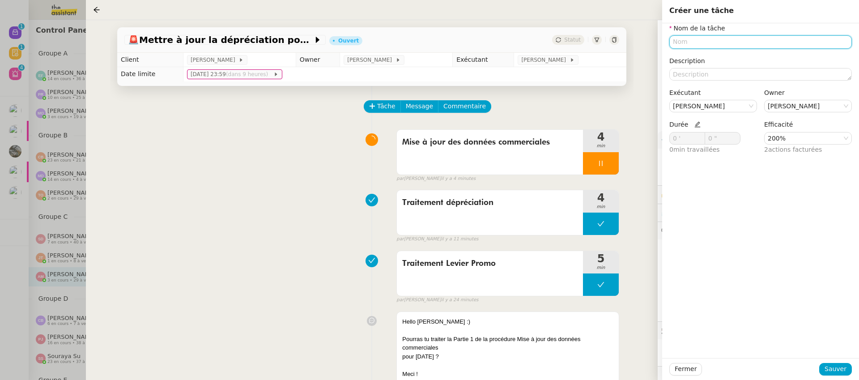
click at [690, 45] on input "text" at bounding box center [760, 41] width 183 height 13
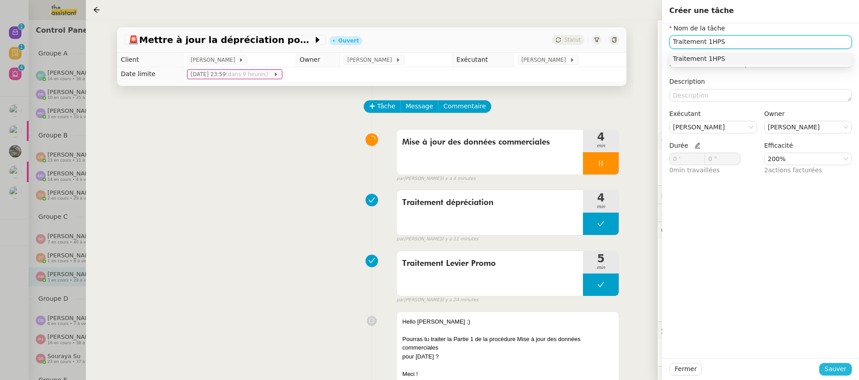
type input "Traitement 1HPS"
drag, startPoint x: 840, startPoint y: 371, endPoint x: 799, endPoint y: 354, distance: 44.2
click at [840, 371] on span "Sauver" at bounding box center [836, 369] width 22 height 10
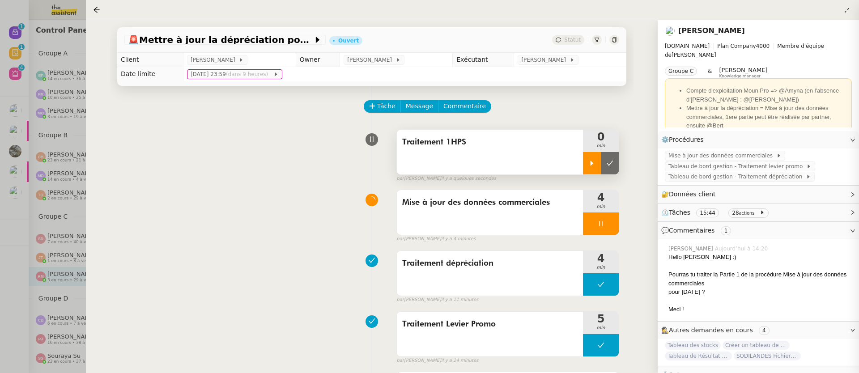
click at [583, 166] on div at bounding box center [592, 163] width 18 height 22
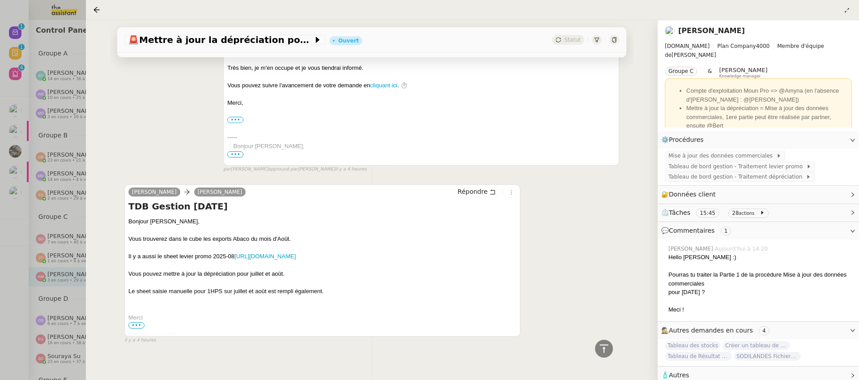
scroll to position [469, 0]
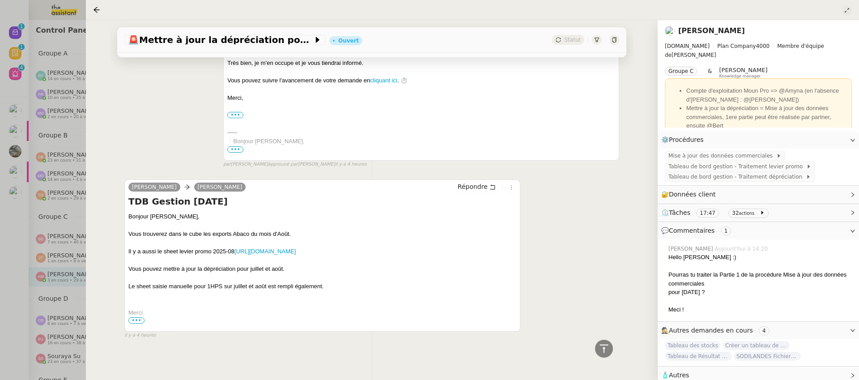
click at [851, 9] on icon at bounding box center [847, 10] width 9 height 5
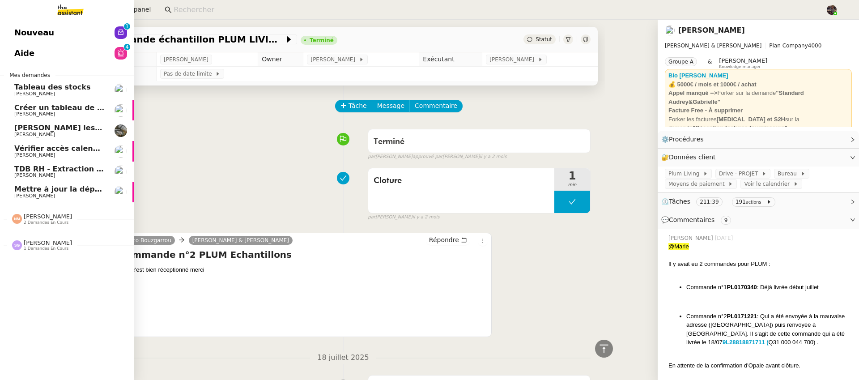
scroll to position [11291, 0]
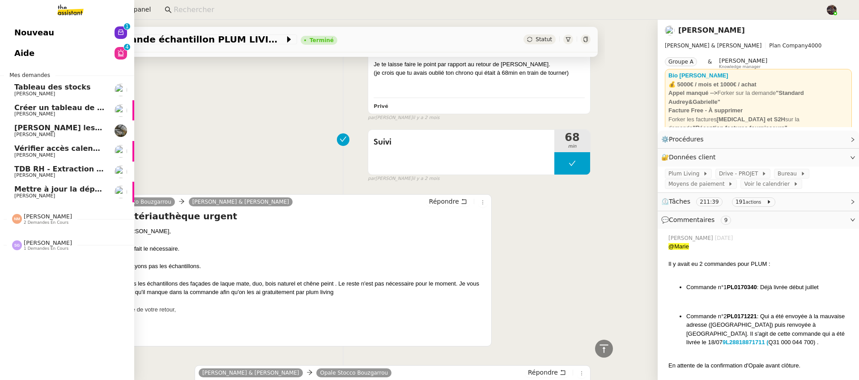
click at [82, 32] on link "Nouveau 0 1 2 3 4 5 6 7 8 9" at bounding box center [67, 32] width 134 height 21
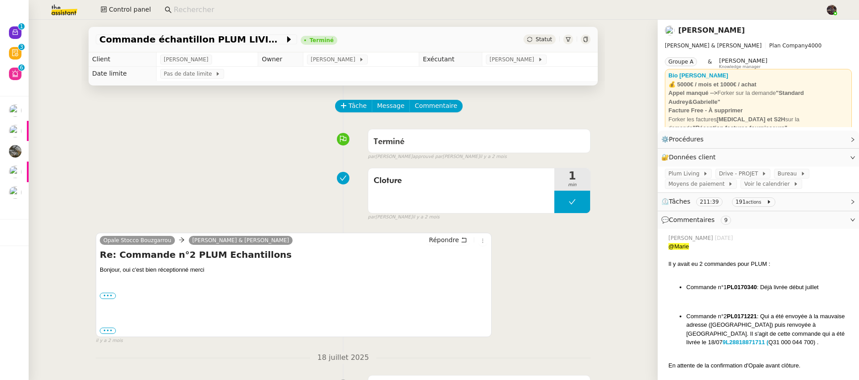
click at [765, 205] on nz-tag "191 actions" at bounding box center [753, 201] width 43 height 9
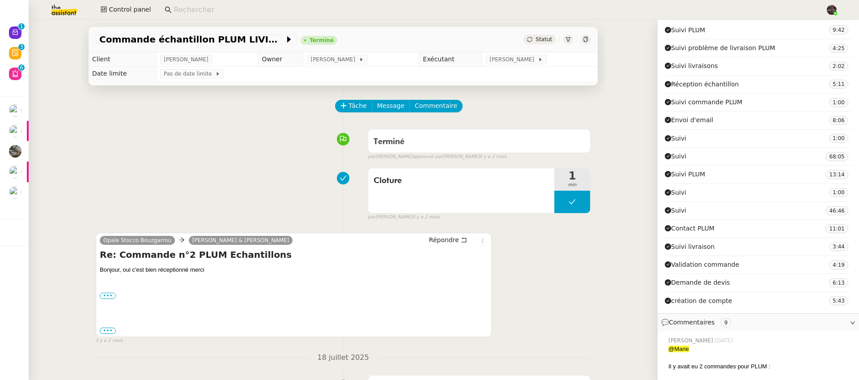
scroll to position [300, 0]
click at [682, 157] on span "Suivi" at bounding box center [675, 156] width 21 height 10
copy span "Suivi"
click at [566, 286] on div "Opale Stocco Bouzgarrou Camille Audrey & Gabrielle Répondre Re: Commande n°2 PL…" at bounding box center [343, 285] width 495 height 120
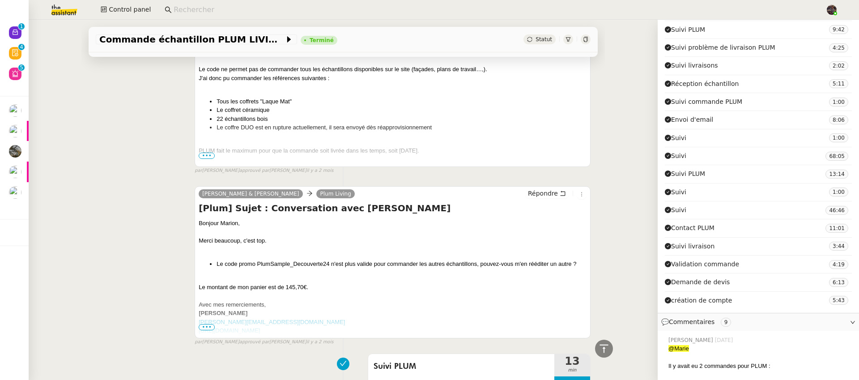
scroll to position [11240, 0]
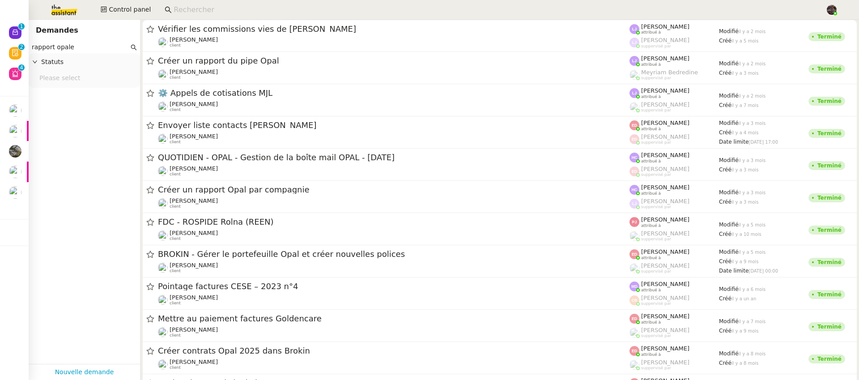
scroll to position [19, 0]
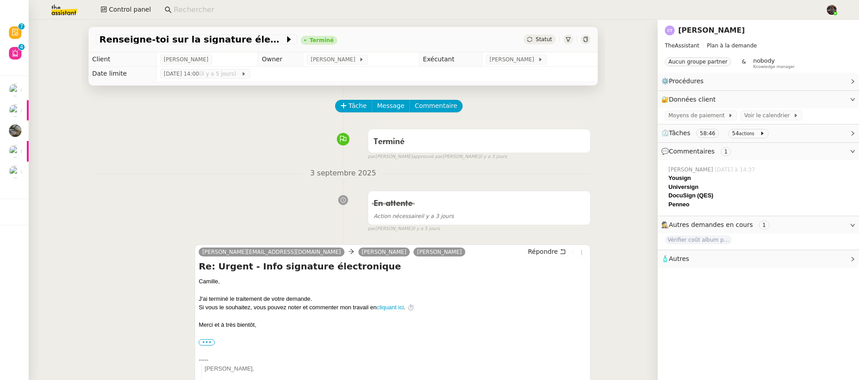
click at [790, 136] on span "⏲️ Tâches 58:46 54 actions" at bounding box center [751, 133] width 180 height 10
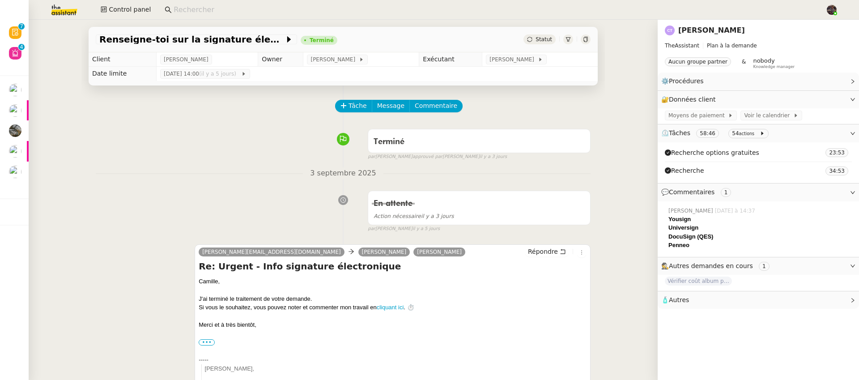
click at [790, 136] on span "⏲️ Tâches 58:46 54 actions" at bounding box center [751, 133] width 180 height 10
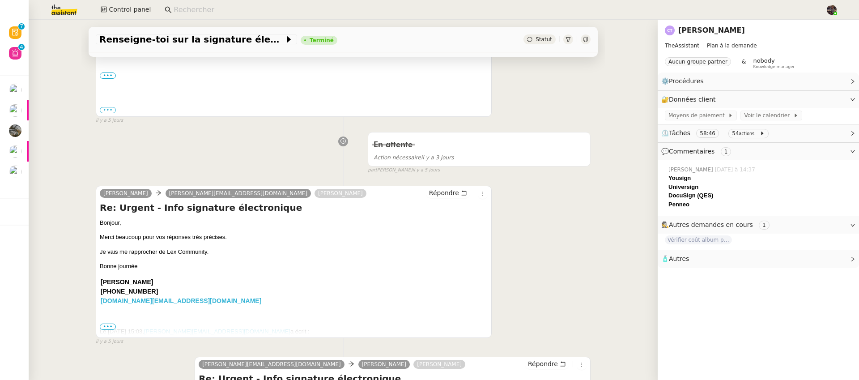
scroll to position [421, 0]
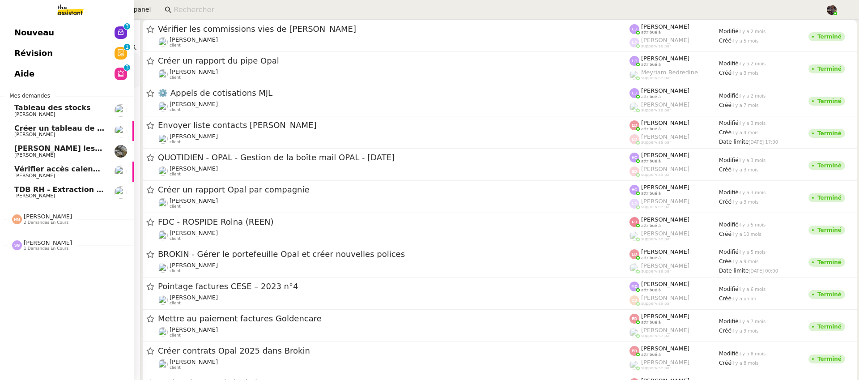
scroll to position [19, 0]
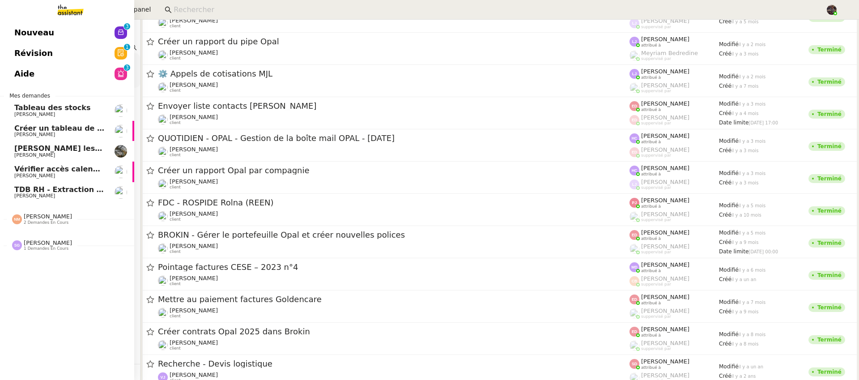
click at [23, 152] on span "[PERSON_NAME] les tâches pour [PERSON_NAME]" at bounding box center [114, 148] width 200 height 9
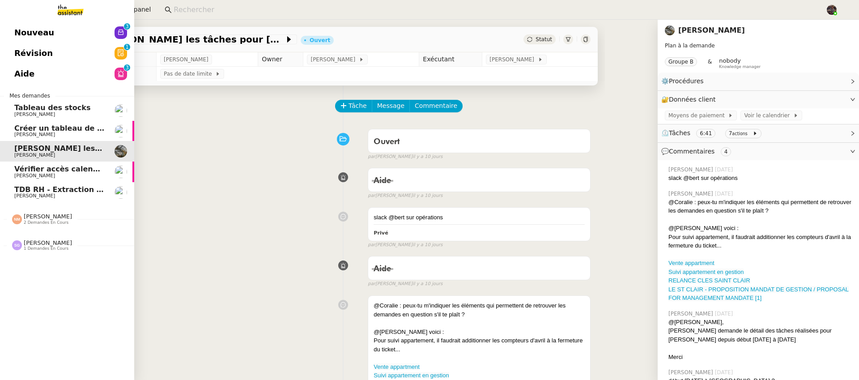
click at [49, 169] on span "Vérifier accès calendrier PG" at bounding box center [70, 169] width 112 height 9
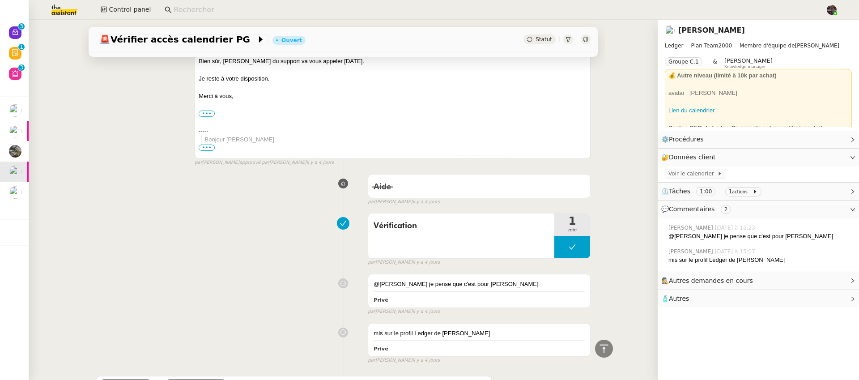
scroll to position [337, 0]
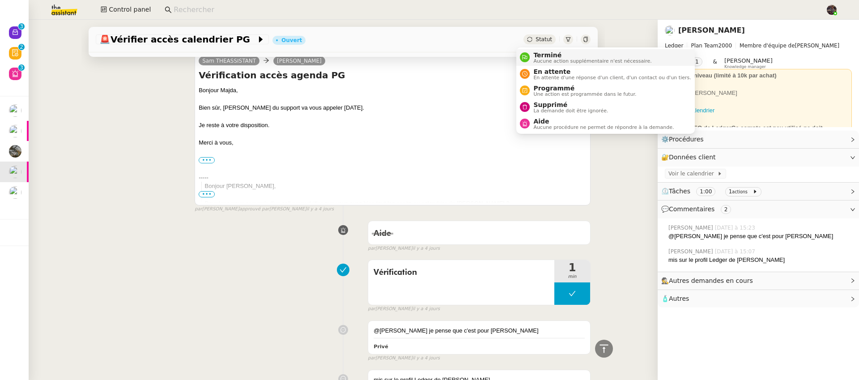
click at [554, 61] on span "Aucune action supplémentaire n'est nécessaire." at bounding box center [592, 61] width 118 height 5
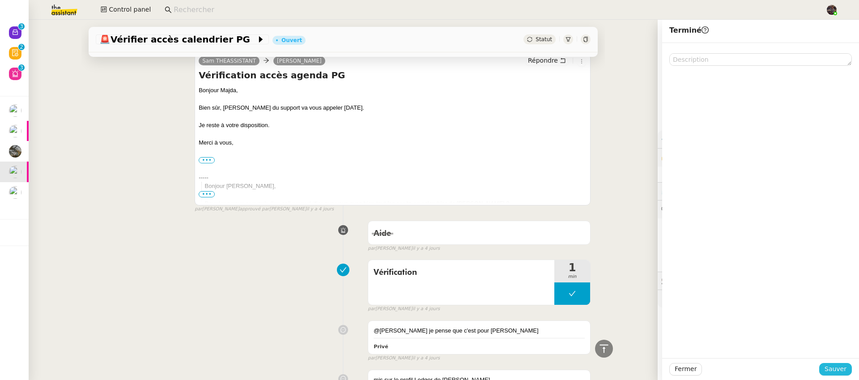
click at [827, 370] on span "Sauver" at bounding box center [836, 369] width 22 height 10
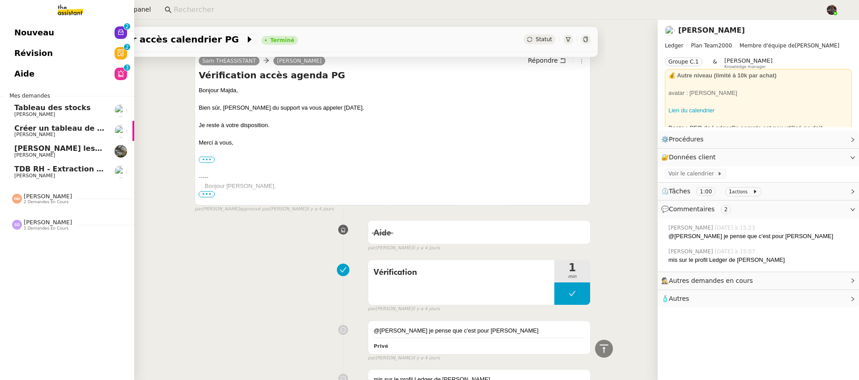
click at [28, 69] on span "Aide" at bounding box center [24, 73] width 20 height 13
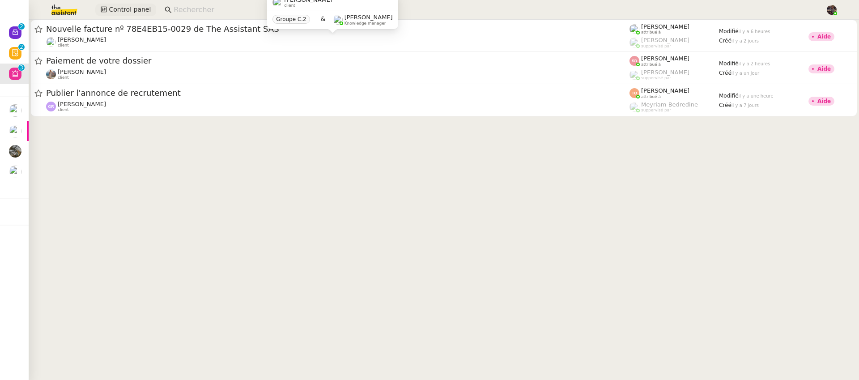
click at [136, 10] on span "Control panel" at bounding box center [130, 9] width 42 height 10
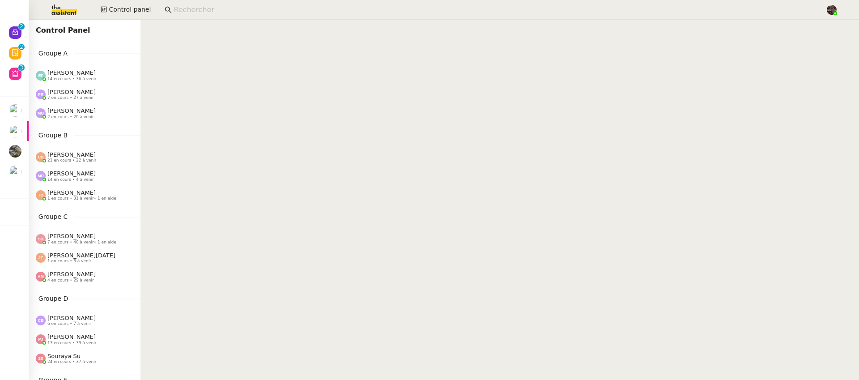
click at [82, 268] on div "Amyna Mehrez 4 en cours • 29 à venir" at bounding box center [85, 276] width 112 height 19
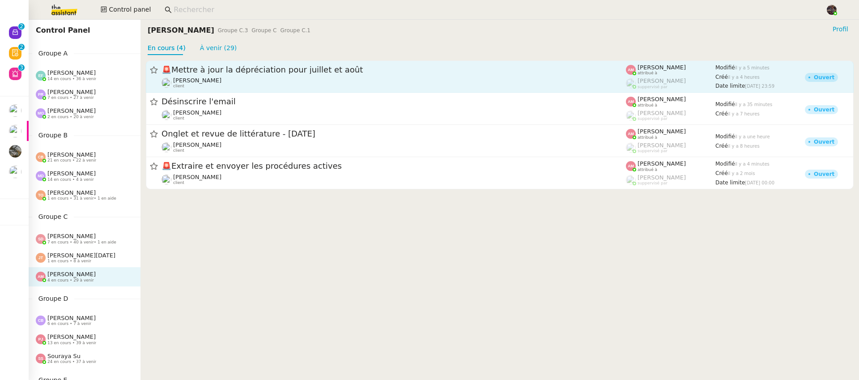
click at [283, 78] on div "Guillaume Farina client" at bounding box center [394, 83] width 465 height 12
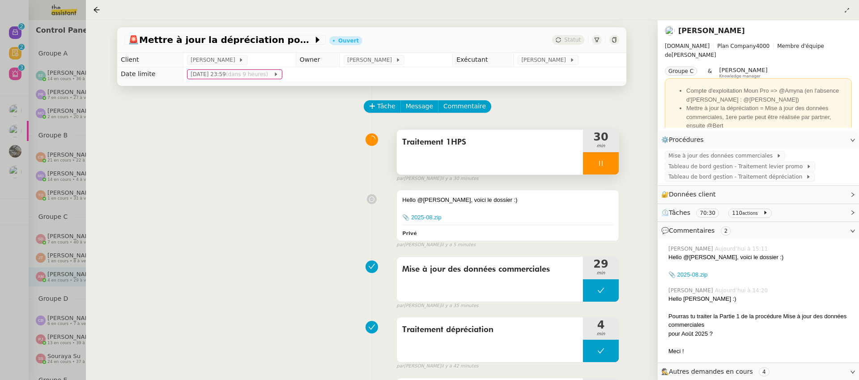
click at [602, 167] on icon at bounding box center [600, 163] width 7 height 7
click at [542, 157] on div "Traitement 1HPS" at bounding box center [490, 152] width 186 height 45
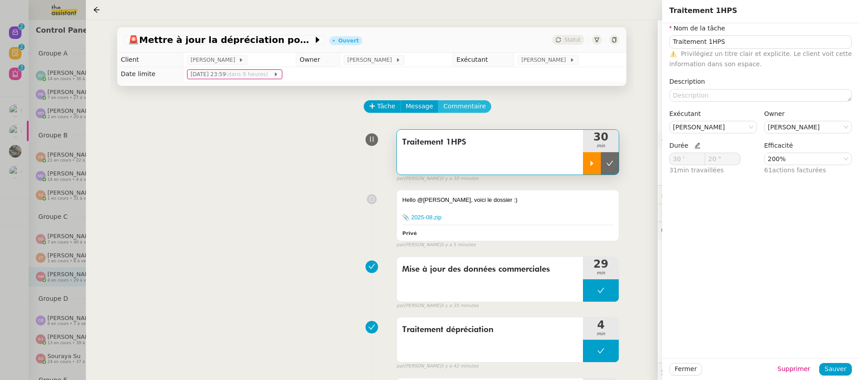
click at [461, 111] on span "Commentaire" at bounding box center [464, 106] width 43 height 10
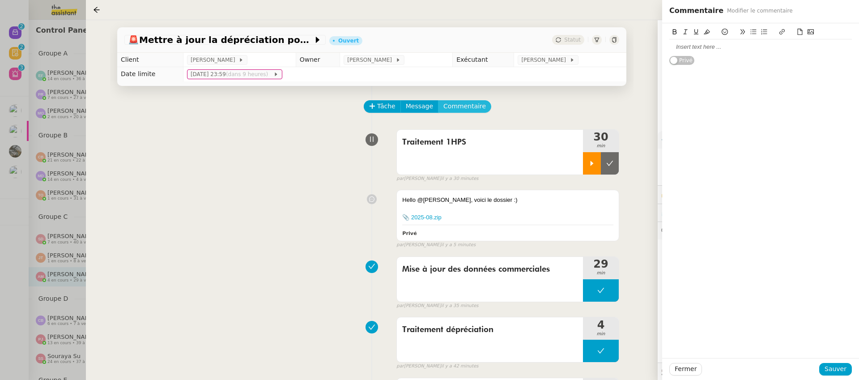
click at [438, 100] on button "Commentaire" at bounding box center [464, 106] width 53 height 13
click at [710, 43] on div at bounding box center [760, 47] width 183 height 8
click at [857, 356] on div "Merci ! Privé" at bounding box center [760, 190] width 197 height 335
click at [848, 375] on button "Sauver" at bounding box center [835, 369] width 33 height 13
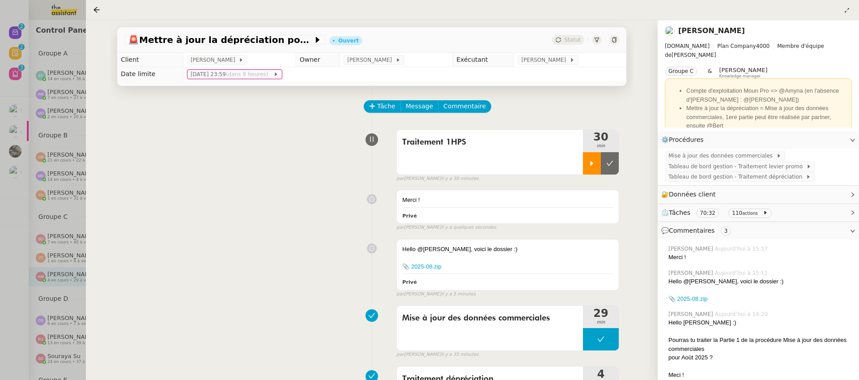
click at [246, 160] on div "Traitement 1HPS 30 min false par Bert C. il y a 30 minutes" at bounding box center [371, 153] width 495 height 57
click at [553, 158] on div "Traitement 1HPS" at bounding box center [490, 152] width 186 height 45
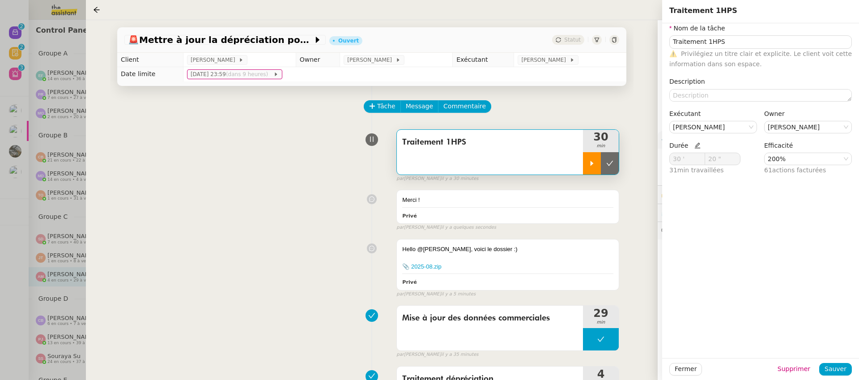
click at [699, 149] on nz-form-item "Durée 30 ' 20 " 31 min travaillées" at bounding box center [713, 158] width 88 height 35
click at [695, 145] on icon at bounding box center [698, 146] width 6 height 6
drag, startPoint x: 687, startPoint y: 158, endPoint x: 631, endPoint y: 157, distance: 56.4
click at [631, 157] on app-ticket "🚨 Mettre à jour la dépréciation pour juillet et août Ouvert Statut Client Guill…" at bounding box center [472, 200] width 773 height 360
type input "5 '"
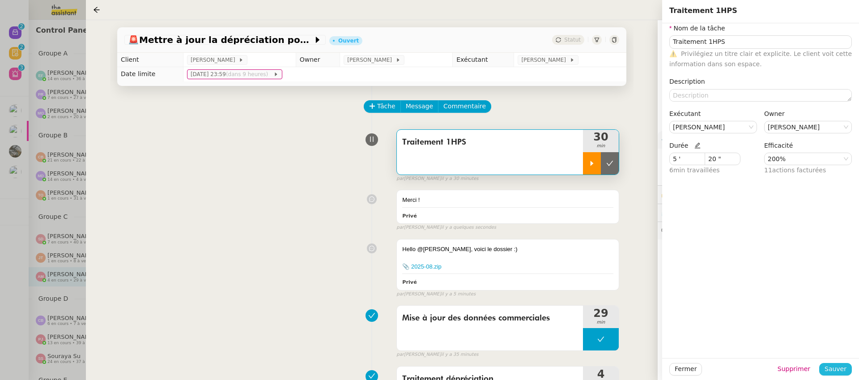
click at [838, 365] on span "Sauver" at bounding box center [836, 369] width 22 height 10
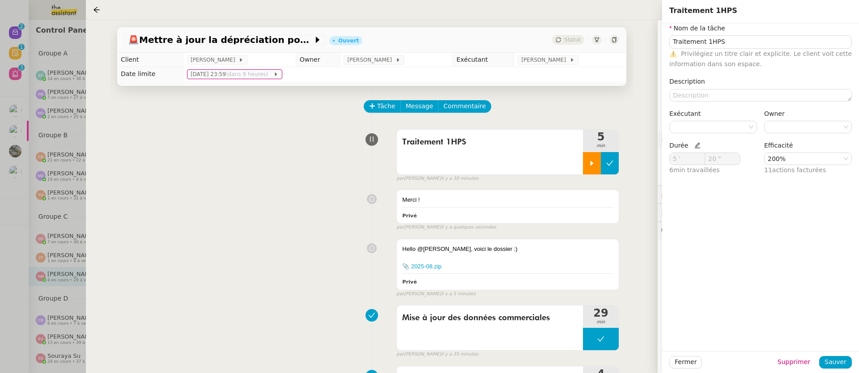
click at [611, 169] on button at bounding box center [610, 163] width 18 height 22
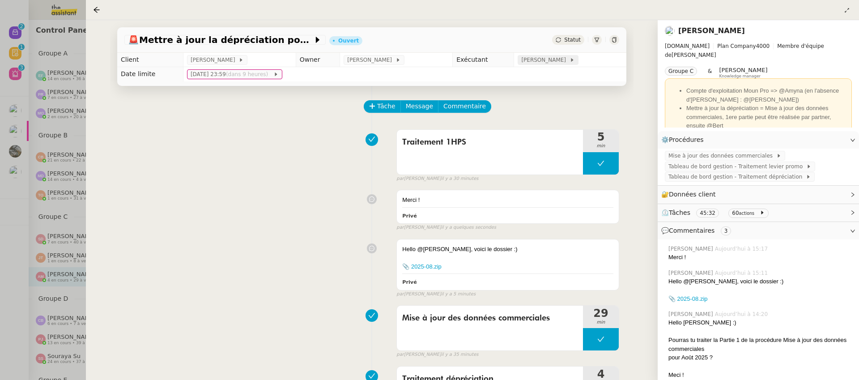
click at [567, 56] on div "[PERSON_NAME]" at bounding box center [547, 59] width 53 height 9
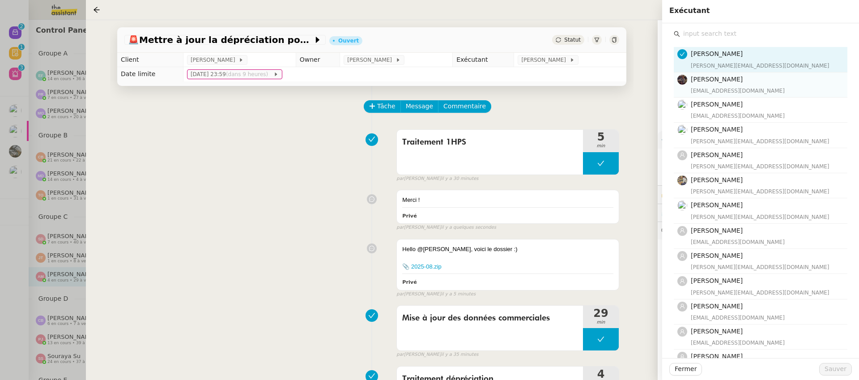
click at [709, 84] on h4 "Bert Canavaggio" at bounding box center [766, 79] width 151 height 10
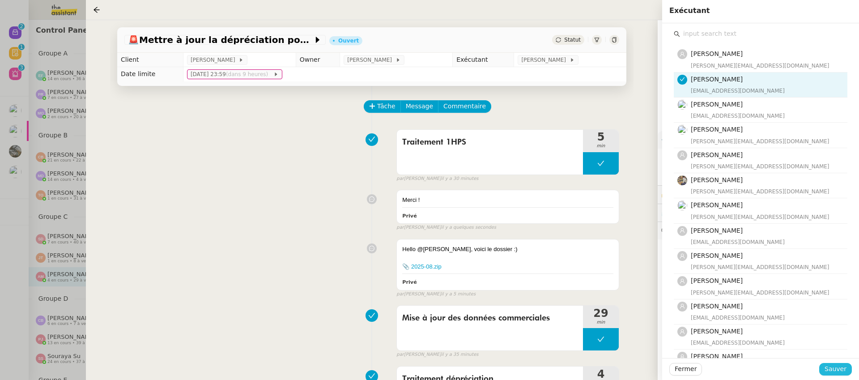
click at [840, 368] on span "Sauver" at bounding box center [836, 369] width 22 height 10
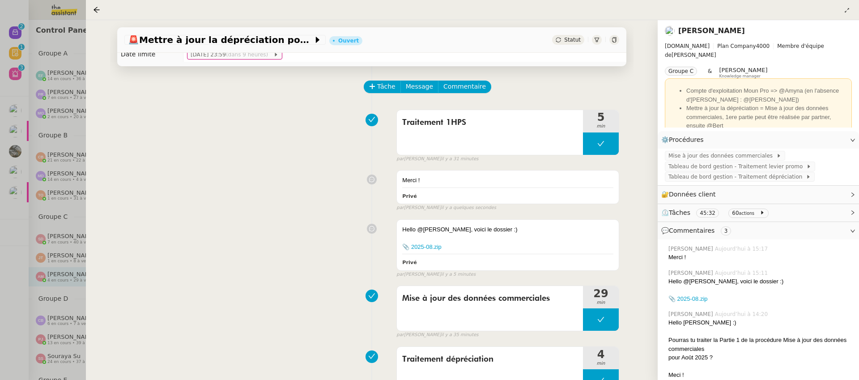
scroll to position [67, 0]
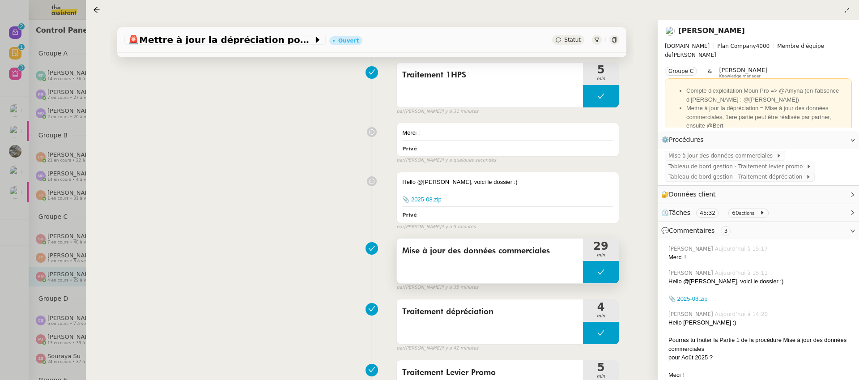
click at [456, 257] on span "Mise à jour des données commerciales" at bounding box center [489, 250] width 175 height 13
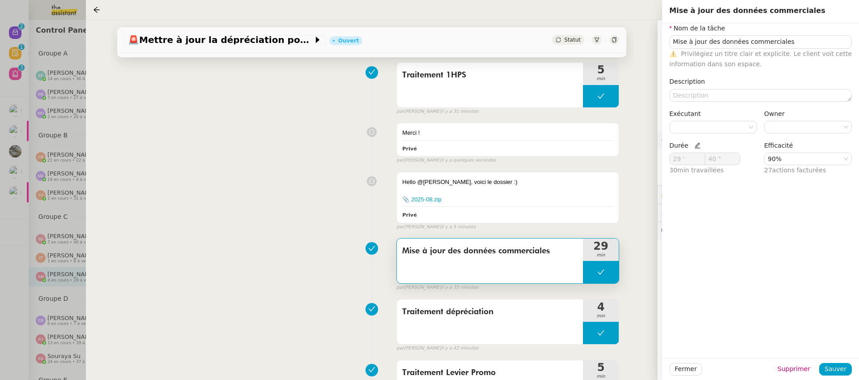
click at [301, 241] on div "Mise à jour des données commerciales 29 min false par Amyna M. il y a 35 minutes" at bounding box center [371, 262] width 495 height 57
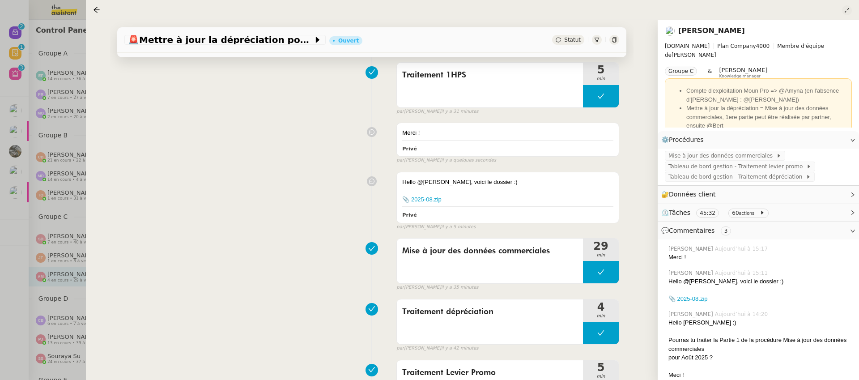
click at [849, 12] on icon at bounding box center [846, 10] width 5 height 5
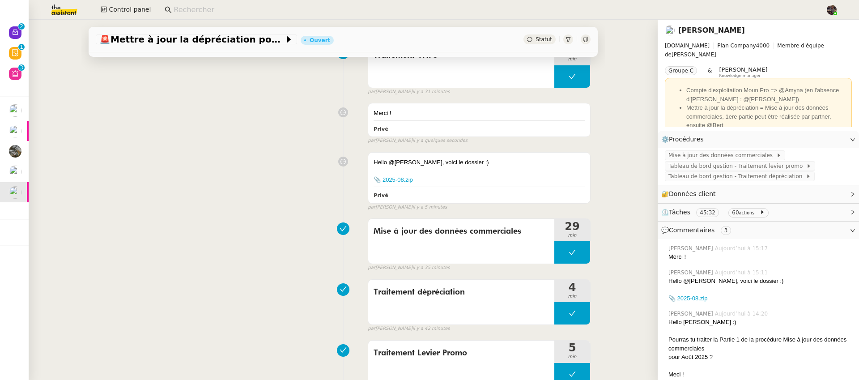
scroll to position [185, 0]
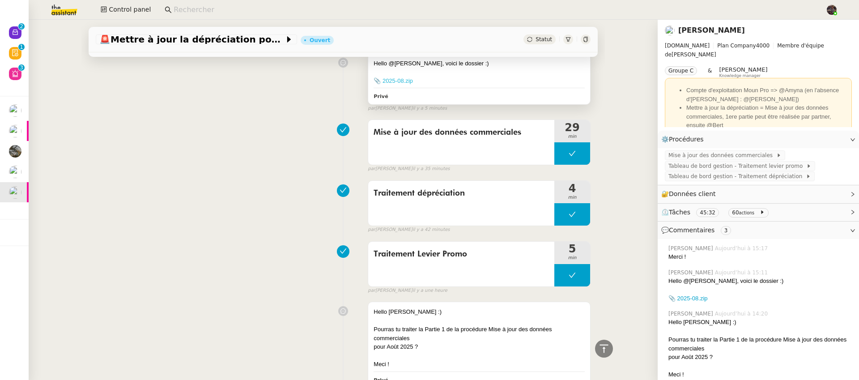
click at [394, 82] on link "📎 2025-08.zip" at bounding box center [393, 80] width 39 height 7
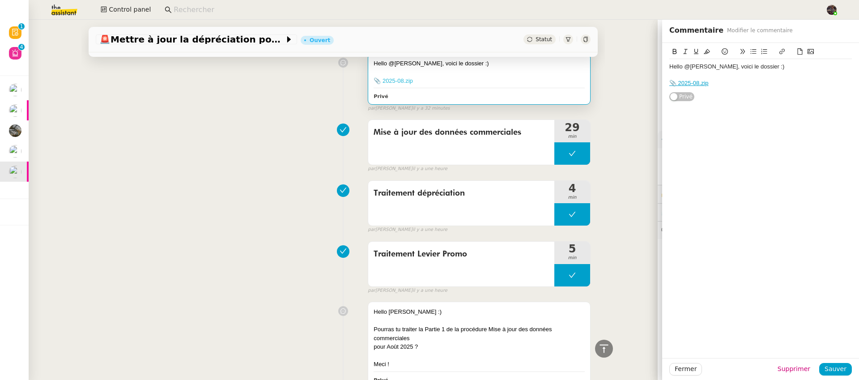
scroll to position [185, 0]
click at [183, 4] on input at bounding box center [495, 10] width 643 height 12
click at [185, 9] on input at bounding box center [495, 10] width 643 height 12
click at [179, 233] on div "Traitement dépréciation 4 min false par Bert C. il y a une heure" at bounding box center [343, 204] width 495 height 57
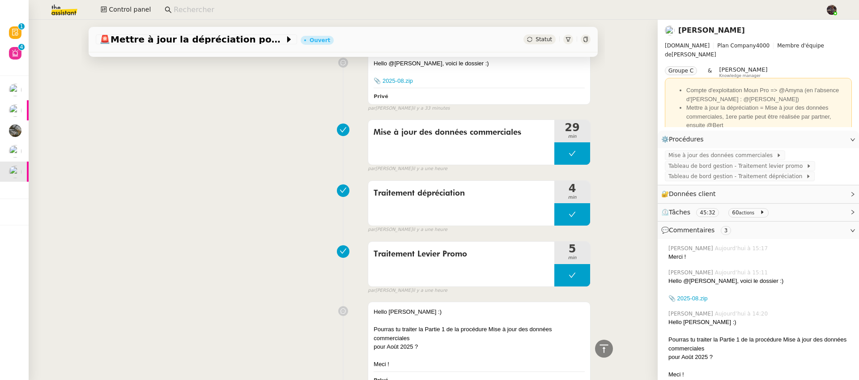
click at [64, 5] on img at bounding box center [56, 10] width 69 height 20
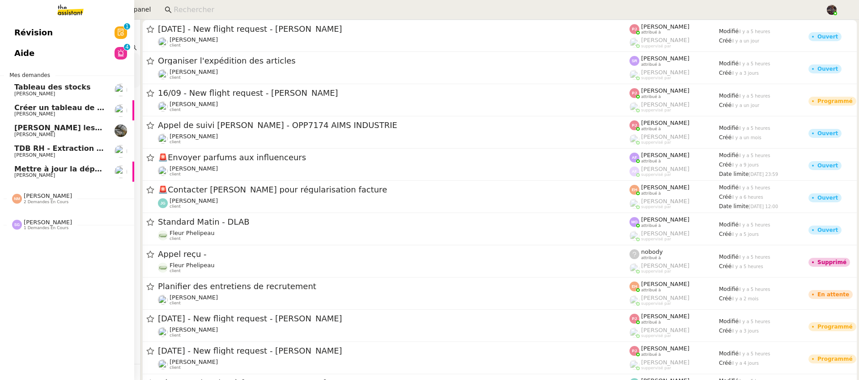
click at [38, 56] on link "Aide 0 1 2 3 4 5 6 7 8 9" at bounding box center [67, 53] width 134 height 21
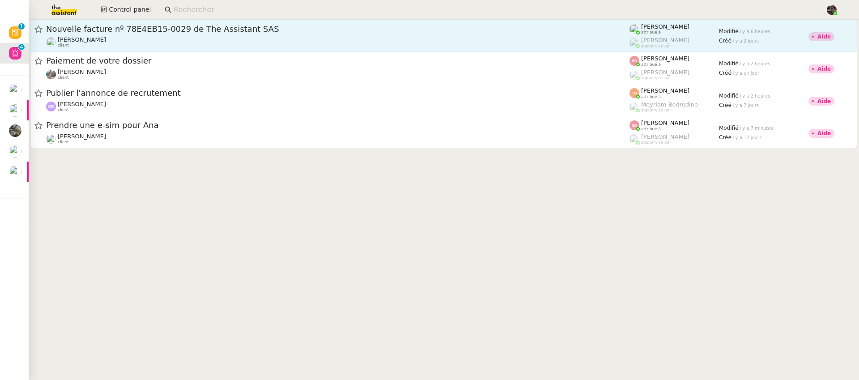
click at [168, 37] on div "Kevin AUBERT client" at bounding box center [338, 42] width 584 height 12
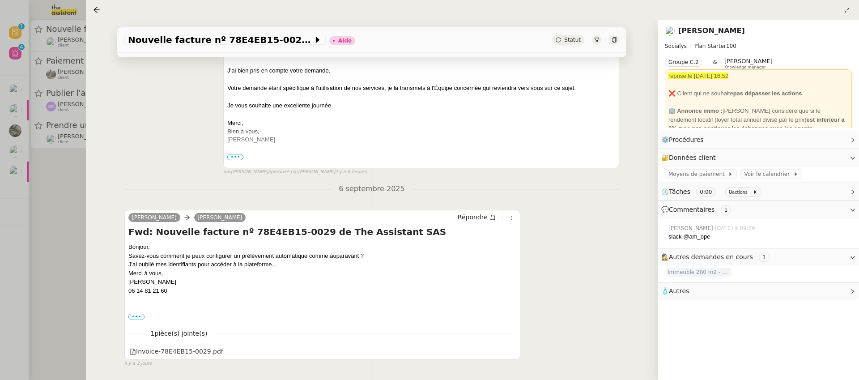
scroll to position [253, 0]
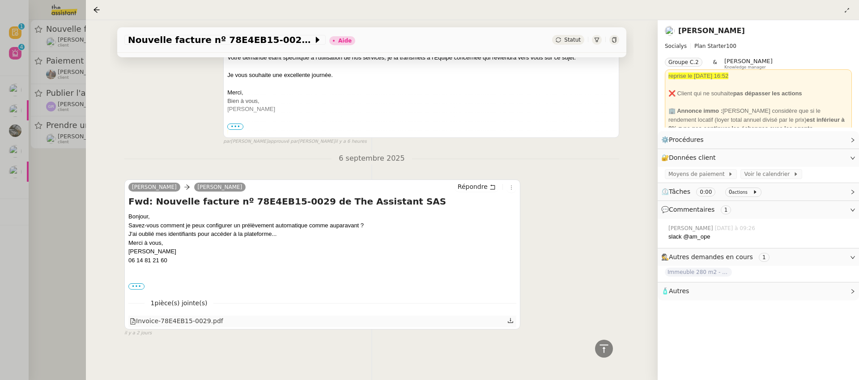
click at [193, 319] on div "Invoice-78E4EB15-0029.pdf" at bounding box center [177, 321] width 94 height 10
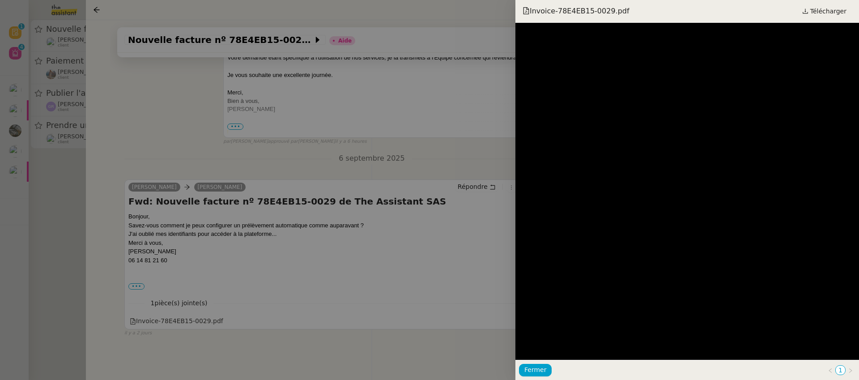
click at [335, 148] on div at bounding box center [429, 190] width 859 height 380
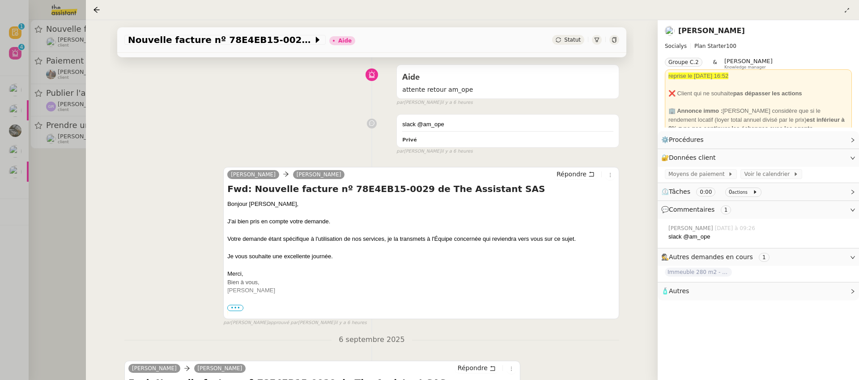
scroll to position [0, 0]
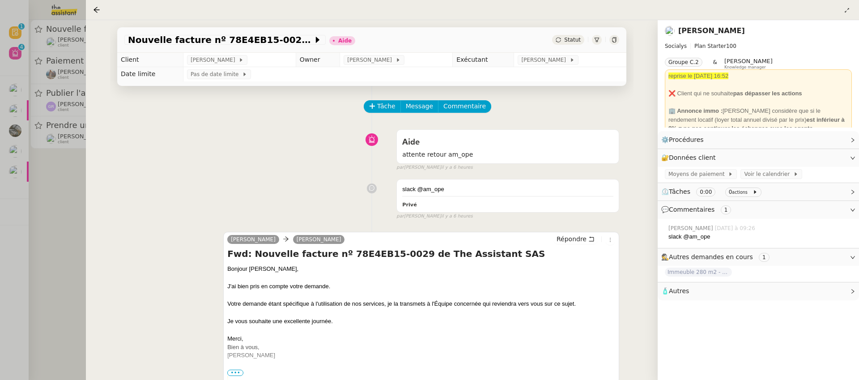
click at [51, 214] on div at bounding box center [429, 190] width 859 height 380
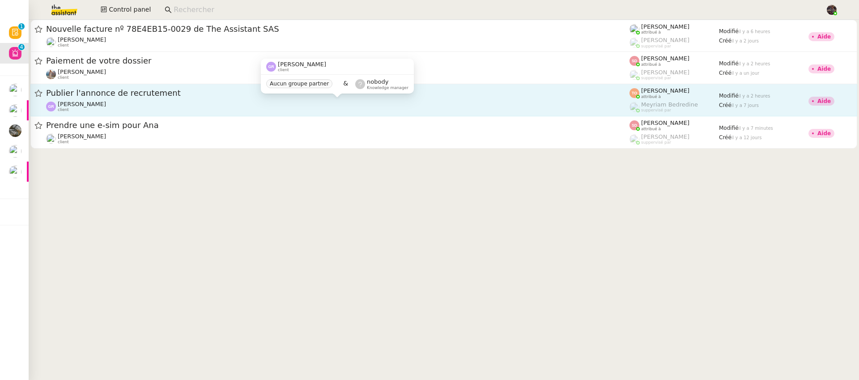
click at [98, 103] on span "Guillaume Rouvroy" at bounding box center [82, 104] width 48 height 7
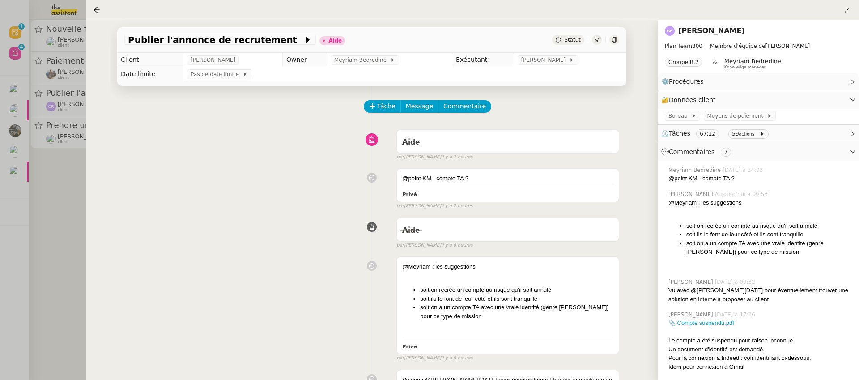
click at [23, 121] on div at bounding box center [429, 190] width 859 height 380
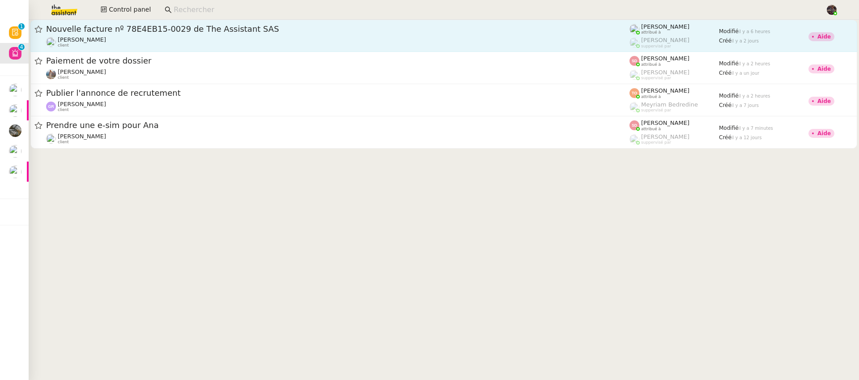
click at [72, 43] on div "Kevin AUBERT client" at bounding box center [82, 42] width 48 height 12
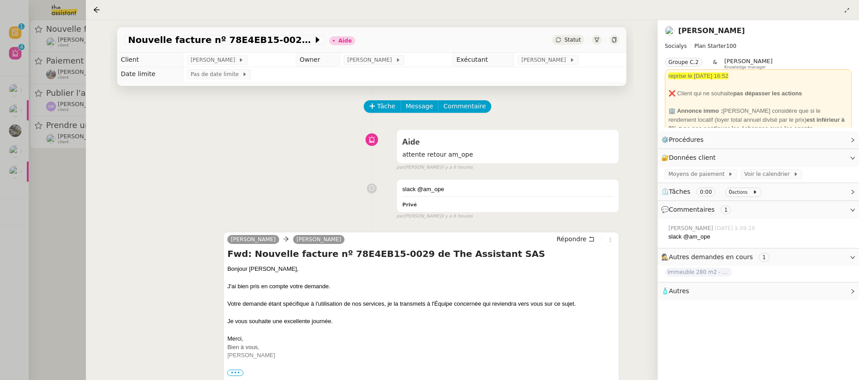
click at [43, 169] on div at bounding box center [429, 190] width 859 height 380
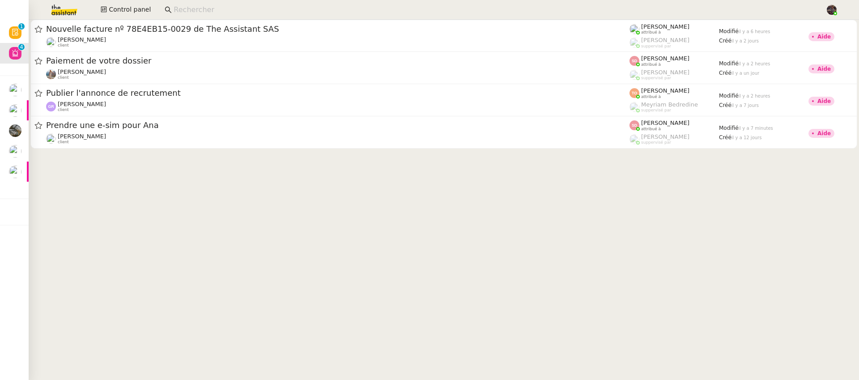
click at [108, 149] on div at bounding box center [444, 88] width 831 height 136
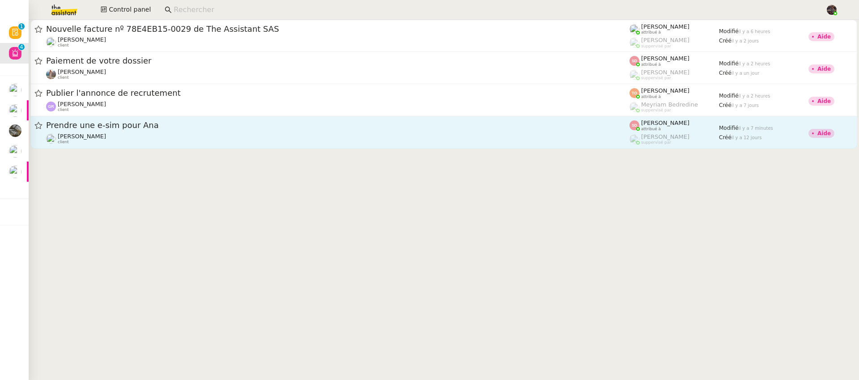
click at [107, 146] on link "Prendre une e-sim pour Ana Pierre Mergui client Sheida Delpazir attribué à Roma…" at bounding box center [443, 132] width 827 height 32
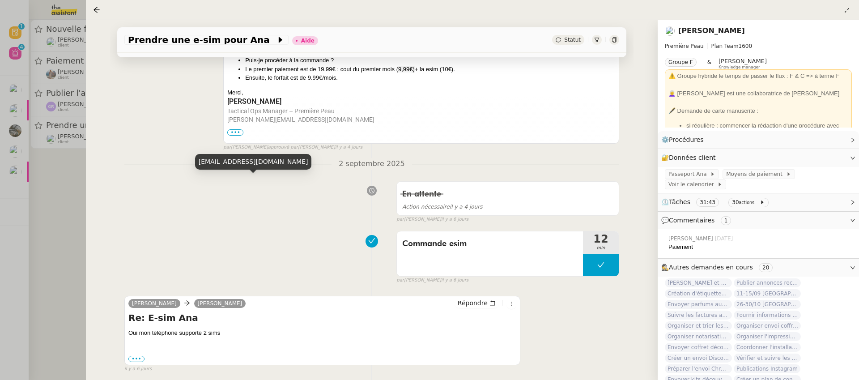
scroll to position [368, 0]
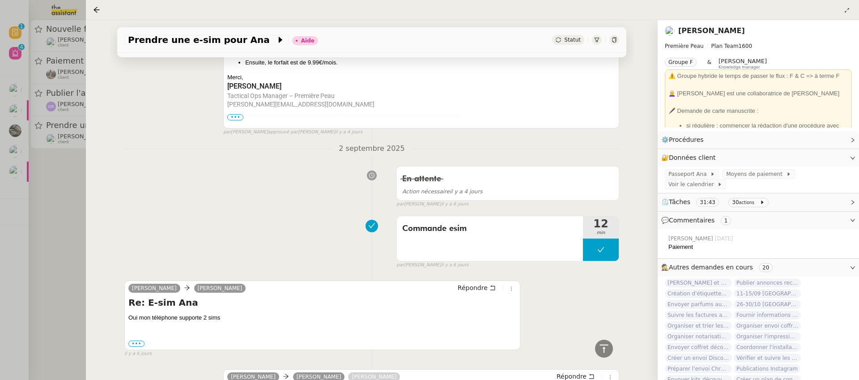
click at [41, 187] on div at bounding box center [429, 190] width 859 height 380
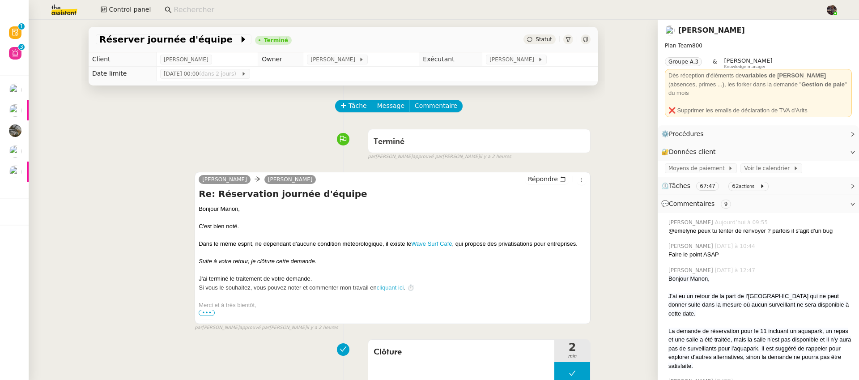
click at [181, 141] on div "Terminé false par [PERSON_NAME] approuvé par [PERSON_NAME] il y a 2 heures" at bounding box center [343, 143] width 495 height 36
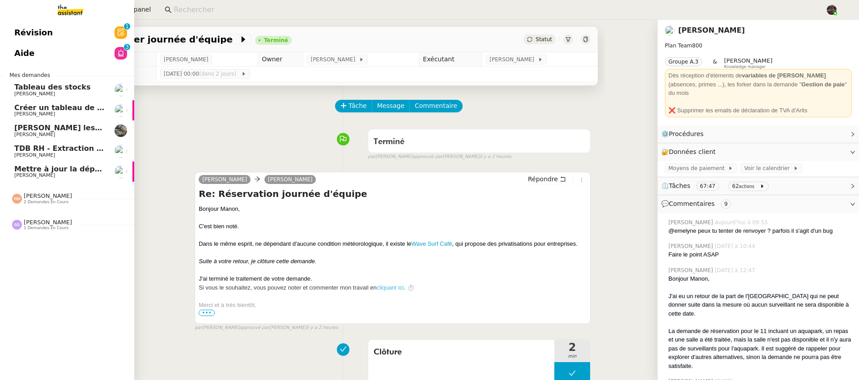
click at [26, 170] on span "Mettre à jour la dépréciation pour juillet et août" at bounding box center [111, 169] width 195 height 9
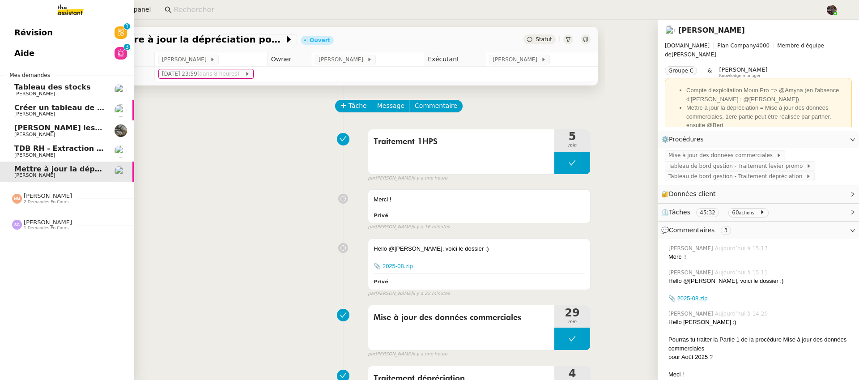
click at [71, 83] on span "Tableau des stocks" at bounding box center [52, 87] width 76 height 9
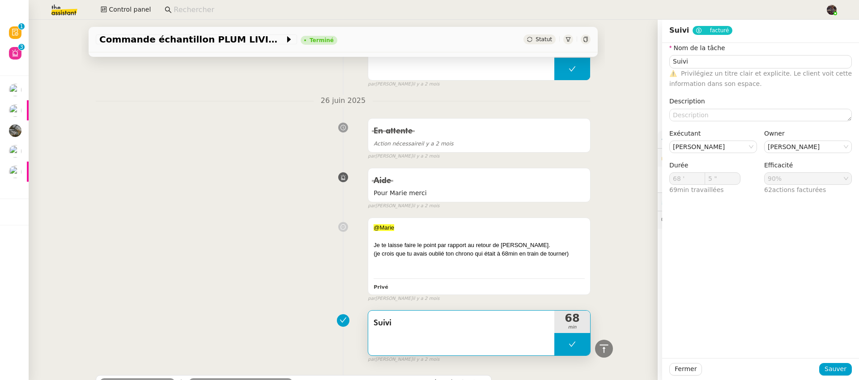
scroll to position [11102, 0]
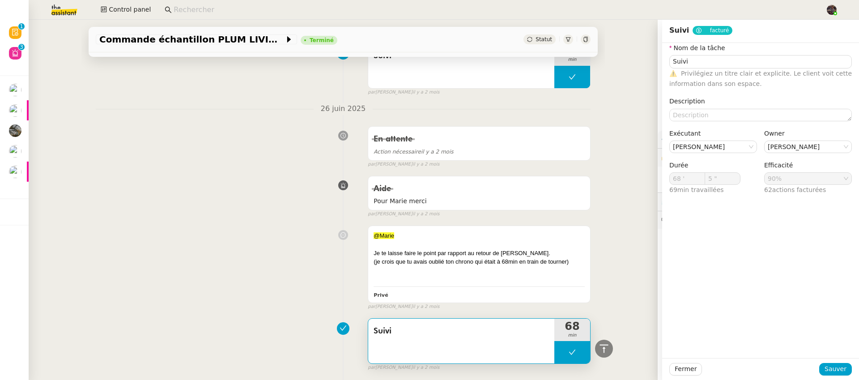
click at [193, 168] on div "En attente Action nécessaire [DATE] false par [PERSON_NAME] [DATE]" at bounding box center [343, 145] width 495 height 46
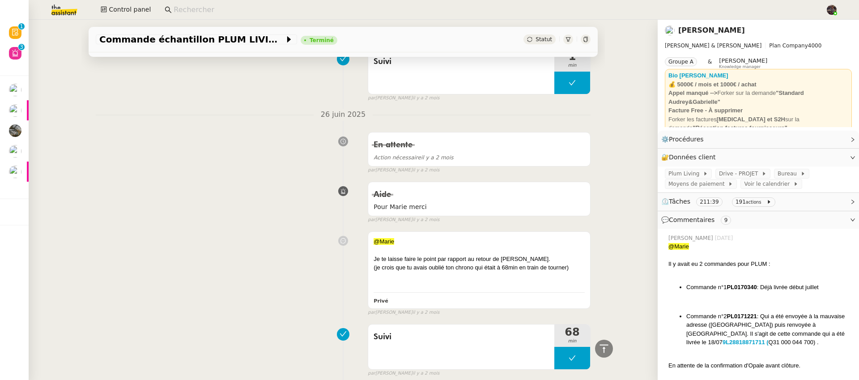
scroll to position [11101, 0]
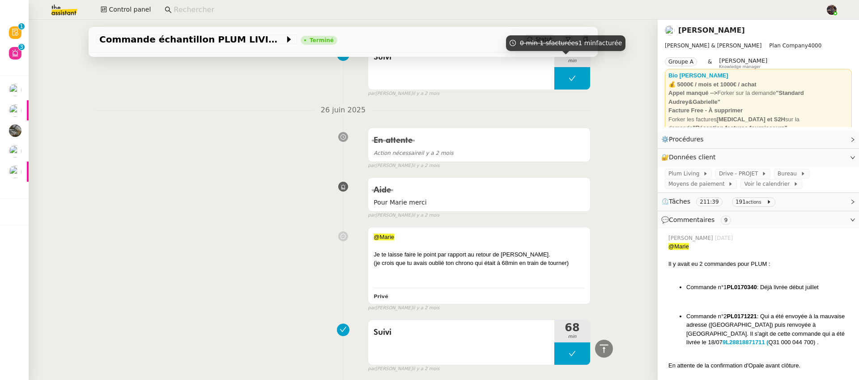
click at [558, 35] on div "0 min 1 s facturées 1 min facturée" at bounding box center [565, 43] width 119 height 16
click at [566, 38] on icon at bounding box center [568, 39] width 5 height 5
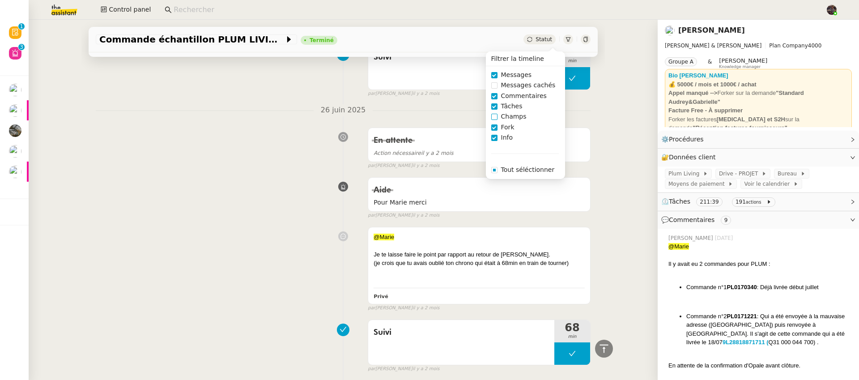
click at [512, 119] on span "Champs" at bounding box center [514, 116] width 33 height 10
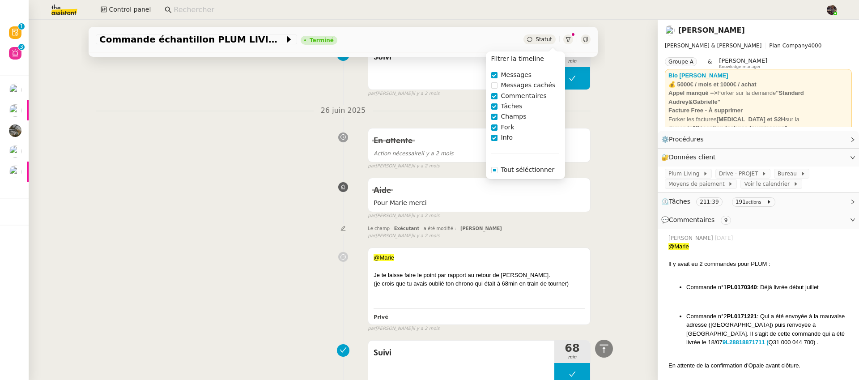
click at [451, 240] on div "par Meyriam B. il y a 2 mois" at bounding box center [479, 236] width 223 height 8
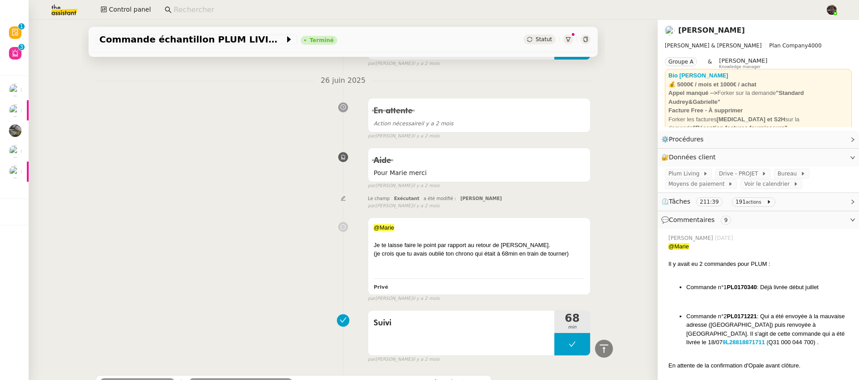
scroll to position [11181, 0]
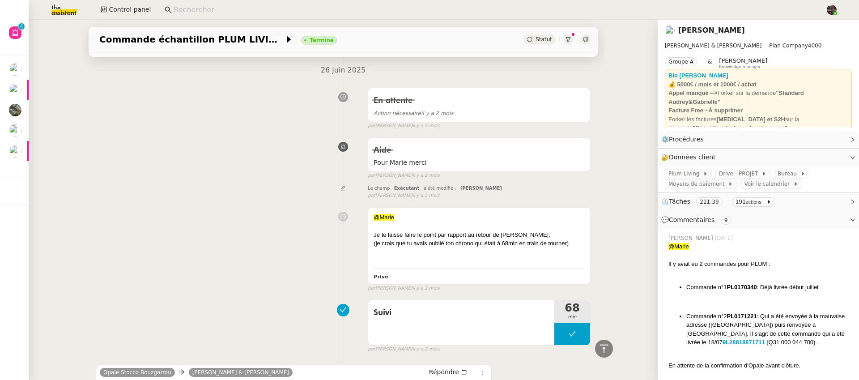
click at [583, 40] on icon at bounding box center [585, 39] width 5 height 5
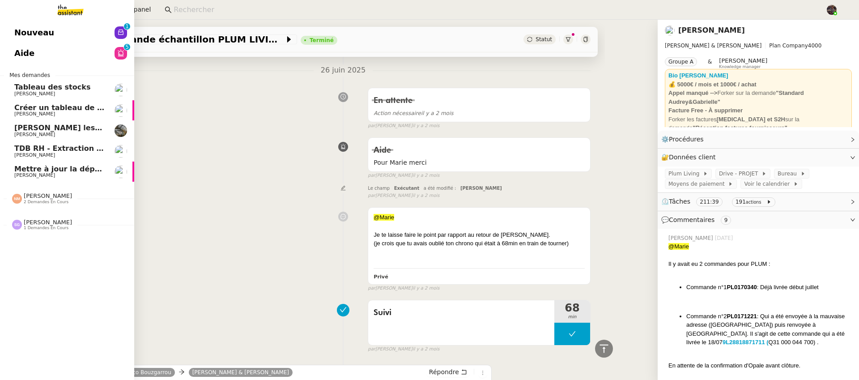
click at [33, 43] on link "Aide 0 1 2 3 4 5 6 7 8 9" at bounding box center [67, 53] width 134 height 21
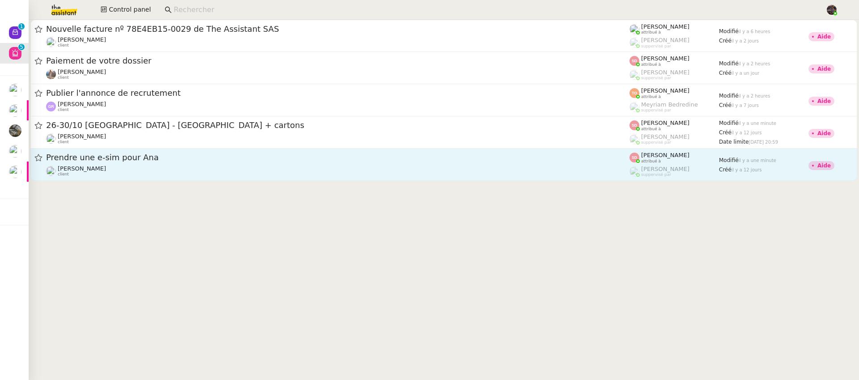
click at [129, 159] on span "Prendre une e-sim pour Ana" at bounding box center [338, 157] width 584 height 8
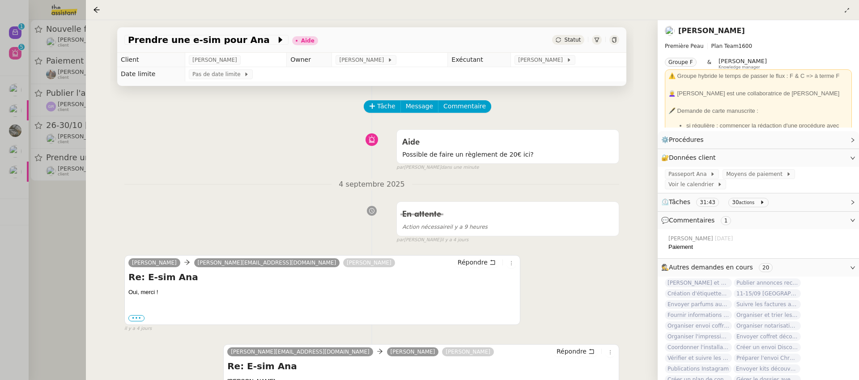
click at [63, 218] on div at bounding box center [429, 190] width 859 height 380
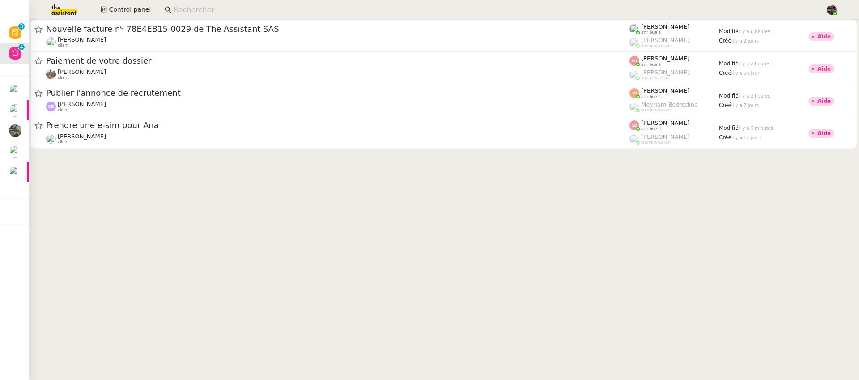
click at [346, 213] on cdk-virtual-scroll-viewport "Nouvelle facture nº 78E4EB15-0029 de The Assistant SAS Kevin AUBERT client Fréd…" at bounding box center [444, 200] width 831 height 360
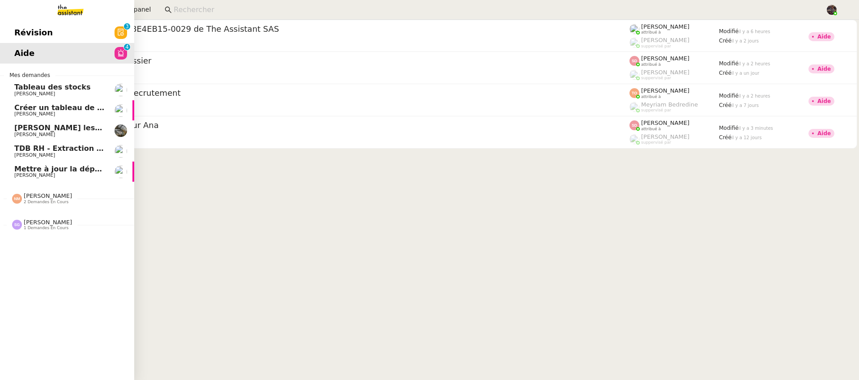
click at [13, 171] on link "Mettre à jour la dépréciation pour juillet et août Guillaume Farina" at bounding box center [67, 172] width 134 height 21
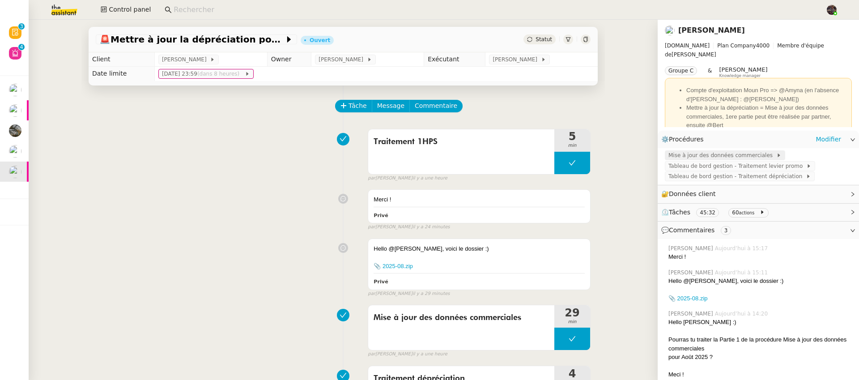
click at [741, 157] on span "Mise à jour des données commerciales" at bounding box center [723, 155] width 108 height 9
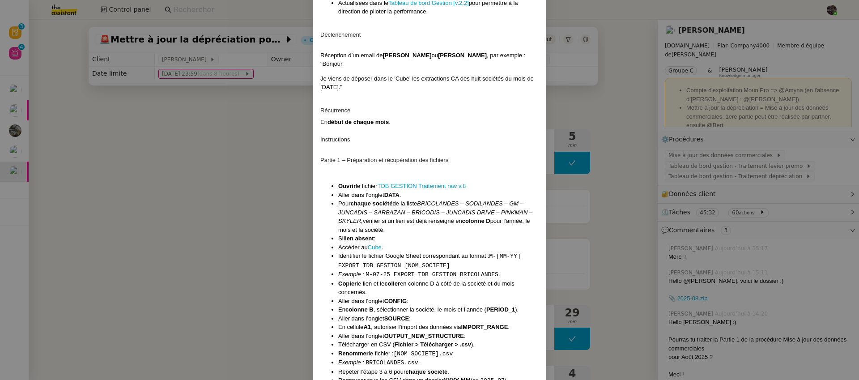
scroll to position [332, 0]
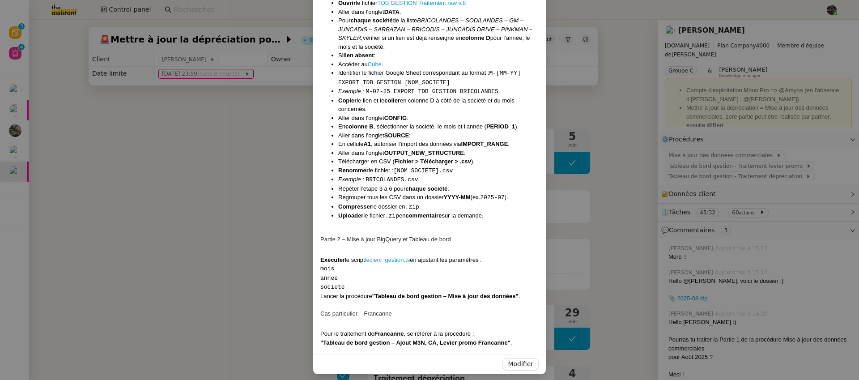
click at [260, 243] on nz-modal-container "Contexte Abaco est un outil back office interne à Leclerc permettant le suivi q…" at bounding box center [429, 190] width 859 height 380
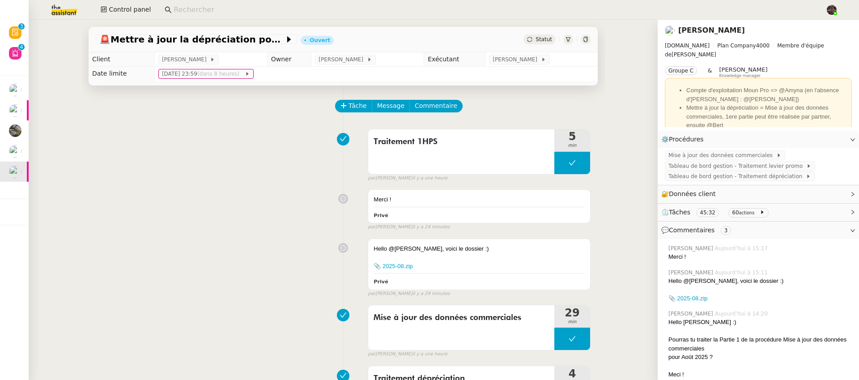
scroll to position [288, 0]
click at [702, 34] on nz-page-header-title "Guillaume Farina" at bounding box center [711, 30] width 67 height 13
click at [705, 29] on link "Guillaume Farina" at bounding box center [711, 30] width 67 height 9
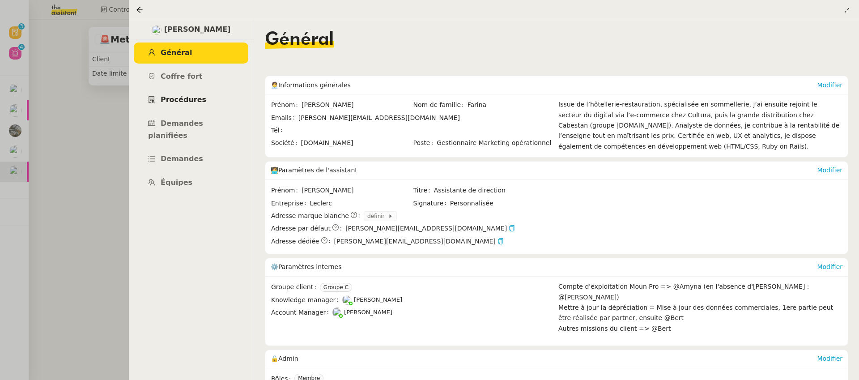
click at [178, 101] on span "Procédures" at bounding box center [184, 99] width 46 height 9
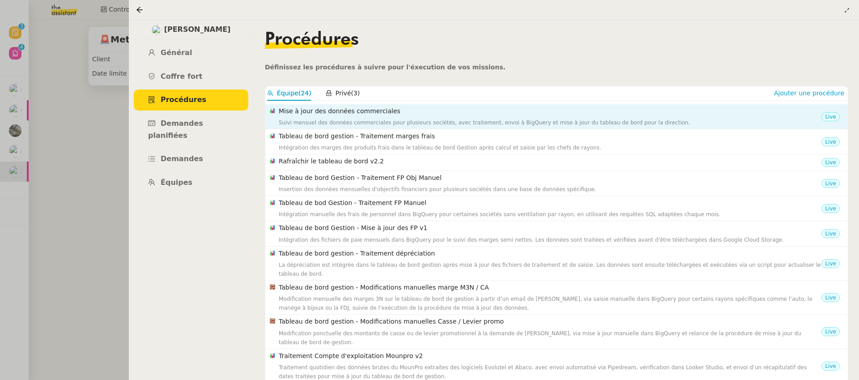
click at [349, 115] on h4 "Mise à jour des données commerciales" at bounding box center [550, 111] width 543 height 10
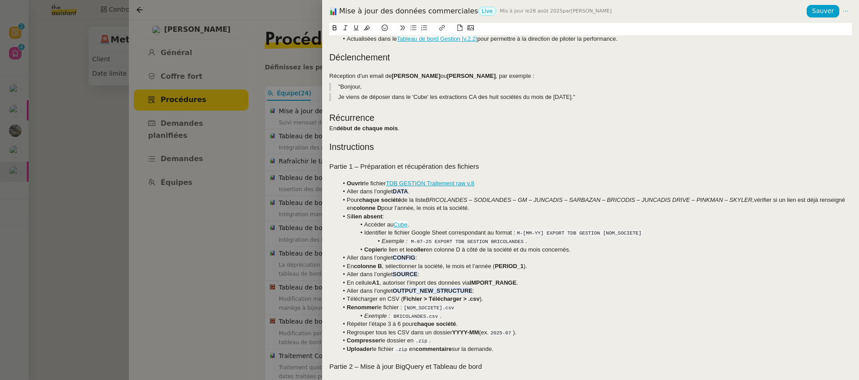
scroll to position [163, 0]
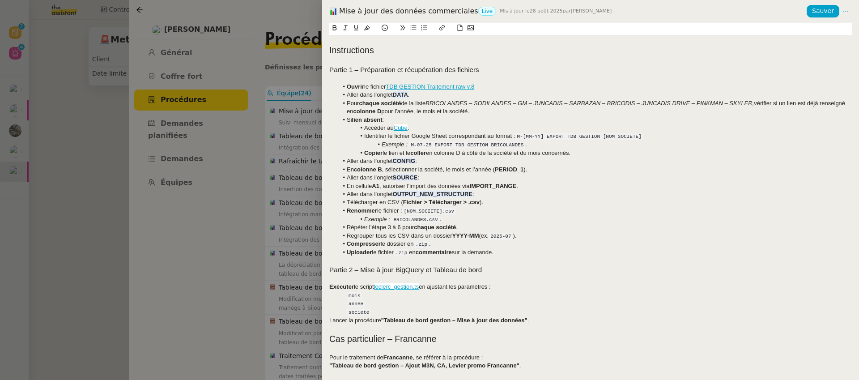
click at [295, 237] on div at bounding box center [429, 190] width 859 height 380
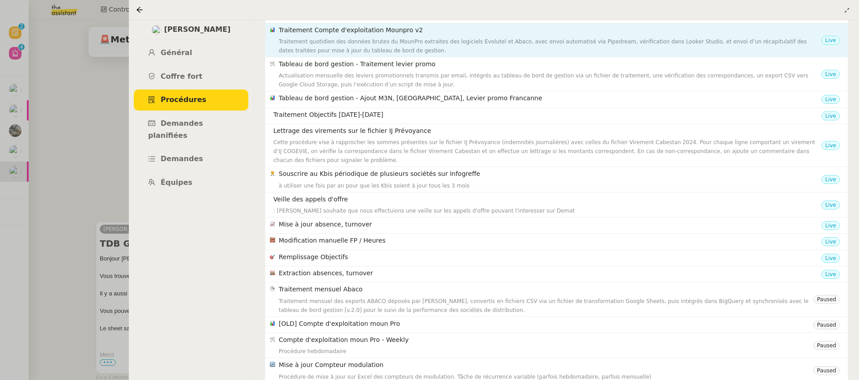
scroll to position [335, 0]
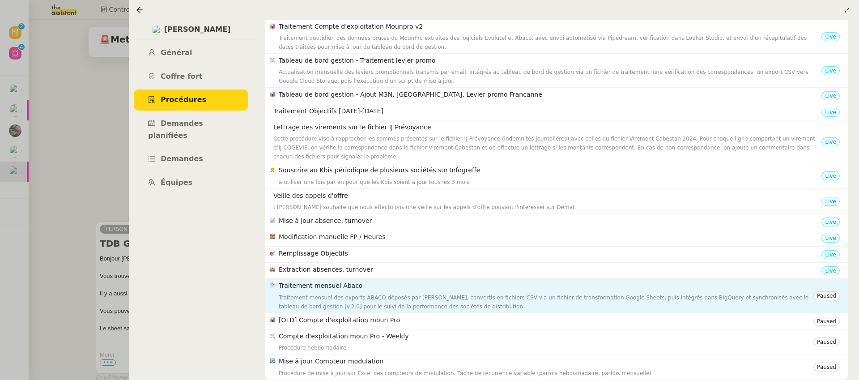
click at [418, 299] on div "Traitement mensuel des exports ABACO déposés par Pascal François, convertis en …" at bounding box center [546, 302] width 535 height 18
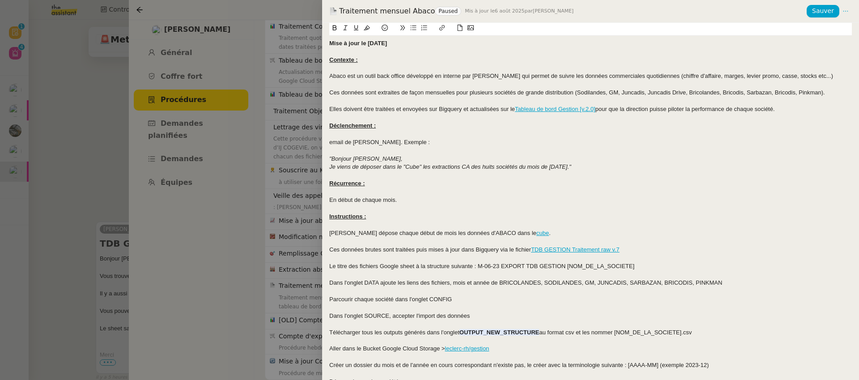
click at [515, 346] on div "Aller dans le Bucket Google Cloud Storage > leclerc-rh/gestion" at bounding box center [590, 349] width 523 height 8
copy div "Aller dans le Bucket Google Cloud Storage > leclerc-rh/gestion"
click at [114, 300] on div at bounding box center [429, 190] width 859 height 380
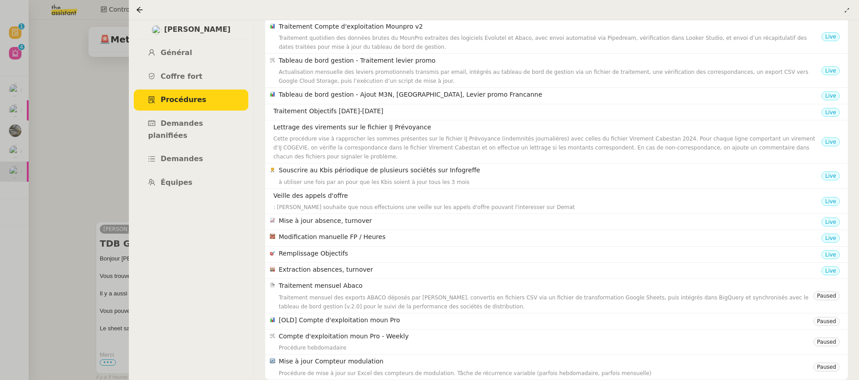
scroll to position [334, 0]
click at [202, 105] on link "Procédures" at bounding box center [191, 100] width 115 height 21
click at [51, 150] on div at bounding box center [429, 190] width 859 height 380
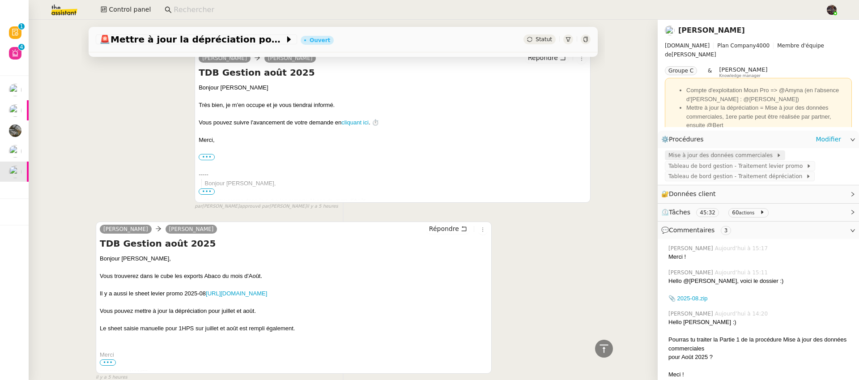
click at [739, 154] on span "Mise à jour des données commerciales" at bounding box center [723, 155] width 108 height 9
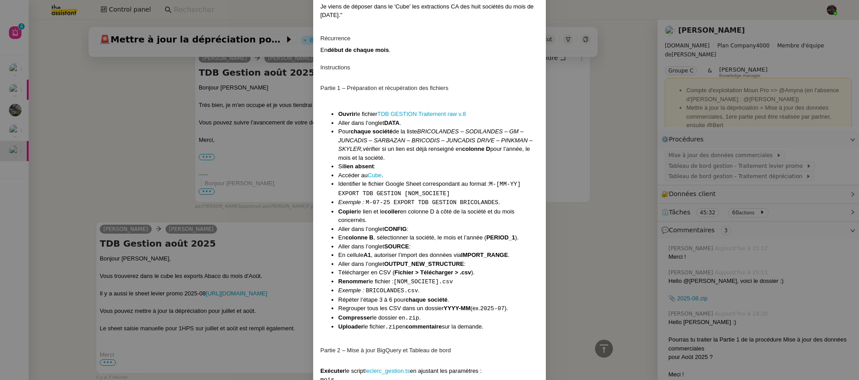
scroll to position [332, 0]
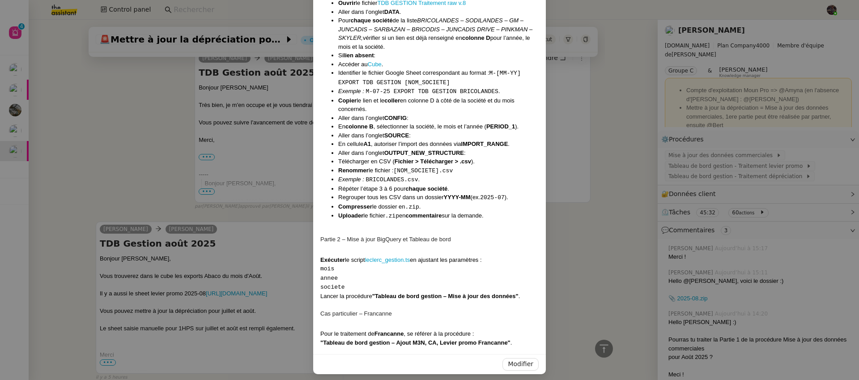
click at [527, 354] on div "Modifier" at bounding box center [429, 364] width 233 height 20
click at [527, 359] on span "Modifier" at bounding box center [521, 364] width 26 height 10
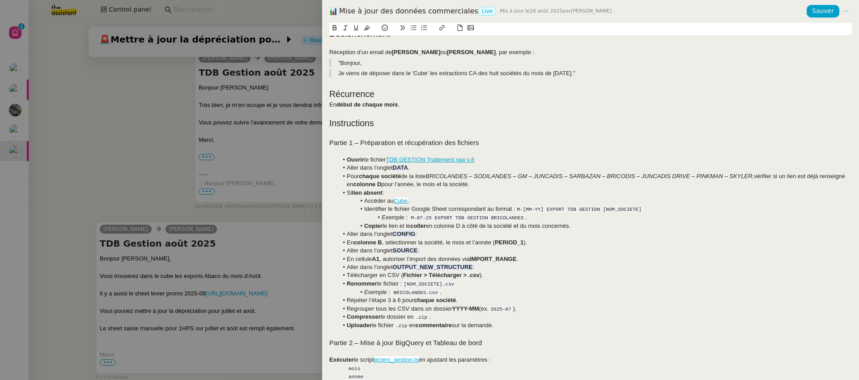
scroll to position [163, 0]
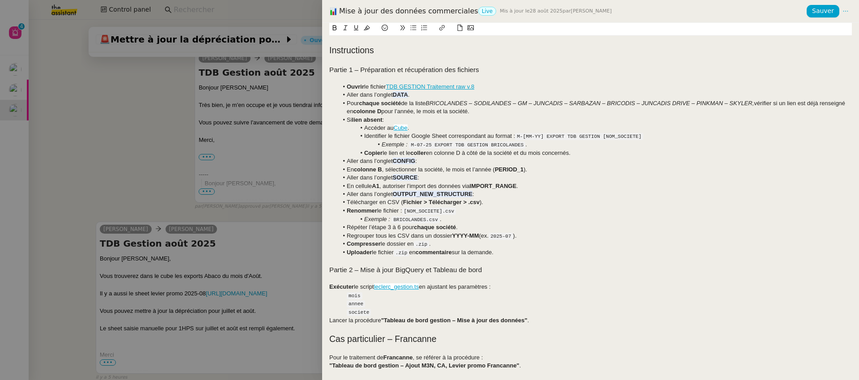
click at [346, 281] on div at bounding box center [590, 279] width 523 height 8
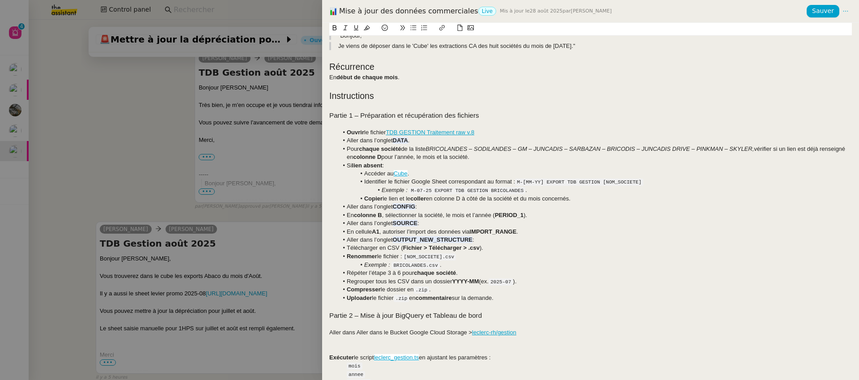
scroll to position [188, 0]
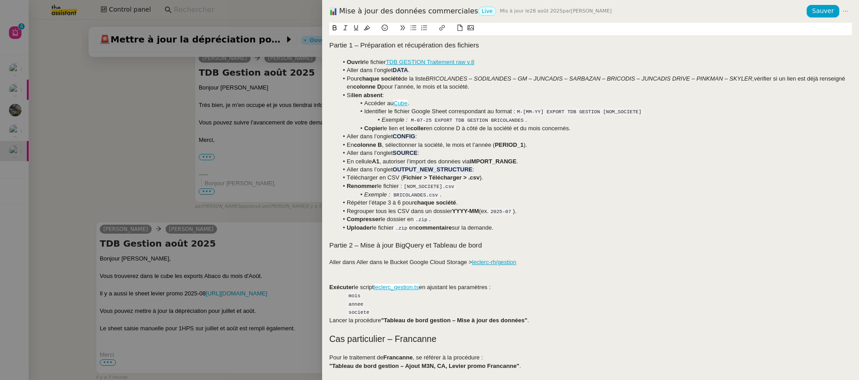
click at [362, 262] on div "Aller dans Aller dans le Bucket Google Cloud Storage > leclerc-rh/gestion" at bounding box center [590, 262] width 523 height 8
drag, startPoint x: 362, startPoint y: 262, endPoint x: 381, endPoint y: 263, distance: 19.2
click at [381, 263] on div "Aller dans Aller dans le Bucket Google Cloud Storage > leclerc-rh/gestion" at bounding box center [590, 262] width 523 height 8
click at [382, 270] on div at bounding box center [590, 271] width 523 height 8
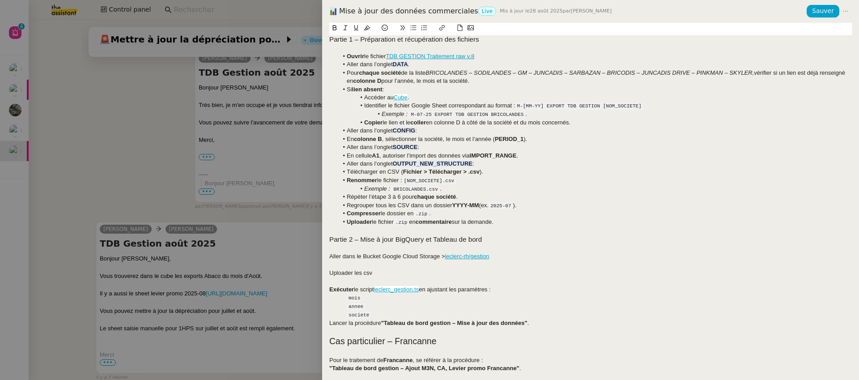
scroll to position [196, 0]
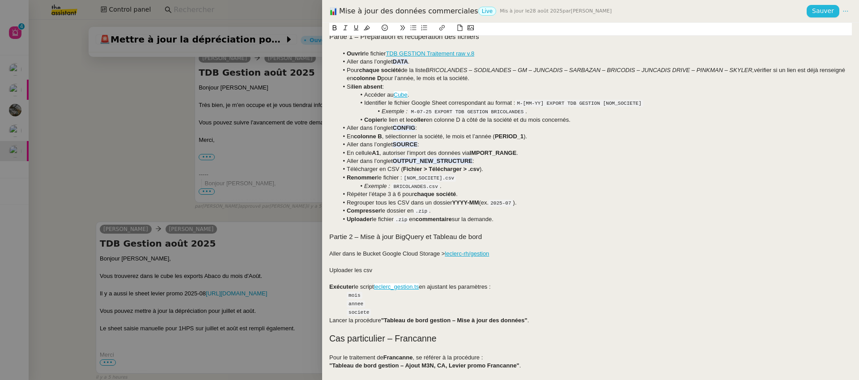
click at [826, 11] on span "Sauver" at bounding box center [823, 11] width 22 height 10
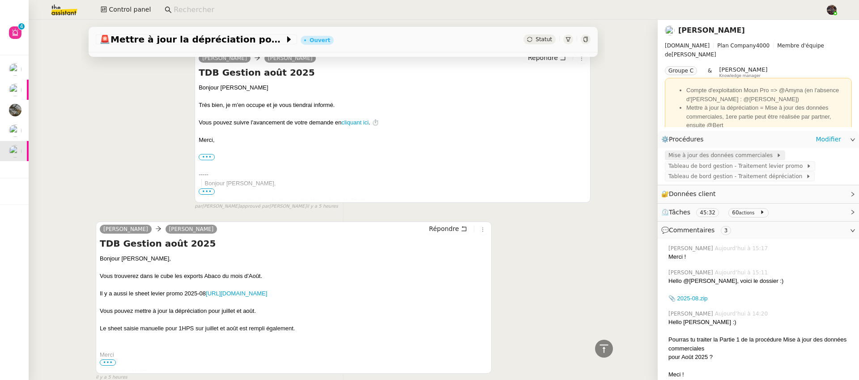
click at [712, 153] on span "Mise à jour des données commerciales" at bounding box center [723, 155] width 108 height 9
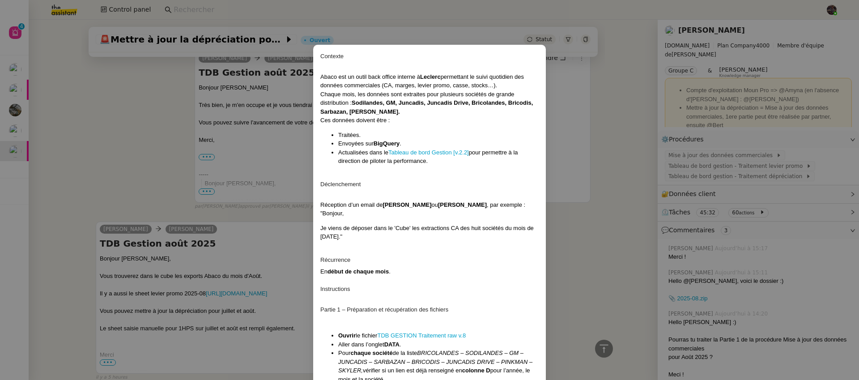
click at [719, 166] on nz-modal-container "Contexte Abaco est un outil back office interne à Leclerc permettant le suivi q…" at bounding box center [429, 190] width 859 height 380
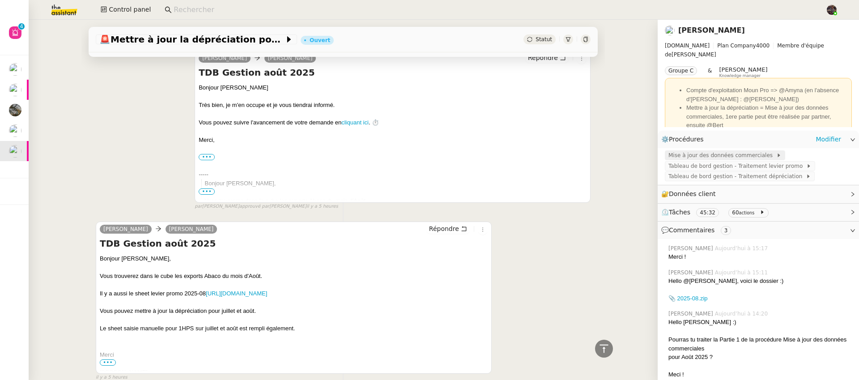
click at [716, 155] on span "Mise à jour des données commerciales" at bounding box center [723, 155] width 108 height 9
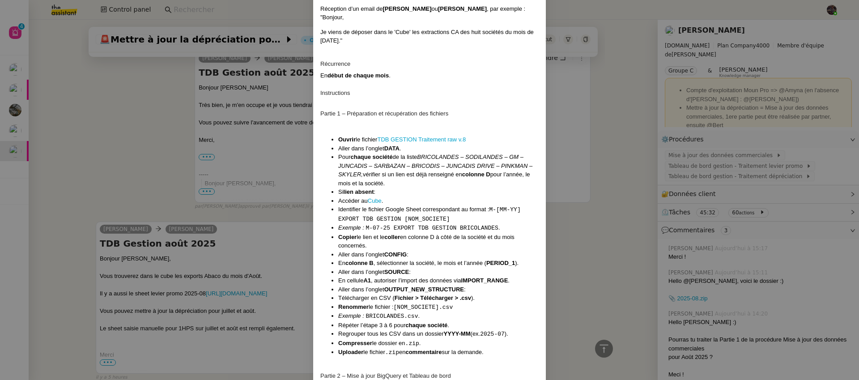
scroll to position [367, 0]
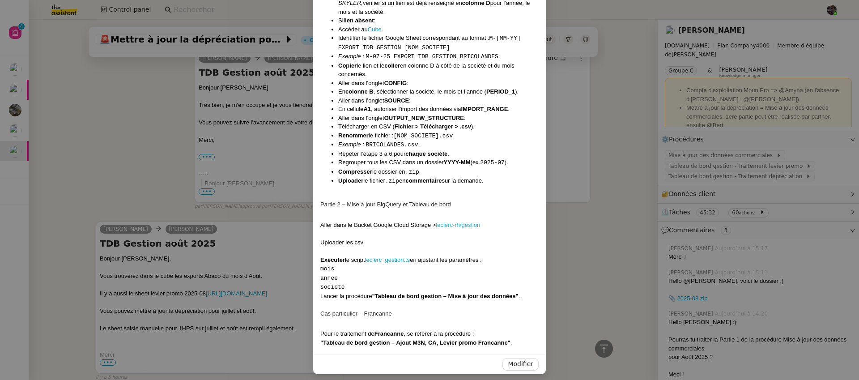
click at [459, 222] on link "leclerc-rh/gestion" at bounding box center [458, 225] width 44 height 7
click at [205, 175] on nz-modal-container "Contexte Abaco est un outil back office interne à Leclerc permettant le suivi q…" at bounding box center [429, 190] width 859 height 380
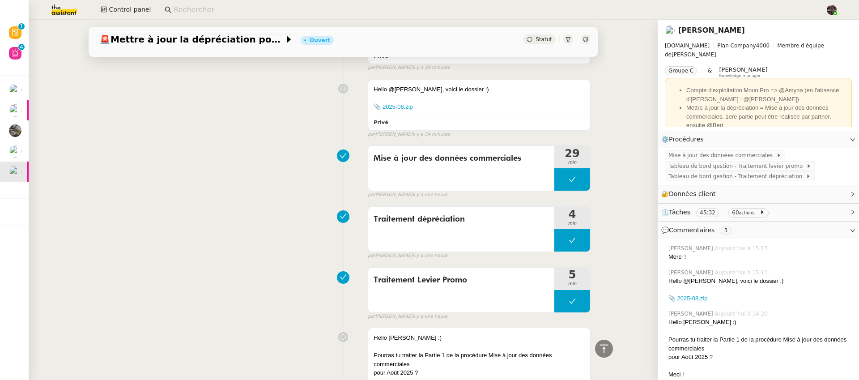
scroll to position [0, 0]
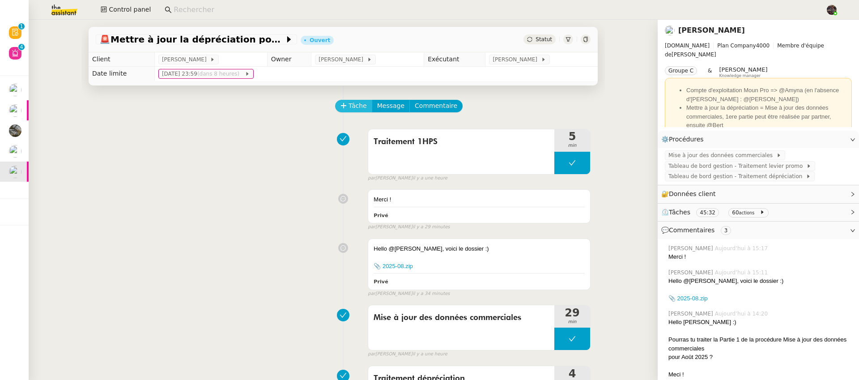
click at [352, 109] on span "Tâche" at bounding box center [358, 106] width 18 height 10
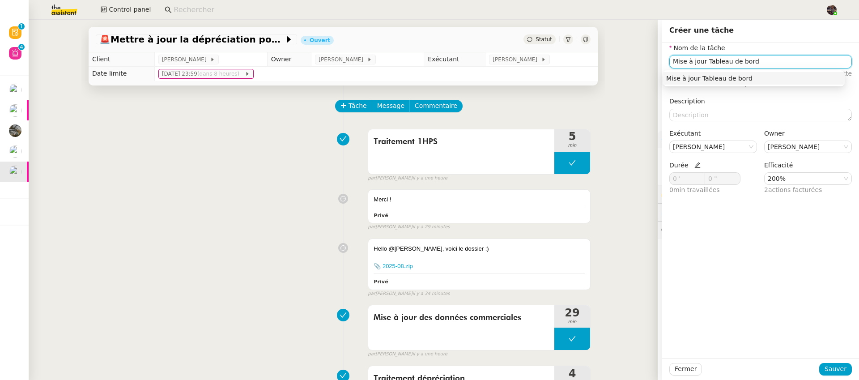
click at [716, 79] on div "Mise à jour Tableau de bord" at bounding box center [753, 78] width 175 height 8
type input "Mise à jour Tableau de bord"
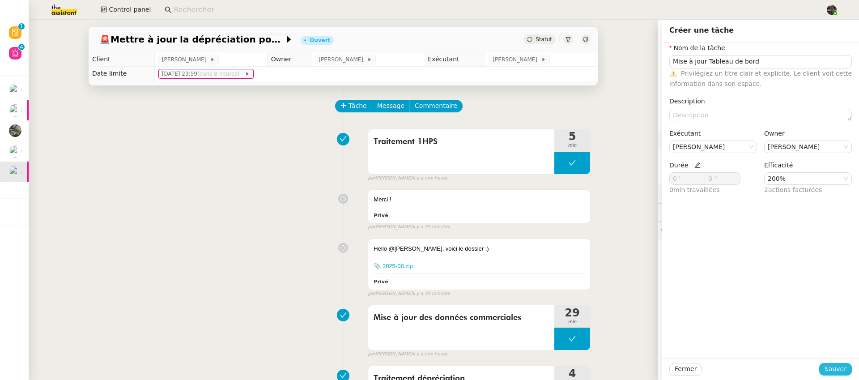
click at [825, 371] on span "Sauver" at bounding box center [836, 369] width 22 height 10
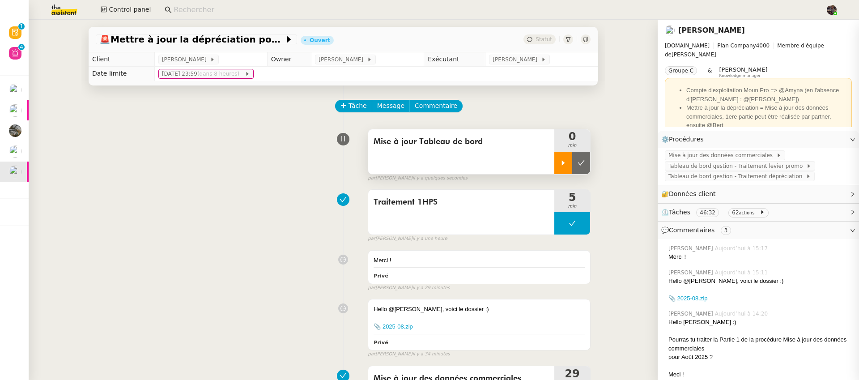
click at [554, 168] on div at bounding box center [563, 163] width 18 height 22
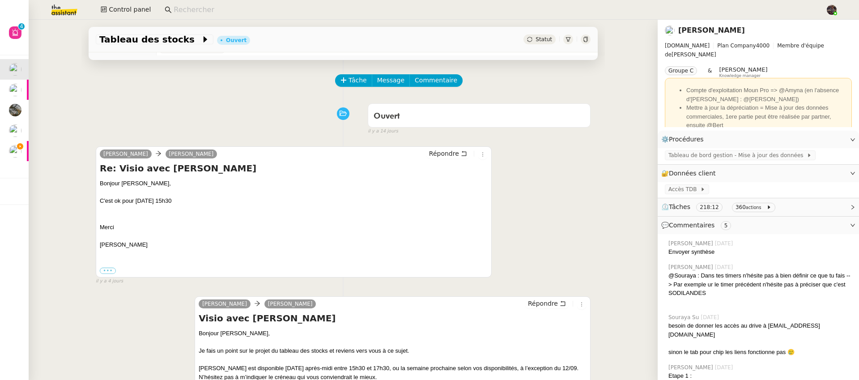
scroll to position [19, 0]
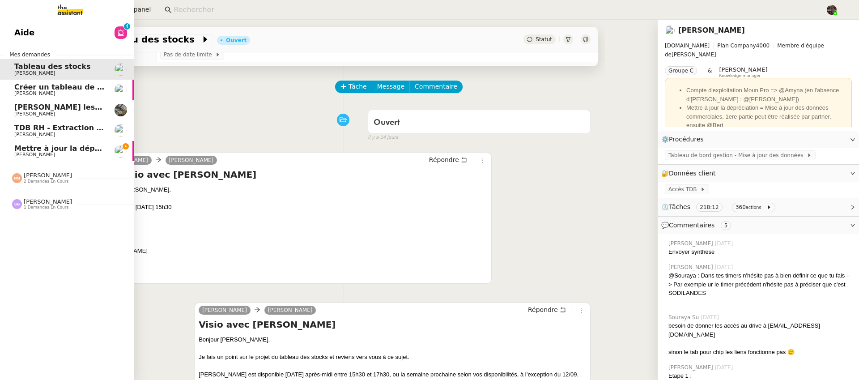
click at [38, 129] on span "TDB RH - Extraction et mise à jour Absences / Turnover - sept. 2025" at bounding box center [142, 128] width 257 height 9
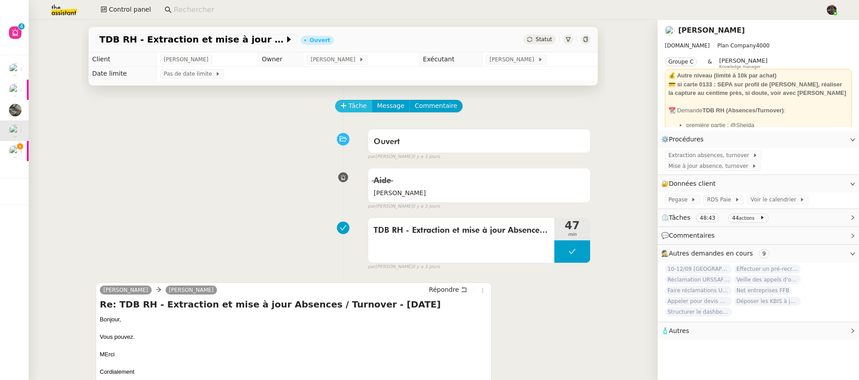
click at [341, 106] on icon at bounding box center [343, 105] width 5 height 0
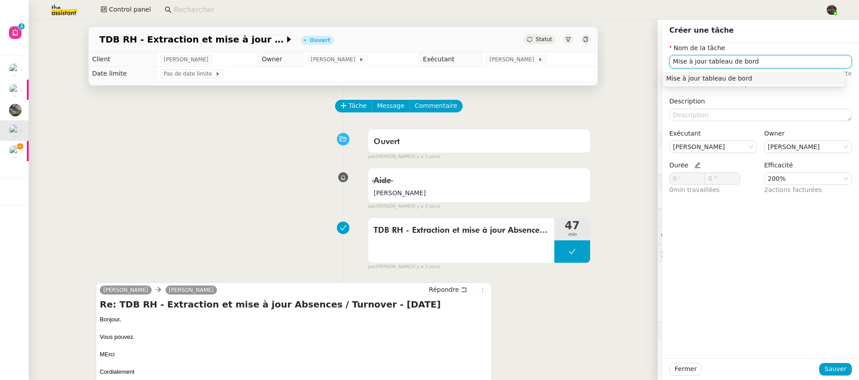
click at [708, 81] on div "Mise à jour tableau de bord" at bounding box center [753, 78] width 175 height 8
type input "Mise à jour tableau de bord"
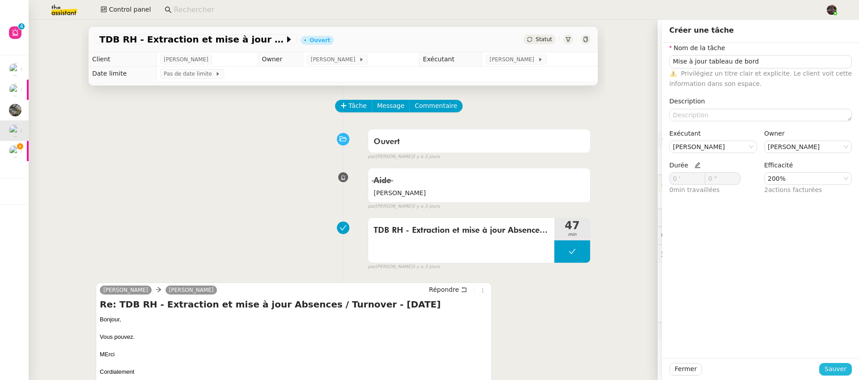
click at [825, 369] on span "Sauver" at bounding box center [836, 369] width 22 height 10
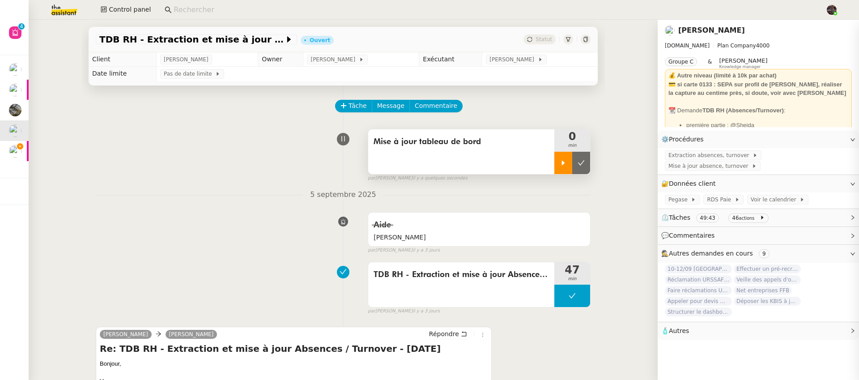
click at [554, 167] on div at bounding box center [563, 163] width 18 height 22
click at [732, 164] on span "Mise à jour absence, turnover" at bounding box center [710, 166] width 83 height 9
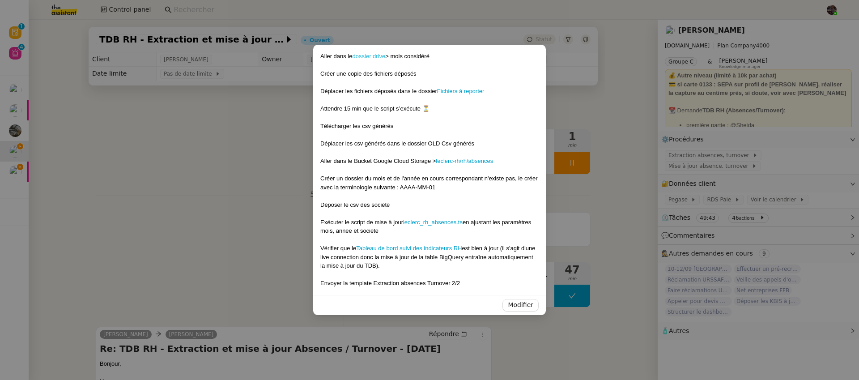
click at [375, 59] on link "dossier drive" at bounding box center [369, 56] width 33 height 7
click at [456, 84] on div at bounding box center [429, 82] width 218 height 9
click at [455, 96] on div at bounding box center [429, 100] width 218 height 9
click at [460, 87] on div "Déplacer les fichiers déposés dans le dossier Fichiers à reporter" at bounding box center [429, 91] width 218 height 9
click at [463, 90] on link "Fichiers à reporter" at bounding box center [460, 91] width 47 height 7
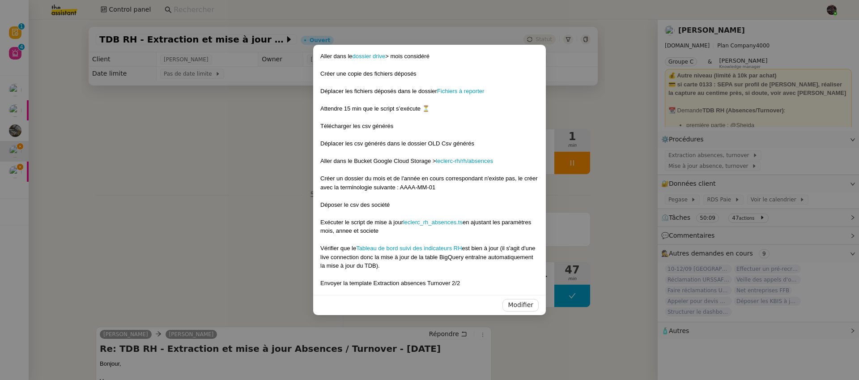
click at [96, 157] on nz-modal-container "Aller dans le dossier drive > mois considéré Créer une copie des fichiers dépos…" at bounding box center [429, 190] width 859 height 380
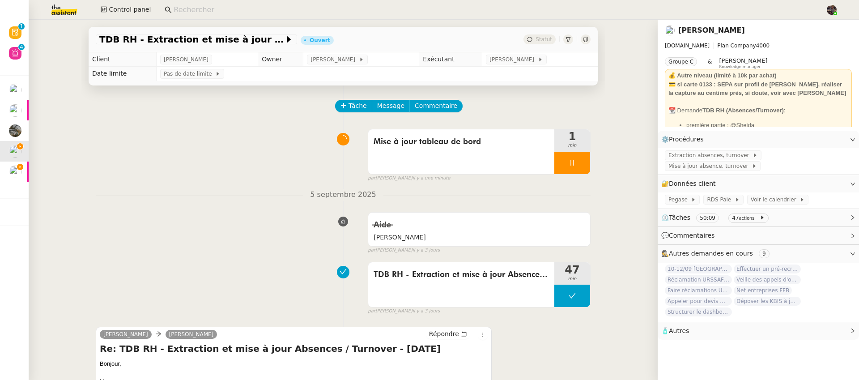
click at [22, 172] on span "Mettre à jour la dépréciation pour juillet et août" at bounding box center [6, 169] width 195 height 9
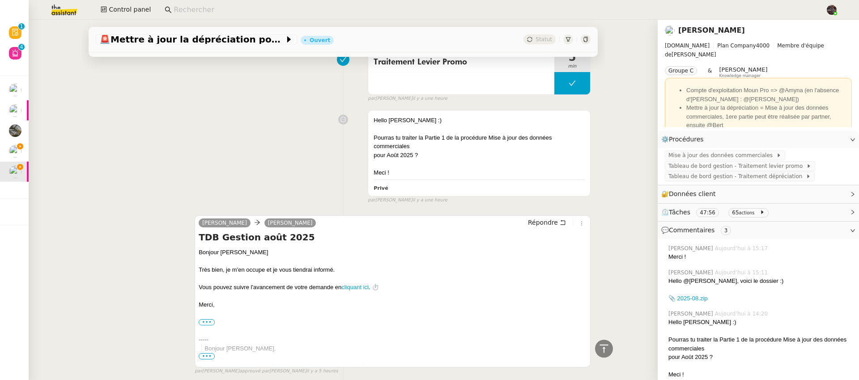
scroll to position [654, 0]
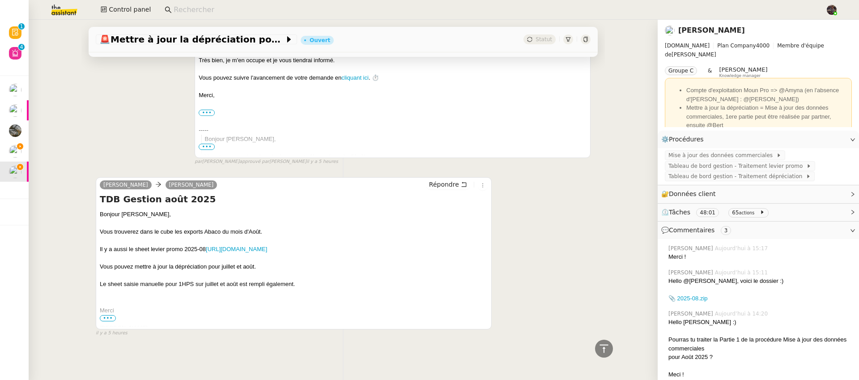
click at [107, 315] on span "•••" at bounding box center [108, 318] width 16 height 6
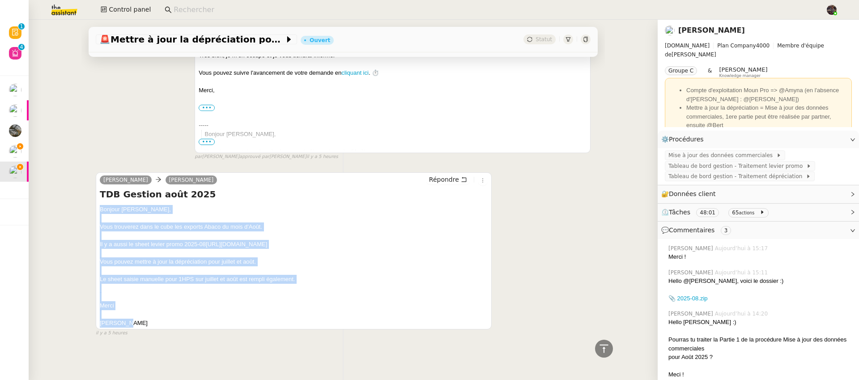
drag, startPoint x: 132, startPoint y: 331, endPoint x: 85, endPoint y: 211, distance: 128.1
copy div "Bonjour Camille, Vous trouverez dans le cube les exports Abaco du mois d'Août. …"
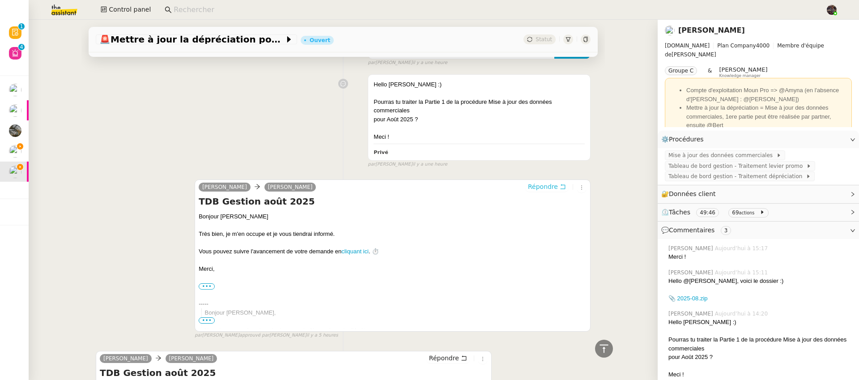
click at [542, 191] on span "Répondre" at bounding box center [543, 186] width 30 height 9
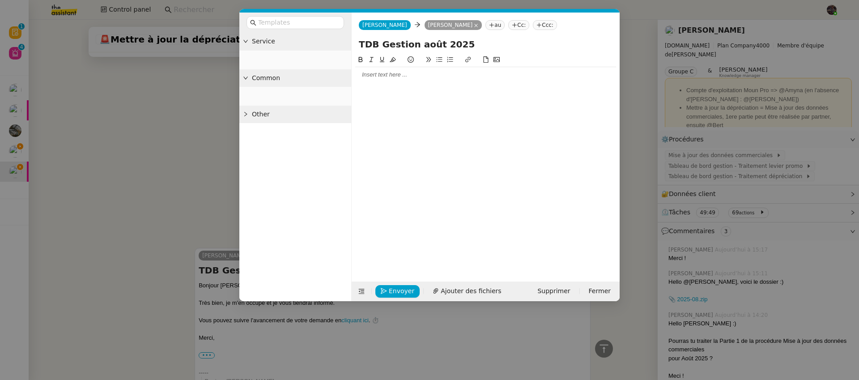
scroll to position [543, 0]
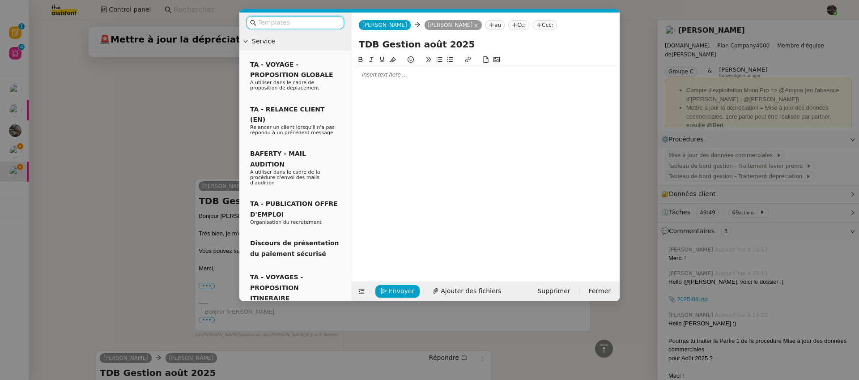
click at [373, 75] on div at bounding box center [485, 75] width 261 height 8
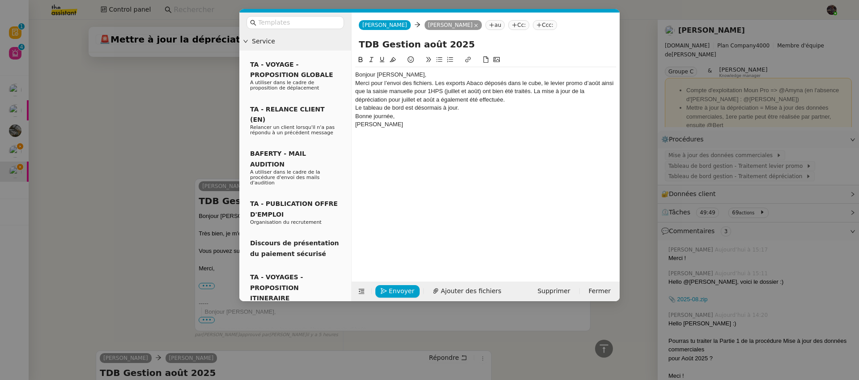
scroll to position [0, 0]
click at [427, 72] on div "Bonjour Guillaume," at bounding box center [485, 75] width 261 height 8
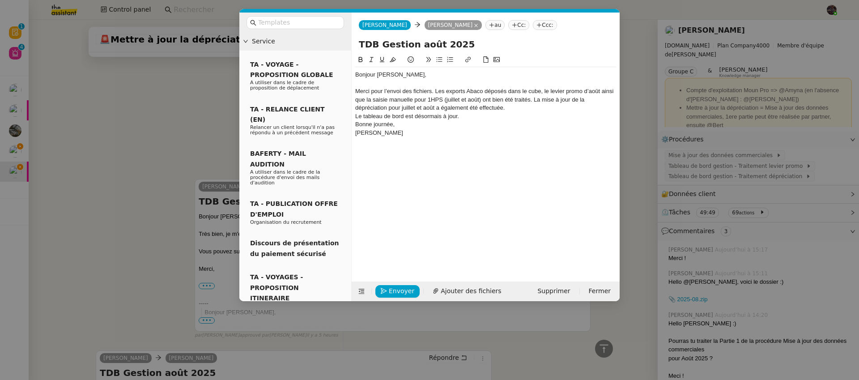
click at [368, 76] on div "Bonjour Guillaume," at bounding box center [485, 75] width 261 height 8
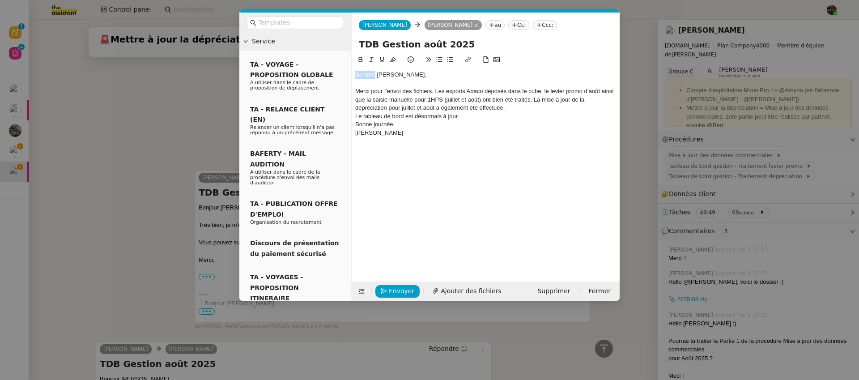
click at [368, 76] on div "Bonjour Guillaume," at bounding box center [485, 75] width 261 height 8
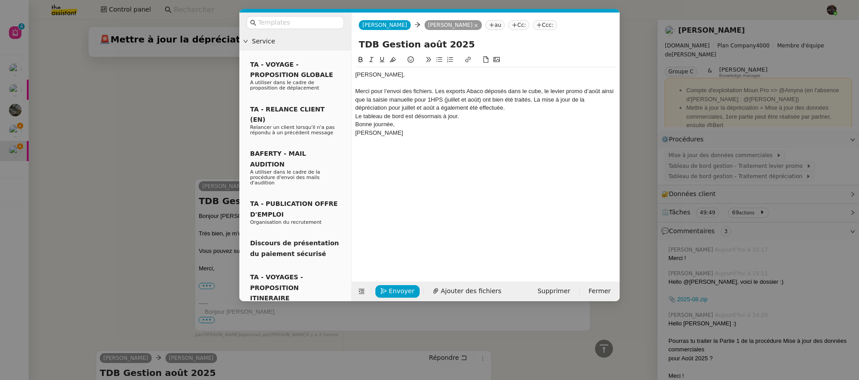
click at [426, 124] on div "Bonne journée," at bounding box center [485, 124] width 261 height 8
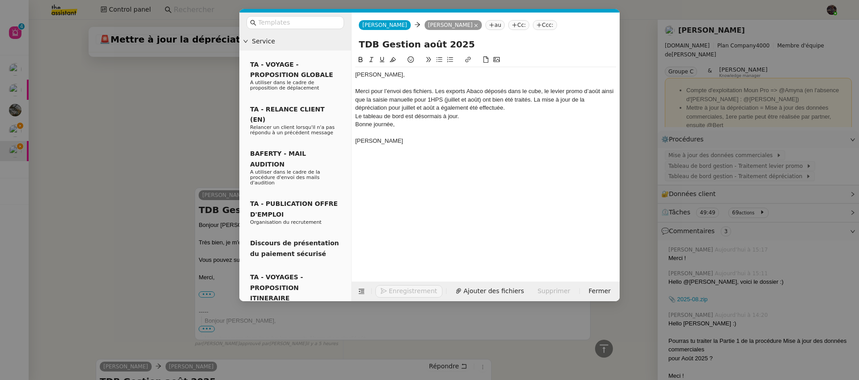
scroll to position [621, 0]
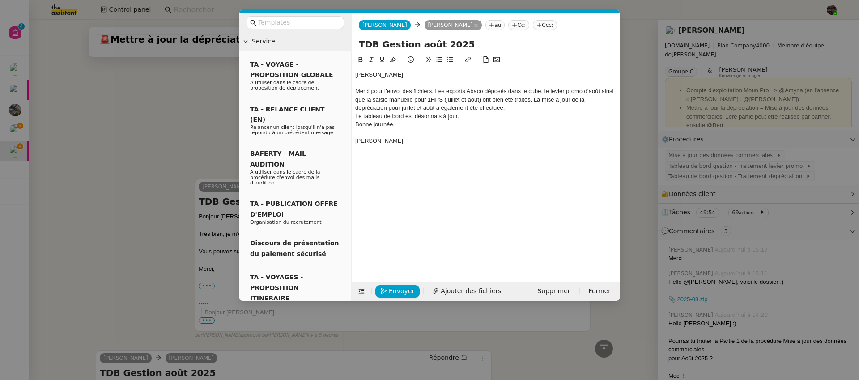
click at [356, 125] on div "Bonne journée," at bounding box center [485, 124] width 261 height 8
click at [367, 125] on div "Bonne journée," at bounding box center [485, 124] width 261 height 8
click at [381, 133] on div "Camille" at bounding box center [485, 133] width 261 height 8
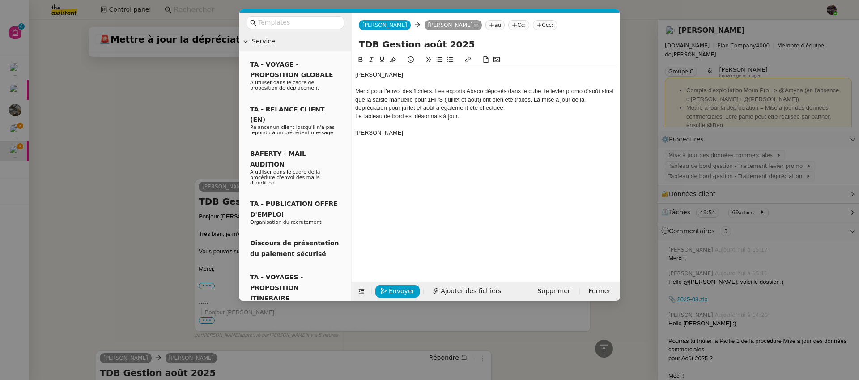
click at [381, 133] on div "Camille" at bounding box center [485, 133] width 261 height 8
click at [508, 108] on div "Merci pour l’envoi des fichiers. Les exports Abaco déposés dans le cube, le lev…" at bounding box center [485, 99] width 261 height 25
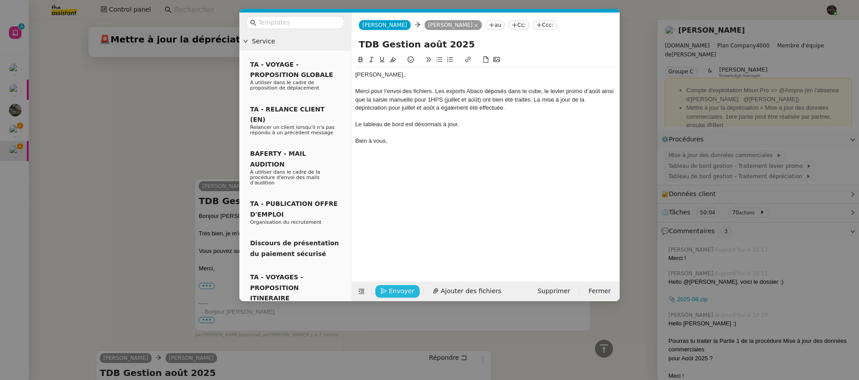
click at [392, 288] on span "Envoyer" at bounding box center [402, 291] width 26 height 10
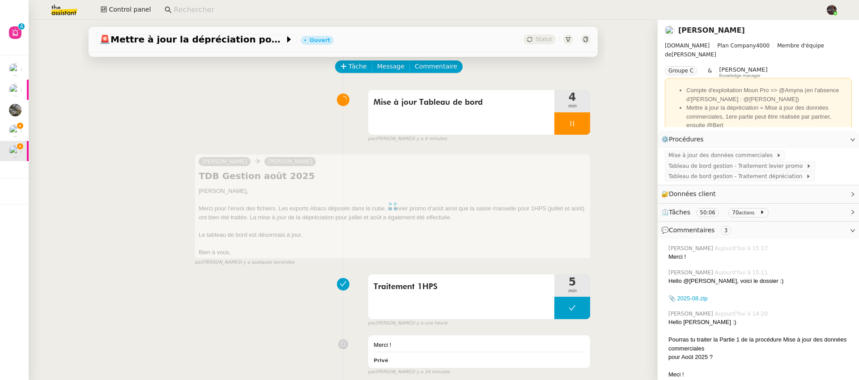
scroll to position [0, 0]
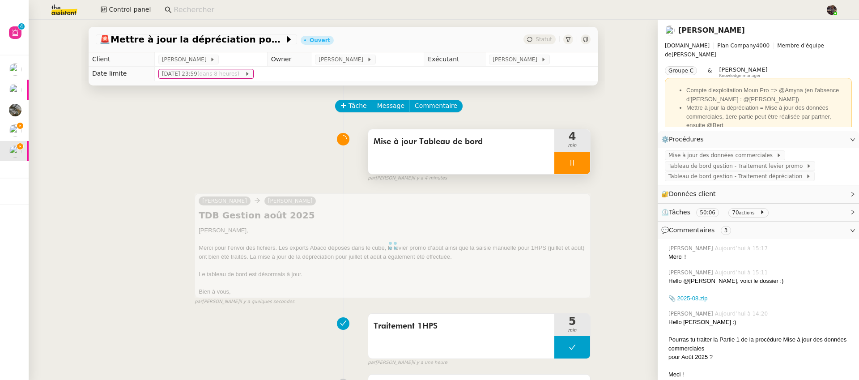
click at [574, 160] on div at bounding box center [572, 163] width 36 height 22
click at [587, 160] on icon at bounding box center [590, 162] width 7 height 7
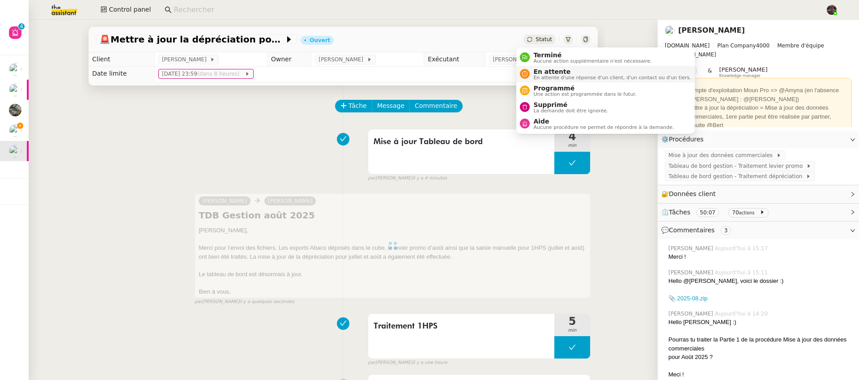
click at [542, 72] on span "En attente" at bounding box center [612, 71] width 158 height 7
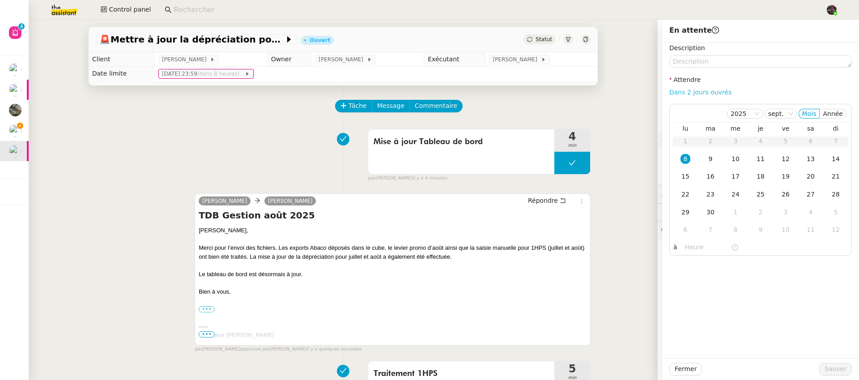
click at [704, 94] on link "Dans 2 jours ouvrés" at bounding box center [700, 92] width 62 height 7
type input "07:00"
click at [832, 366] on span "Sauver" at bounding box center [836, 369] width 22 height 10
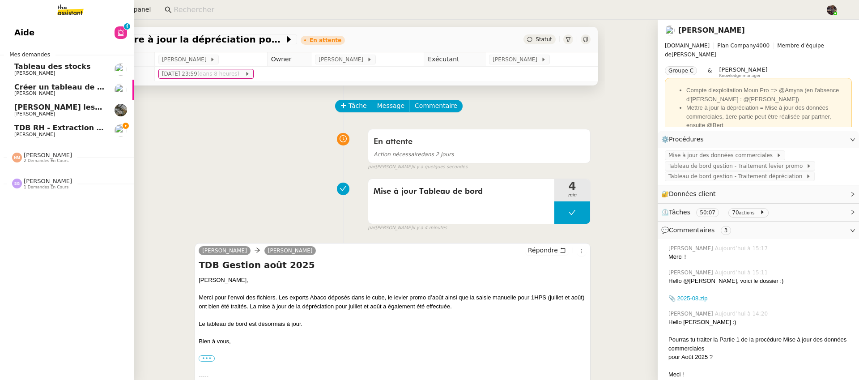
click at [21, 129] on span "TDB RH - Extraction et mise à jour Absences / Turnover - sept. 2025" at bounding box center [142, 128] width 257 height 9
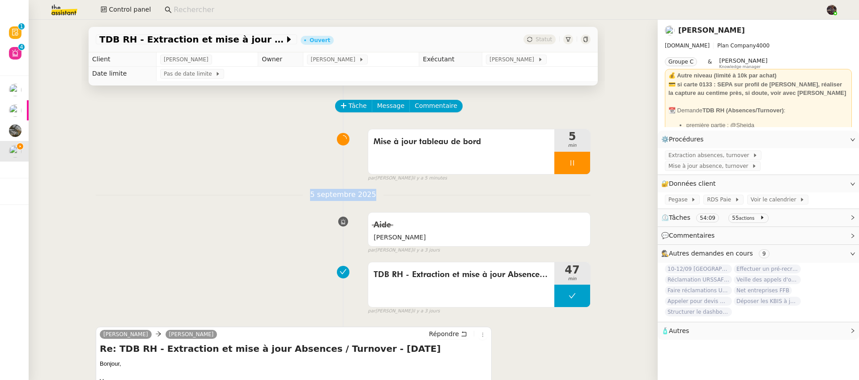
drag, startPoint x: 312, startPoint y: 193, endPoint x: 378, endPoint y: 196, distance: 66.3
click at [378, 196] on nz-divider "5 septembre 2025" at bounding box center [343, 195] width 495 height 12
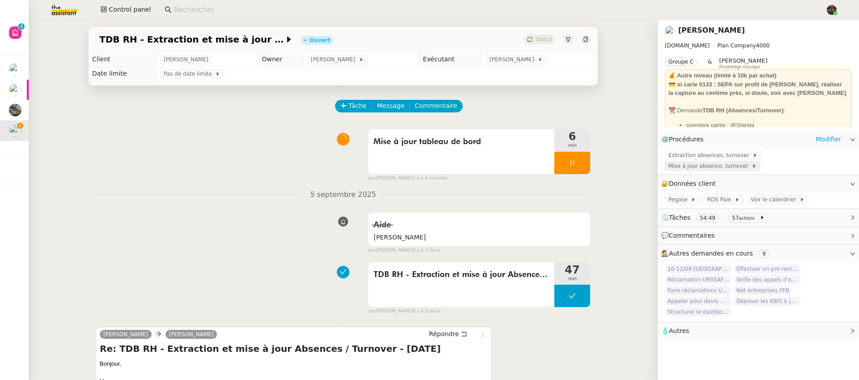
click at [702, 169] on span "Mise à jour absence, turnover" at bounding box center [710, 166] width 83 height 9
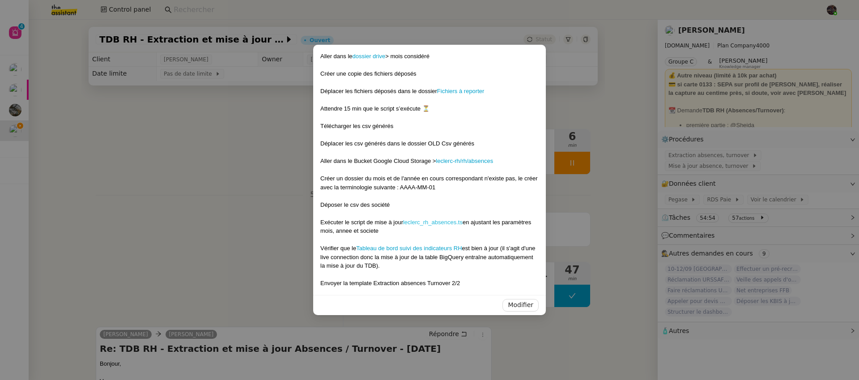
click at [434, 223] on link "leclerc_rh_absences.ts" at bounding box center [433, 222] width 60 height 7
click at [436, 248] on link "Tableau de bord suivi des indicateurs RH" at bounding box center [409, 248] width 106 height 7
click at [461, 162] on link "leclerc-rh/rh/absences" at bounding box center [464, 161] width 57 height 7
click at [401, 251] on link "Tableau de bord suivi des indicateurs RH" at bounding box center [409, 248] width 106 height 7
click at [280, 178] on nz-modal-container "Aller dans le dossier drive > mois considéré Créer une copie des fichiers dépos…" at bounding box center [429, 190] width 859 height 380
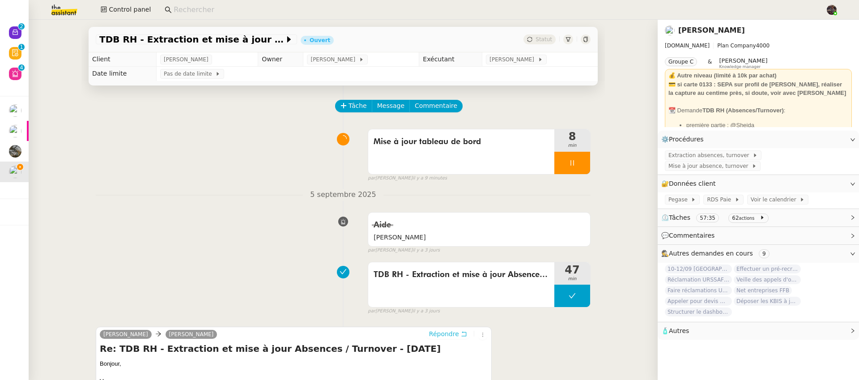
click at [446, 336] on span "Répondre" at bounding box center [444, 333] width 30 height 9
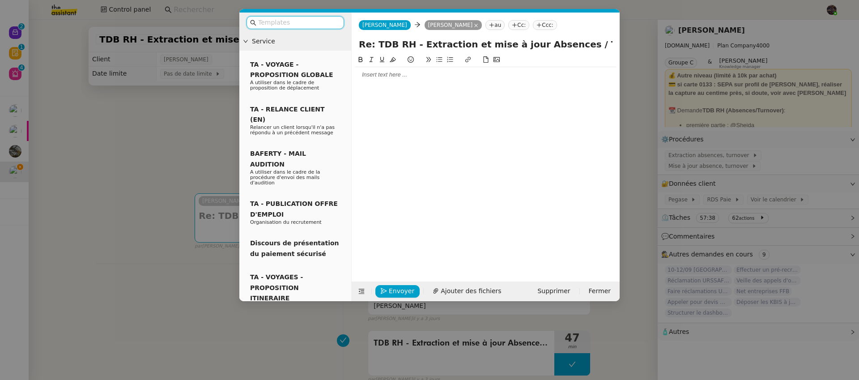
click at [274, 23] on input "text" at bounding box center [298, 22] width 81 height 10
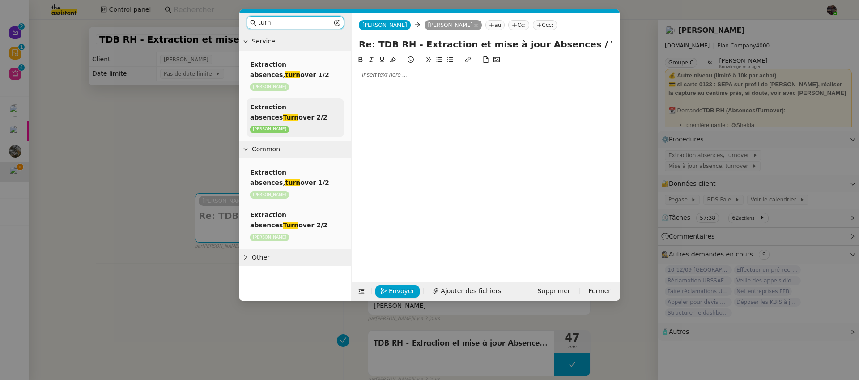
type input "turn"
click at [286, 104] on span "Extraction absences Turn over 2/2" at bounding box center [288, 111] width 77 height 17
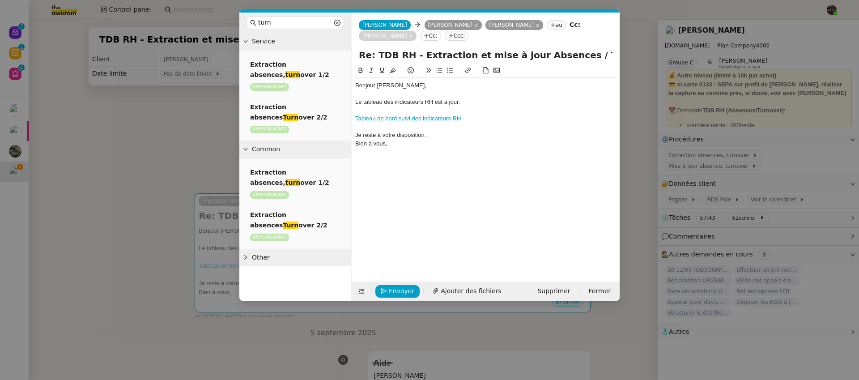
click at [87, 150] on nz-modal-container "turn Service Extraction absences, turn over 1/2 Lydie Laulon Extraction absence…" at bounding box center [429, 190] width 859 height 380
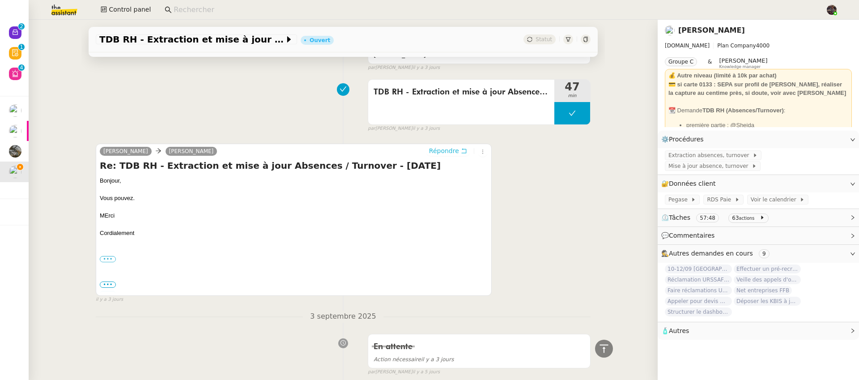
scroll to position [105, 0]
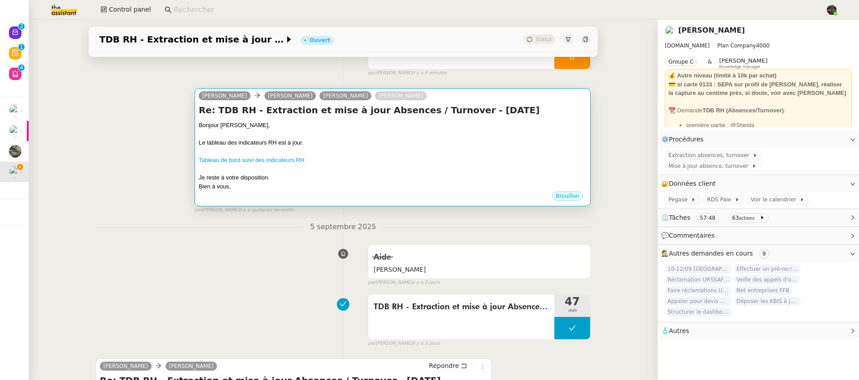
click at [367, 151] on div at bounding box center [393, 151] width 388 height 9
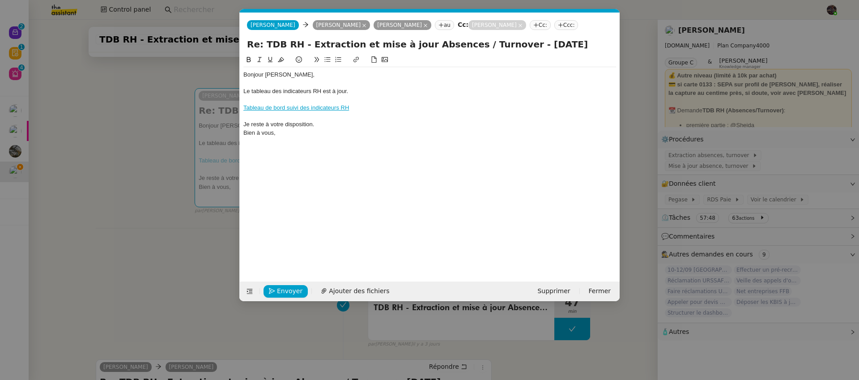
scroll to position [0, 30]
click at [293, 286] on span "Envoyer" at bounding box center [290, 291] width 26 height 10
click at [293, 286] on span "Confirmer l'envoi" at bounding box center [304, 291] width 54 height 10
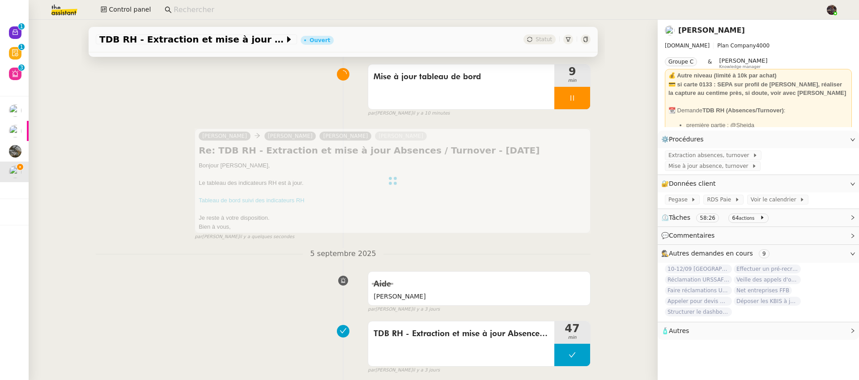
scroll to position [0, 0]
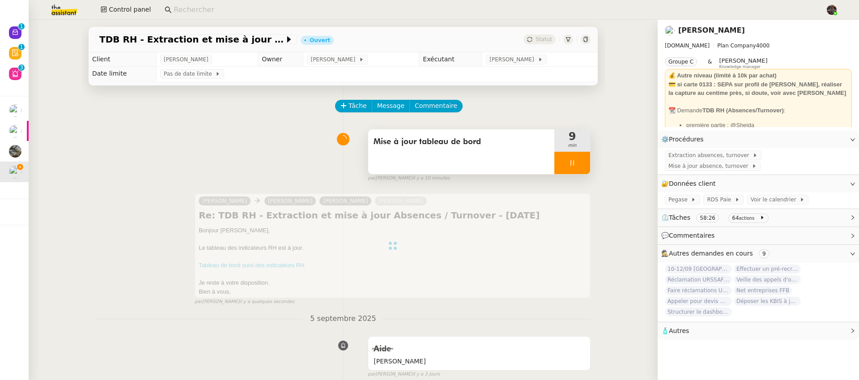
click at [569, 164] on icon at bounding box center [572, 162] width 7 height 7
click at [576, 162] on button at bounding box center [581, 163] width 18 height 22
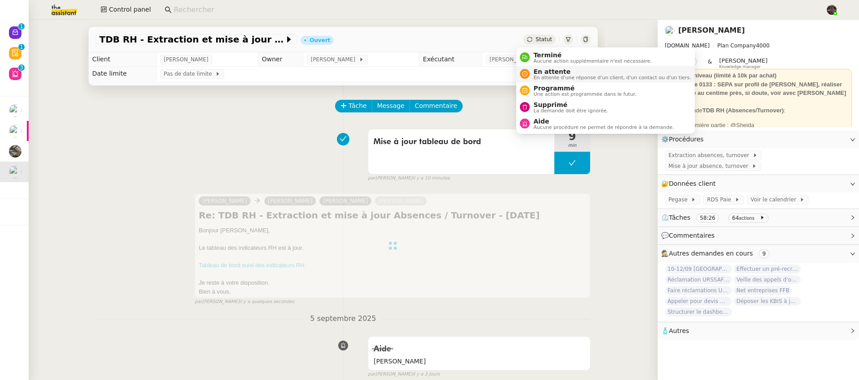
click at [554, 75] on span "En attente d'une réponse d'un client, d'un contact ou d'un tiers." at bounding box center [612, 77] width 158 height 5
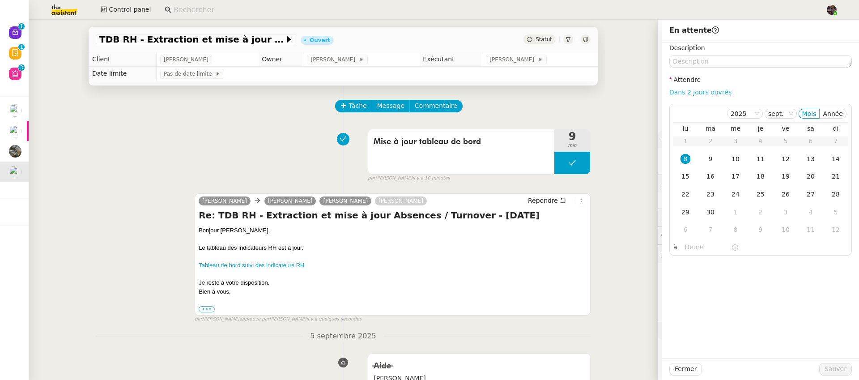
click at [674, 93] on link "Dans 2 jours ouvrés" at bounding box center [700, 92] width 62 height 7
type input "07:00"
click at [834, 375] on div "Fermer Sauver" at bounding box center [760, 369] width 197 height 22
click at [831, 369] on span "Sauver" at bounding box center [836, 369] width 22 height 10
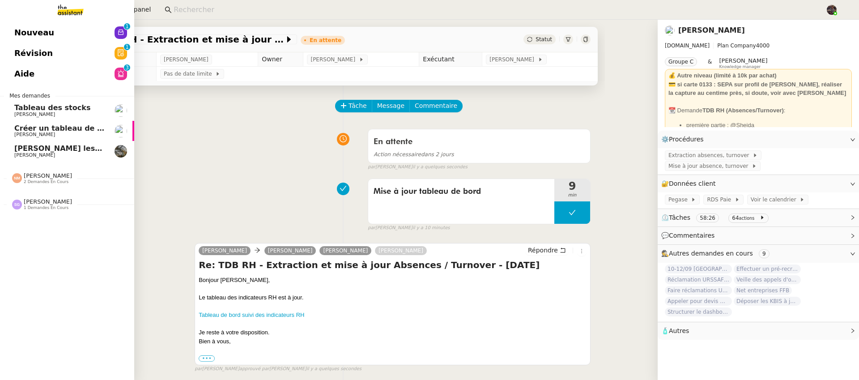
click at [70, 130] on span "Créer un tableau de bord gestion marge PAF" at bounding box center [104, 128] width 180 height 9
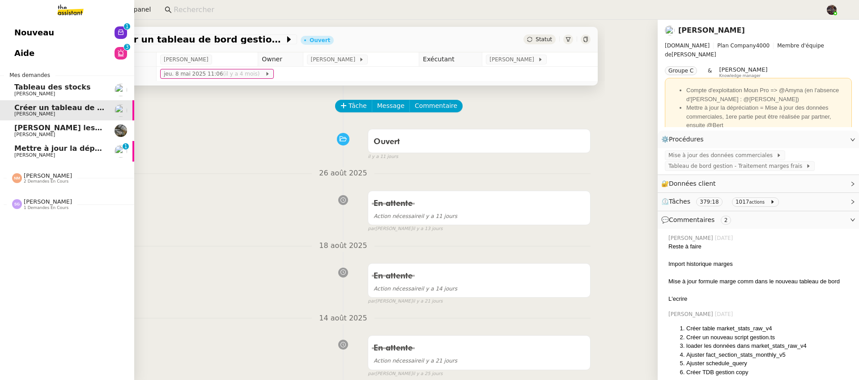
click at [19, 146] on span "Mettre à jour la dépréciation pour juillet et août" at bounding box center [111, 148] width 195 height 9
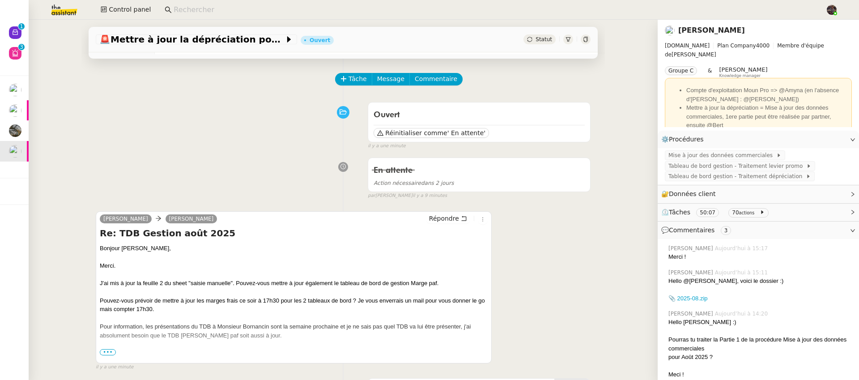
scroll to position [29, 0]
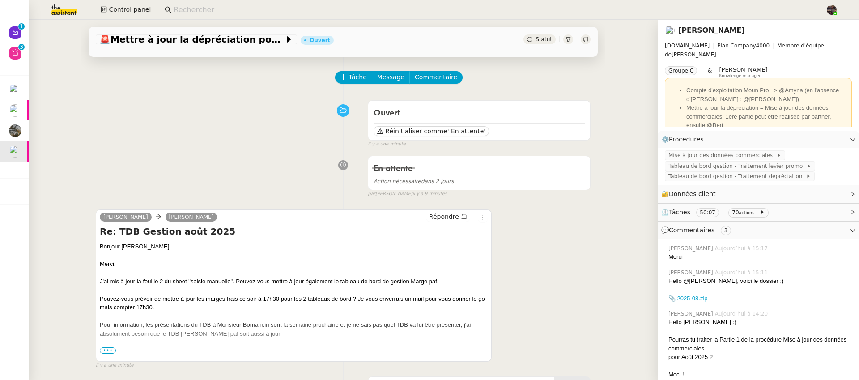
click at [117, 350] on div "Merci" at bounding box center [294, 351] width 388 height 9
click at [111, 350] on span "•••" at bounding box center [108, 350] width 16 height 6
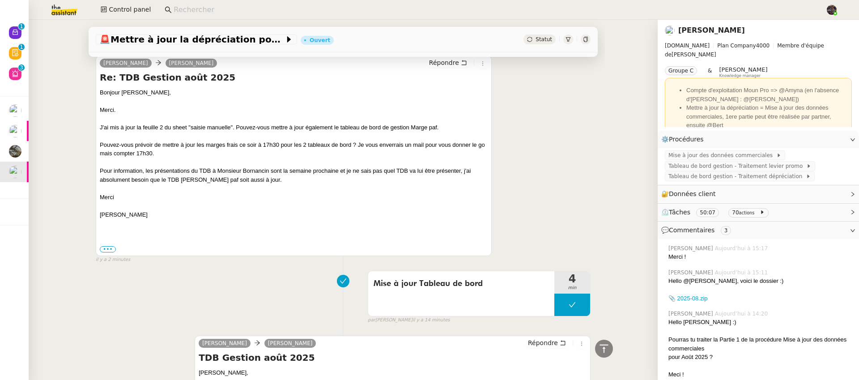
scroll to position [176, 0]
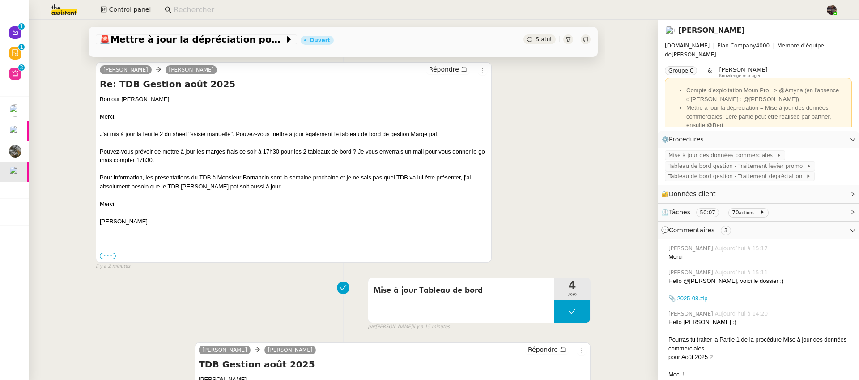
click at [101, 254] on label "•••" at bounding box center [108, 256] width 16 height 6
click at [0, 0] on input "•••" at bounding box center [0, 0] width 0 height 0
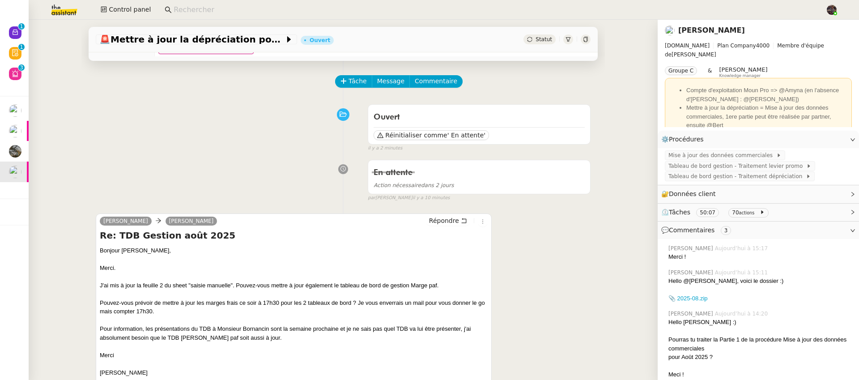
scroll to position [33, 0]
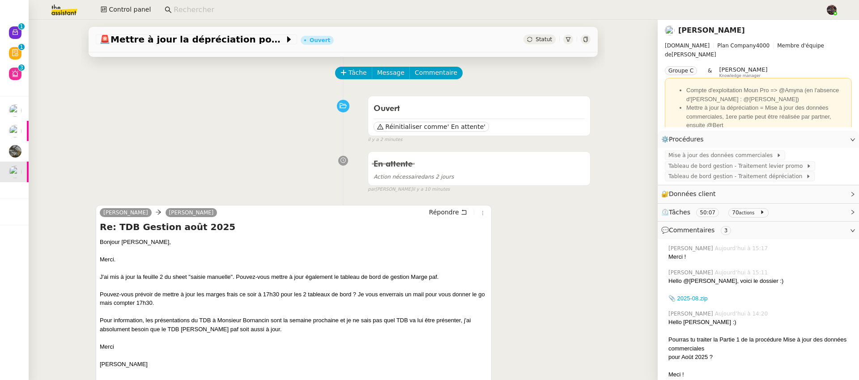
click at [768, 53] on div "E.Leclerc Plan Company 4000 Membre d'équipe de Lydie Laulon Groupe C & Frédériq…" at bounding box center [758, 59] width 187 height 37
click at [816, 137] on link "Modifier" at bounding box center [829, 139] width 26 height 10
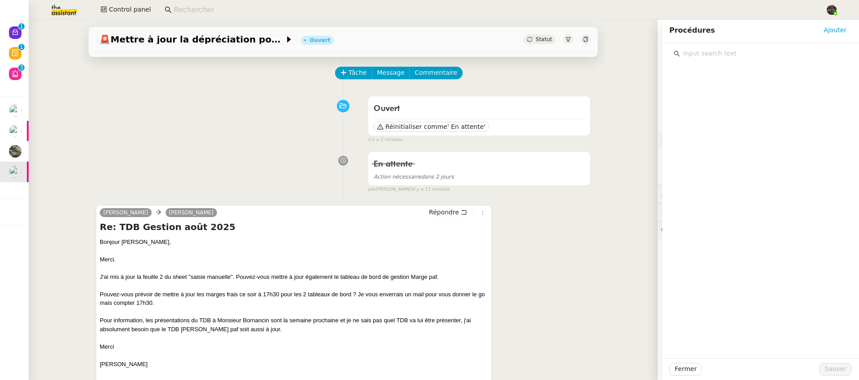
click at [735, 53] on input "text" at bounding box center [763, 53] width 167 height 12
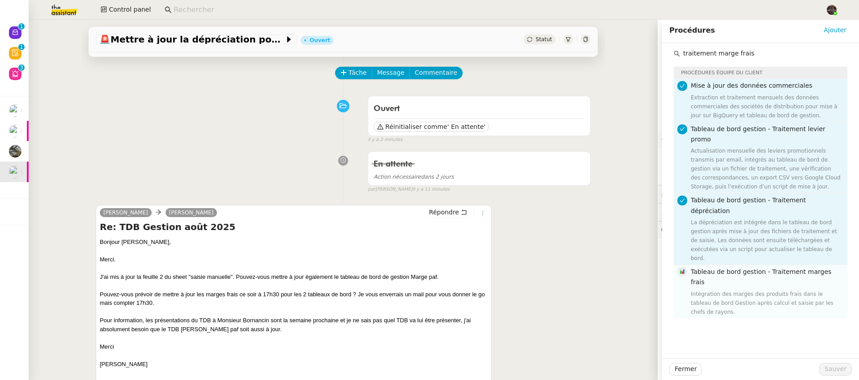
type input "traitement marge frais"
click at [737, 290] on div "Intégration des marges des produits frais dans le tableau de bord Gestion après…" at bounding box center [766, 303] width 151 height 27
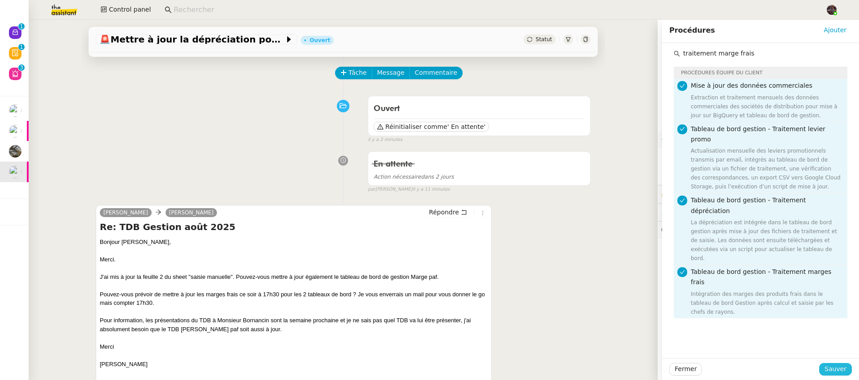
click at [826, 370] on span "Sauver" at bounding box center [836, 369] width 22 height 10
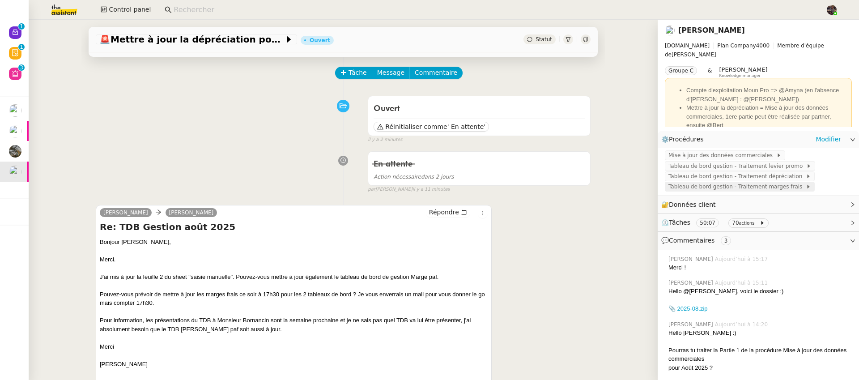
click at [764, 191] on span "Tableau de bord gestion - Traitement marges frais" at bounding box center [737, 186] width 137 height 9
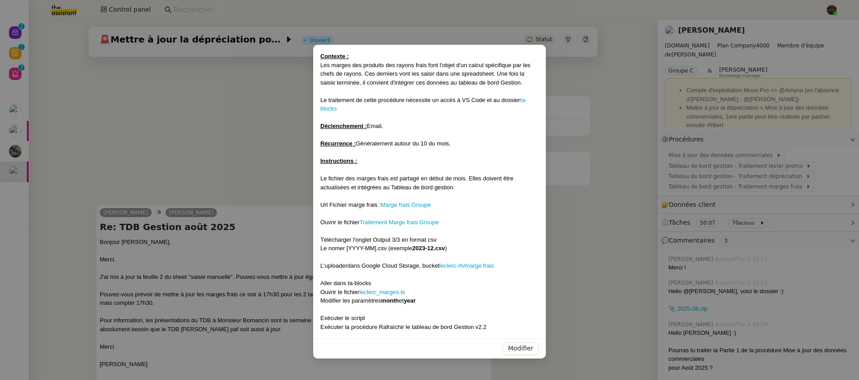
click at [176, 163] on nz-modal-container "Contexte : Les marges des produits des rayons frais font l'objet d'un calcul sp…" at bounding box center [429, 190] width 859 height 380
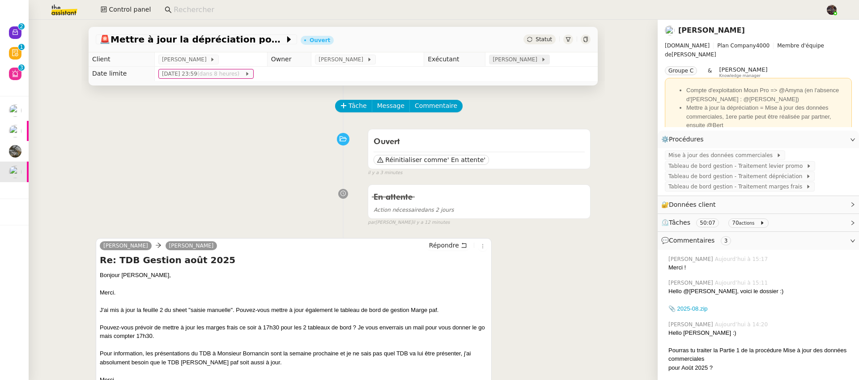
click at [529, 63] on span "Bert Canavaggio" at bounding box center [517, 59] width 48 height 9
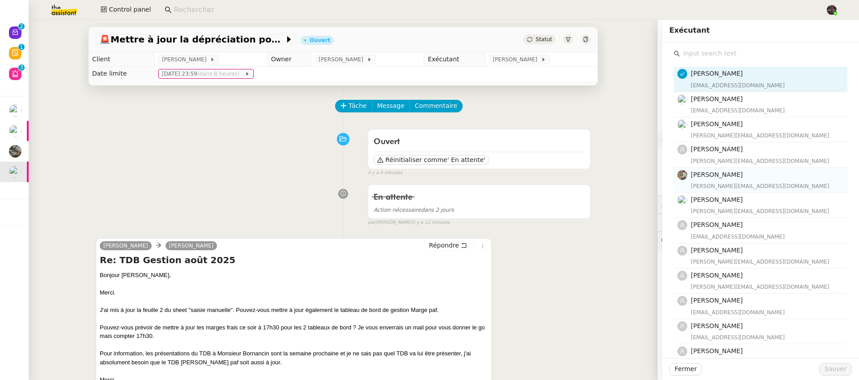
click at [721, 179] on h4 "Charles Guillot" at bounding box center [766, 175] width 151 height 10
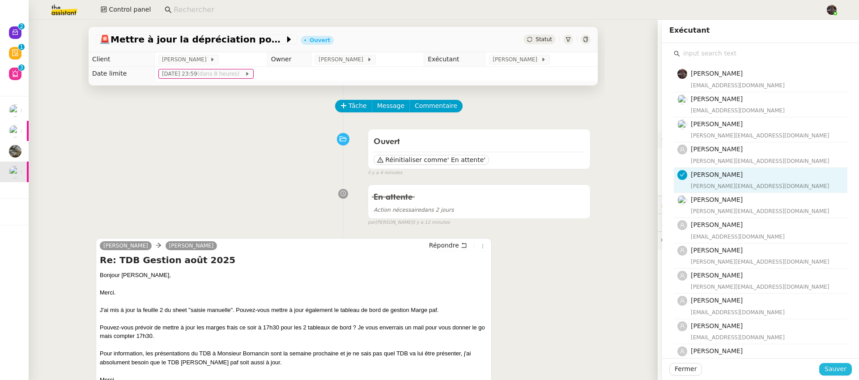
click at [840, 367] on span "Sauver" at bounding box center [836, 369] width 22 height 10
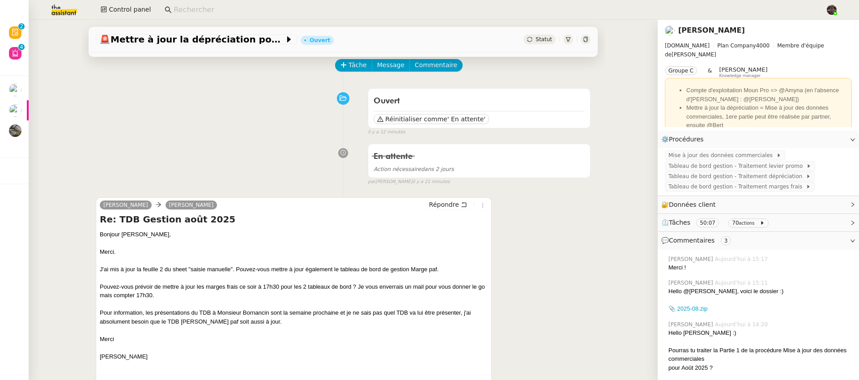
scroll to position [159, 0]
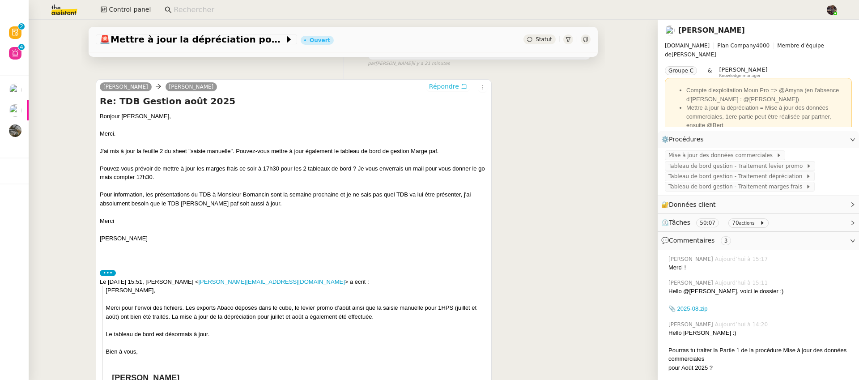
click at [447, 85] on span "Répondre" at bounding box center [444, 86] width 30 height 9
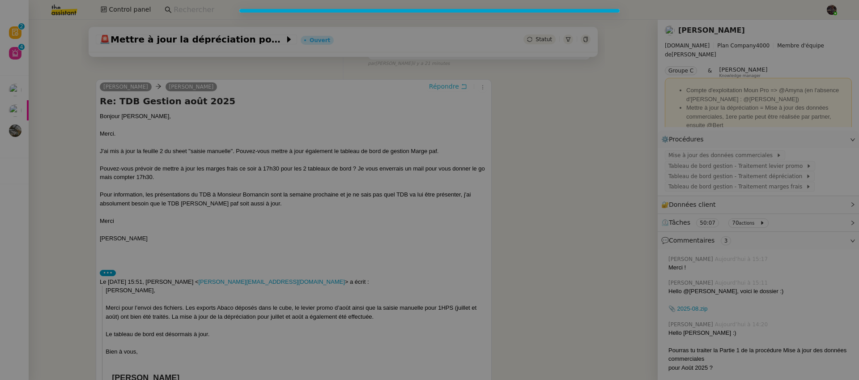
scroll to position [228, 0]
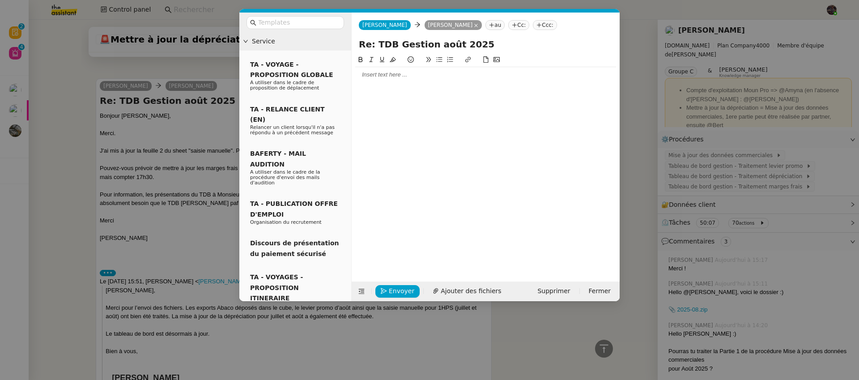
click at [407, 77] on div at bounding box center [485, 75] width 261 height 8
click at [206, 143] on nz-modal-container "Service TA - VOYAGE - PROPOSITION GLOBALE A utiliser dans le cadre de propositi…" at bounding box center [429, 190] width 859 height 380
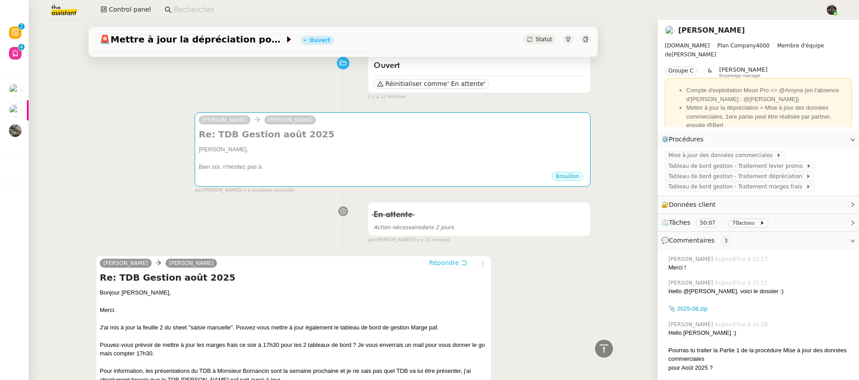
scroll to position [0, 0]
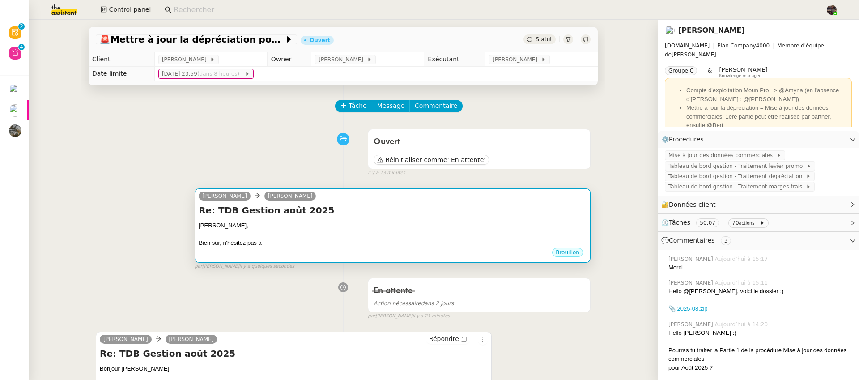
click at [328, 229] on div "Guillaume," at bounding box center [393, 225] width 388 height 9
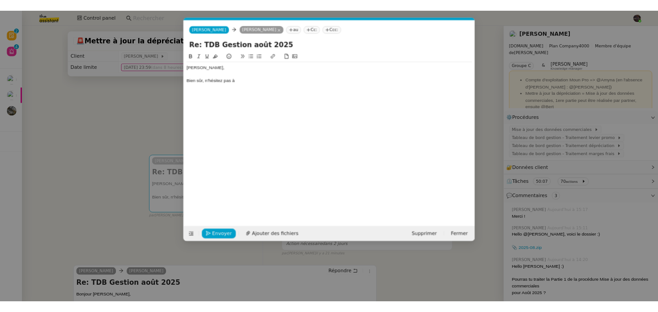
scroll to position [0, 19]
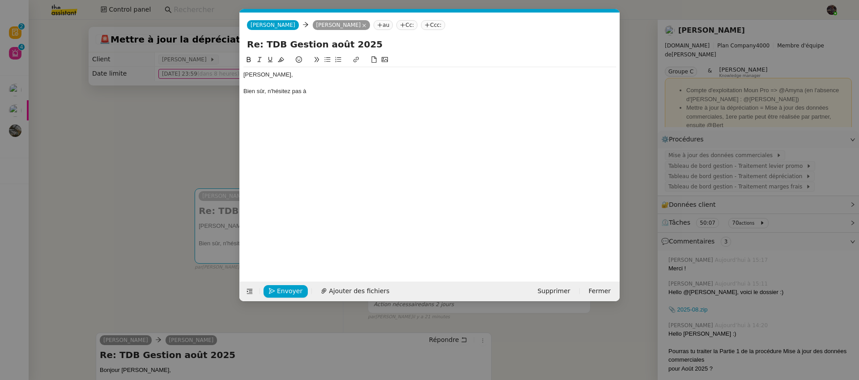
click at [251, 87] on div at bounding box center [429, 83] width 373 height 8
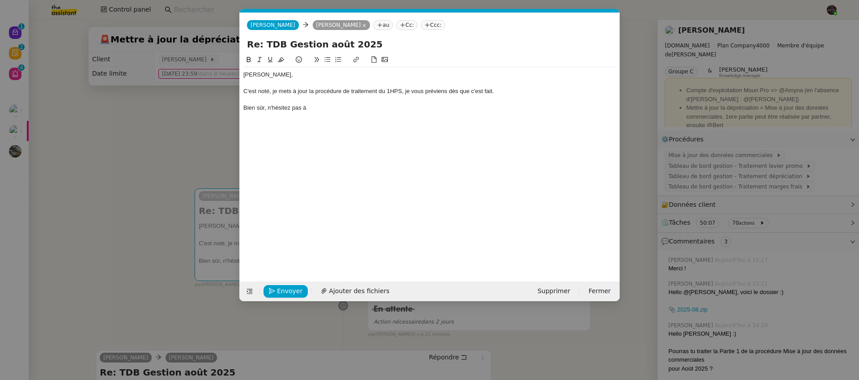
click at [437, 117] on div "Guillaume, C'est noté, je mets à jour la procédure de traitement du 1HPS, je vo…" at bounding box center [429, 161] width 373 height 213
click at [436, 112] on div "Bien sûr, n'hésitez pas à" at bounding box center [429, 108] width 373 height 8
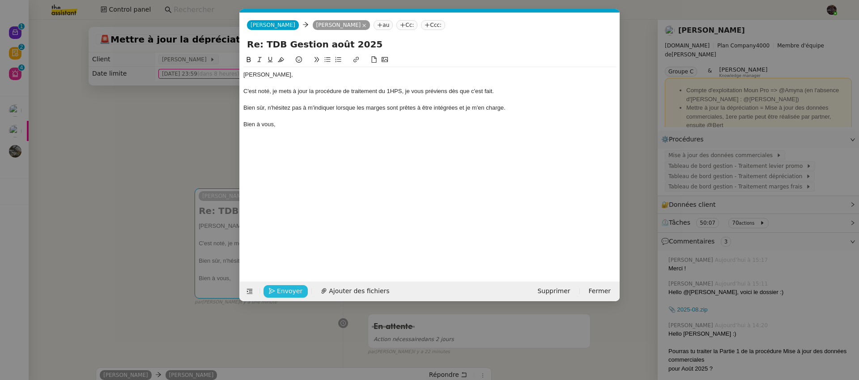
click at [287, 290] on span "Envoyer" at bounding box center [290, 291] width 26 height 10
click at [287, 290] on span "Confirmer l'envoi" at bounding box center [304, 291] width 54 height 10
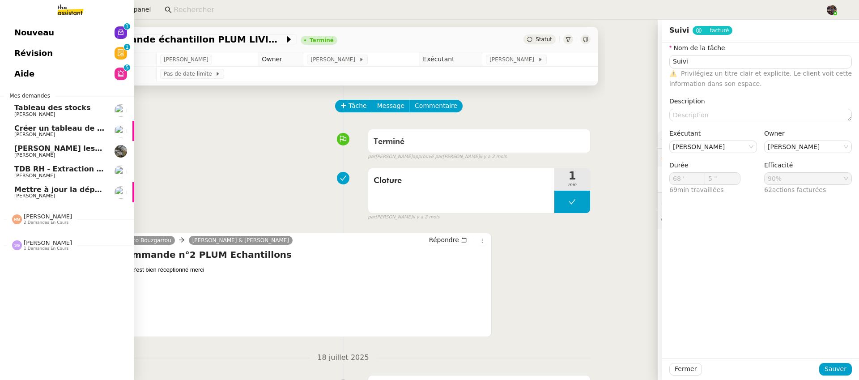
click at [34, 194] on span "[PERSON_NAME]" at bounding box center [34, 196] width 41 height 6
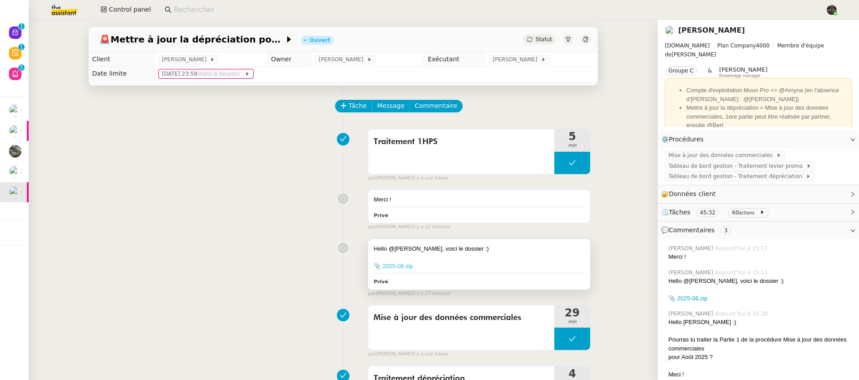
click at [396, 268] on link "📎 2025-08.zip" at bounding box center [393, 266] width 39 height 7
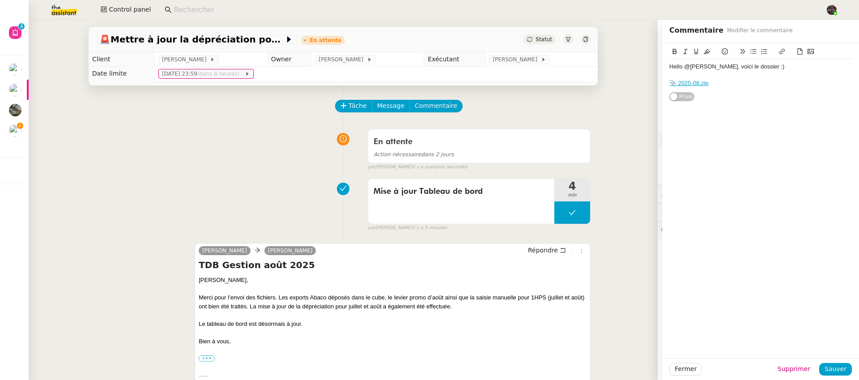
click at [642, 102] on div "🚨 Mettre à jour la dépréciation pour juillet et août En attente Statut Client […" at bounding box center [343, 200] width 629 height 360
click at [626, 107] on div "🚨 Mettre à jour la dépréciation pour juillet et août En attente Statut Client […" at bounding box center [343, 200] width 629 height 360
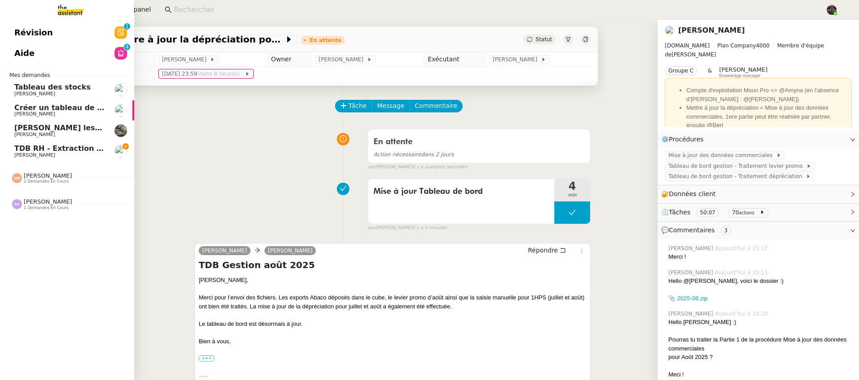
click at [21, 134] on span "[PERSON_NAME]" at bounding box center [34, 135] width 41 height 6
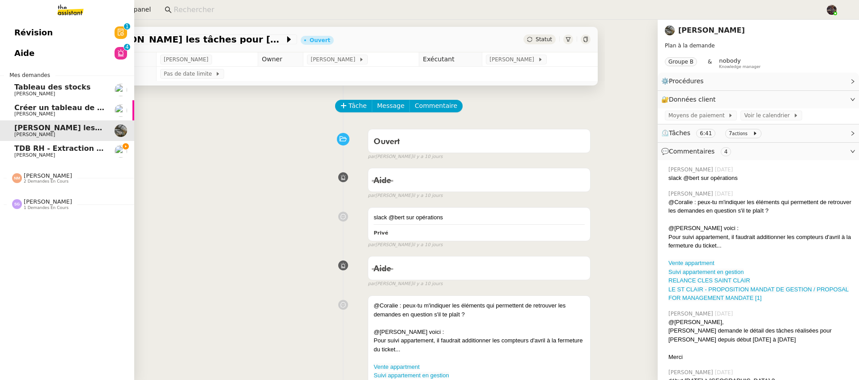
click at [62, 158] on link "TDB RH - Extraction et mise à jour Absences / Turnover - [DATE] [PERSON_NAME]" at bounding box center [67, 151] width 134 height 21
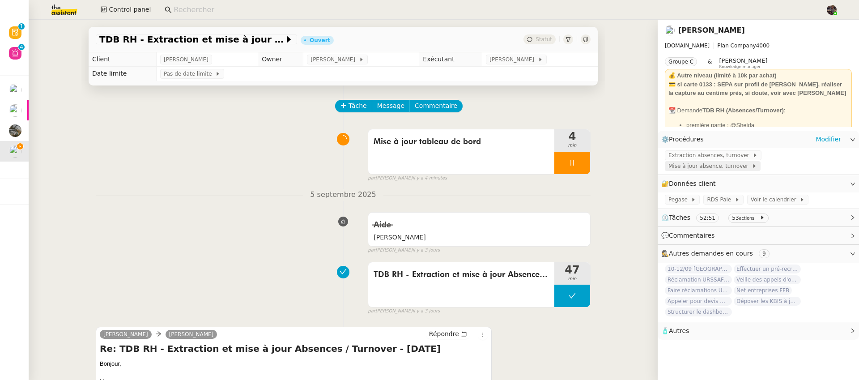
click at [707, 166] on span "Mise à jour absence, turnover" at bounding box center [710, 166] width 83 height 9
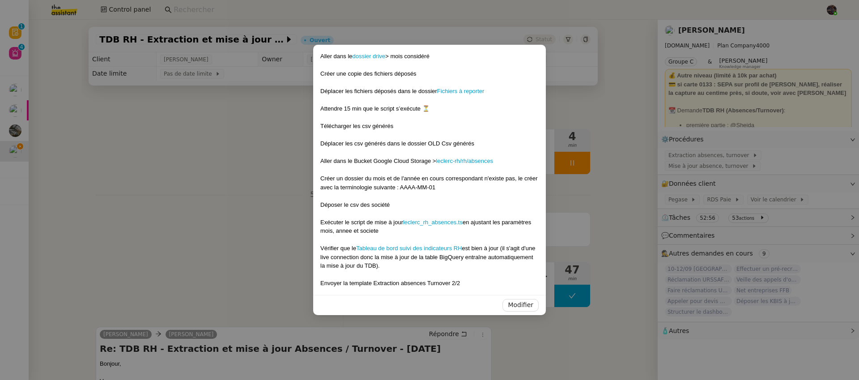
click at [481, 136] on div at bounding box center [429, 135] width 218 height 9
click at [485, 162] on link "leclerc-rh/rh/absences" at bounding box center [464, 161] width 57 height 7
